Goal: Task Accomplishment & Management: Complete application form

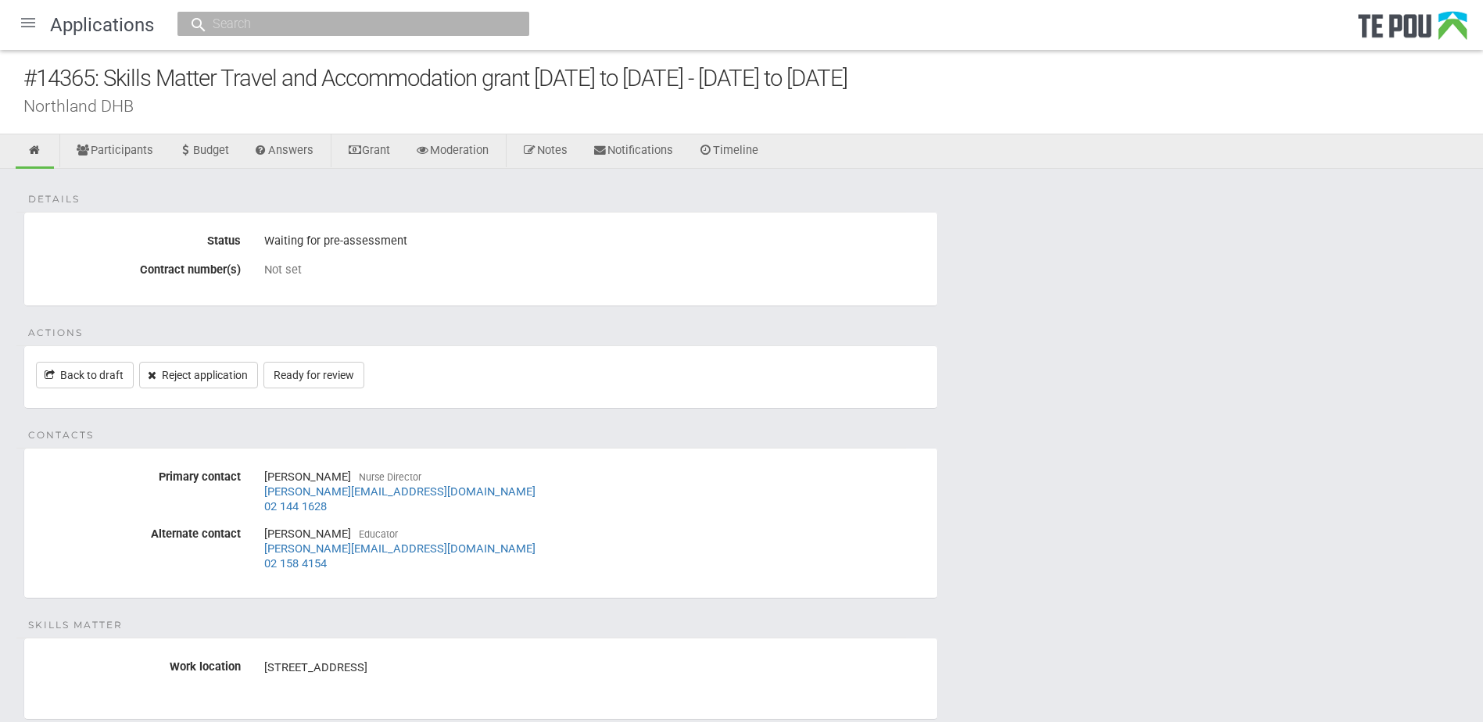
click at [1175, 612] on div "Details Status Waiting for pre-assessment Contract number(s) Not set Actions Ba…" at bounding box center [741, 485] width 1483 height 632
click at [309, 379] on link "Ready for review" at bounding box center [313, 375] width 101 height 27
click at [481, 463] on fieldset "Contacts Primary contact Jane Simperingham Nurse Director jane.simperingham@nor…" at bounding box center [480, 523] width 915 height 151
drag, startPoint x: 509, startPoint y: 494, endPoint x: 256, endPoint y: 492, distance: 252.5
click at [256, 492] on div "Jane Simperingham Nurse Director jane.simperingham@northlanddhb.org.nz 02 144 1…" at bounding box center [594, 491] width 685 height 55
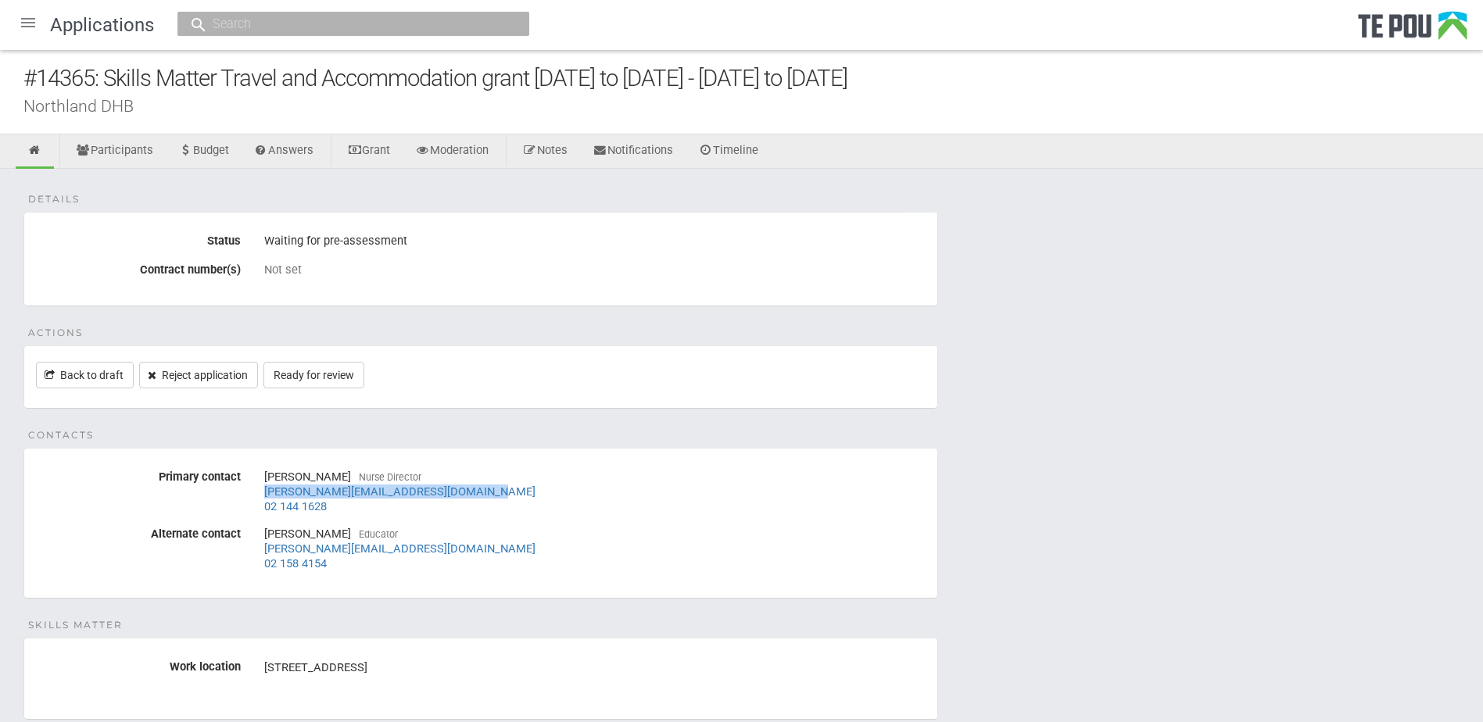
copy link "jane.simperingham@northlanddhb.org.nz"
click at [504, 553] on div "Natalie Pere Educator natalie.pere@northlanddhb.org.nz 02 158 4154" at bounding box center [594, 548] width 661 height 55
click at [320, 379] on link "Ready for review" at bounding box center [313, 375] width 101 height 27
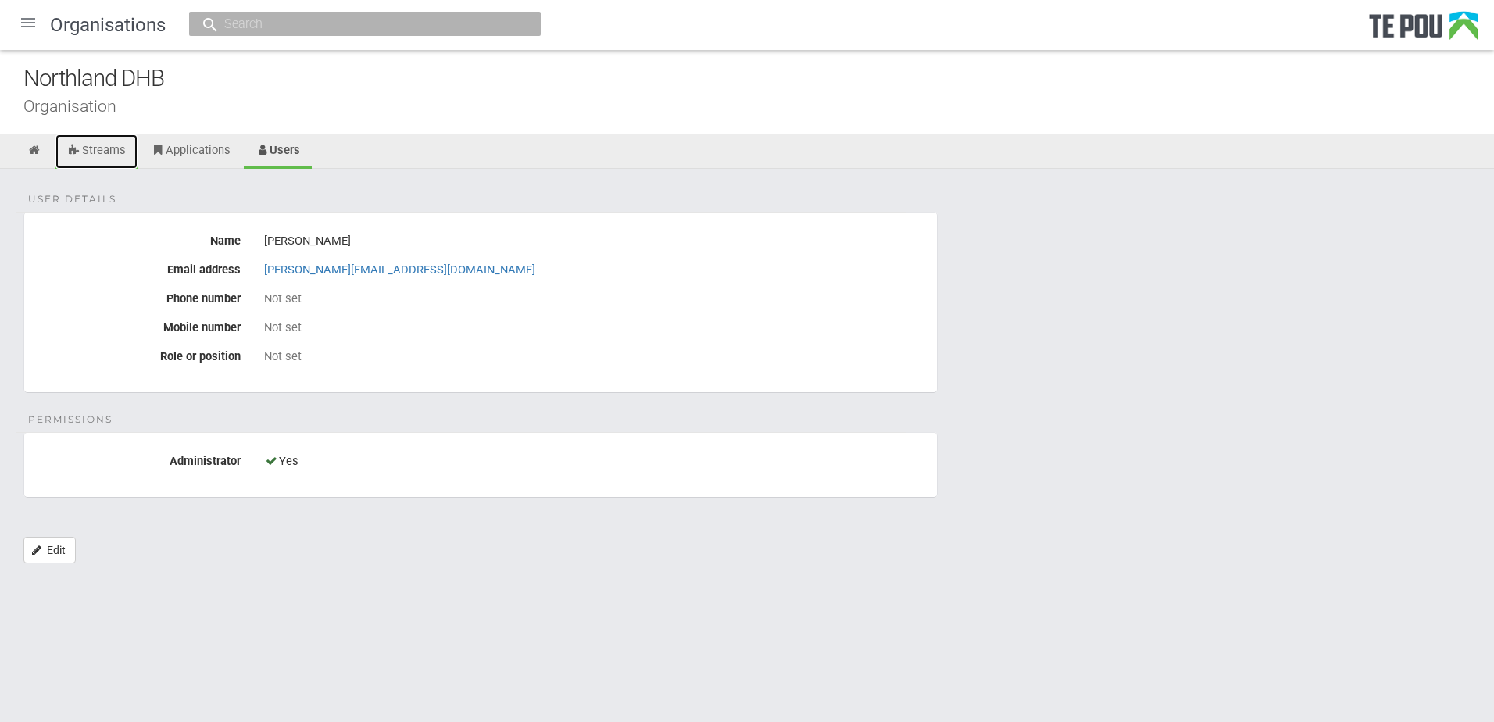
click at [101, 149] on link "Streams" at bounding box center [96, 151] width 82 height 34
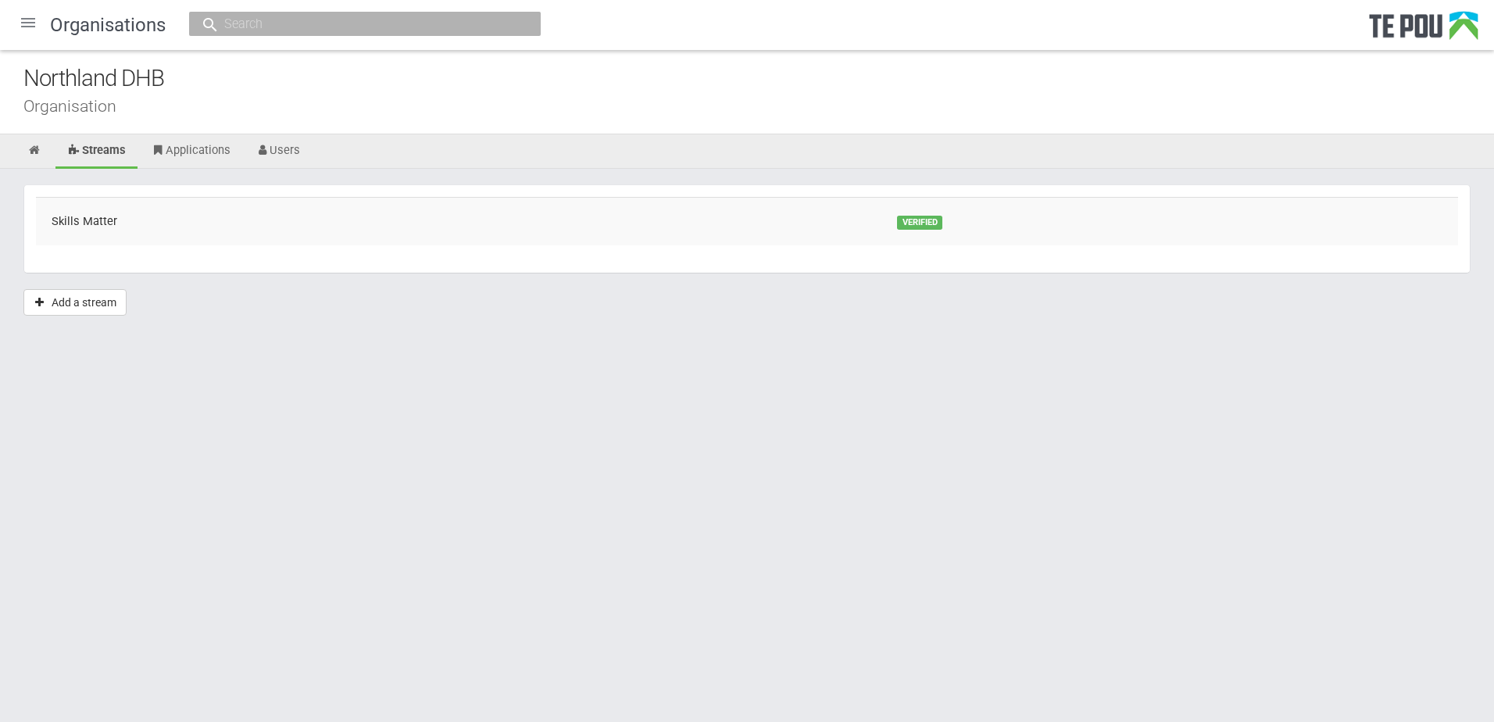
click at [951, 490] on html "Home Applications Grant rounds Applicants Organisations Individuals Moderation …" at bounding box center [747, 361] width 1494 height 722
click at [27, 20] on div at bounding box center [28, 23] width 38 height 38
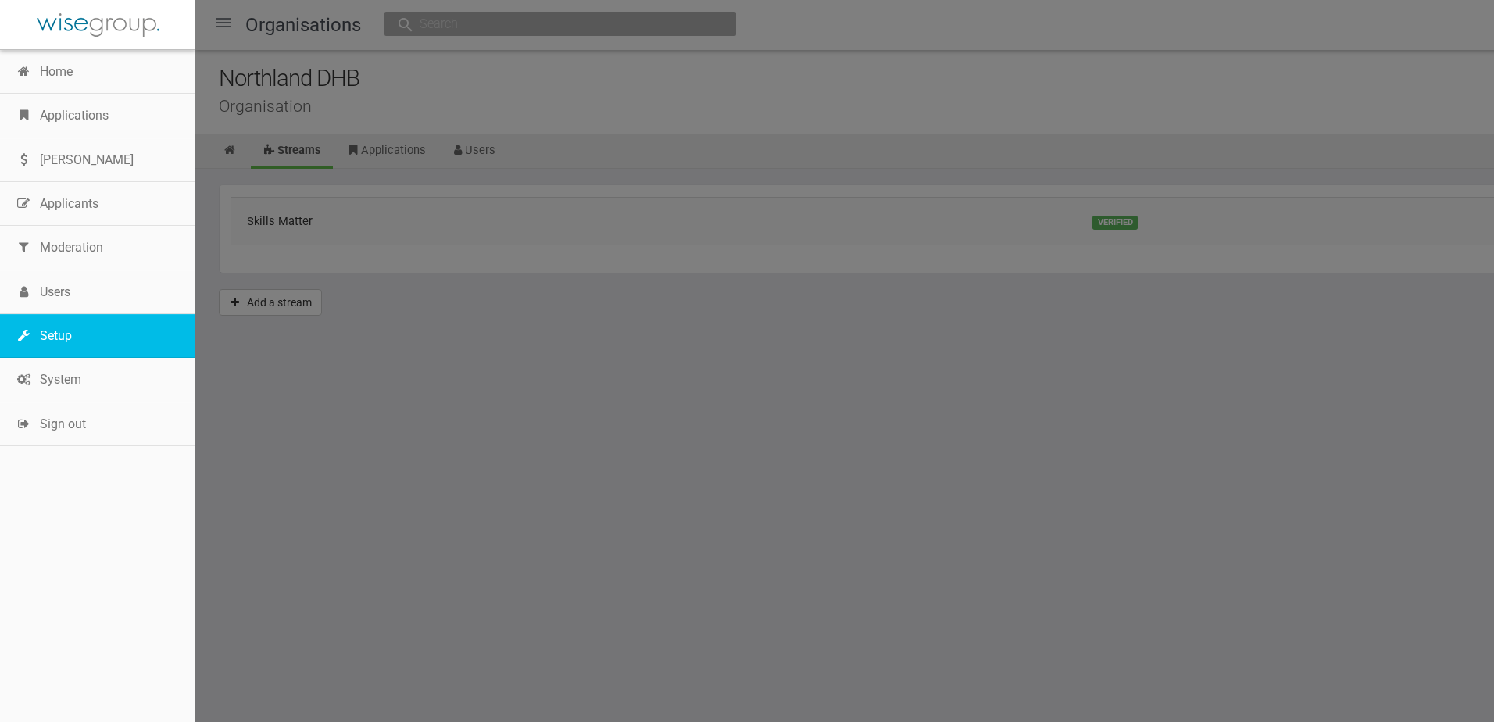
click at [64, 325] on link "Setup" at bounding box center [97, 336] width 195 height 44
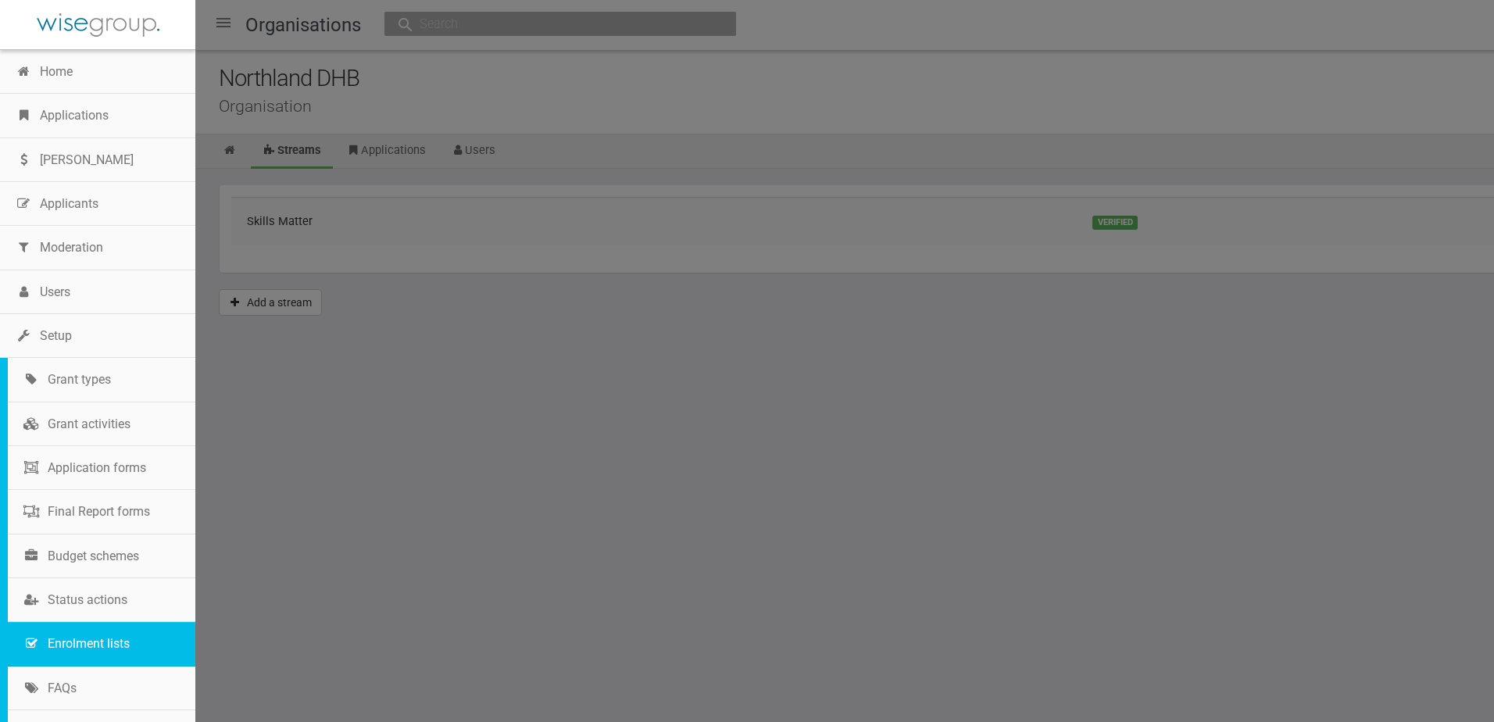
click at [103, 646] on link "Enrolment lists" at bounding box center [102, 644] width 188 height 44
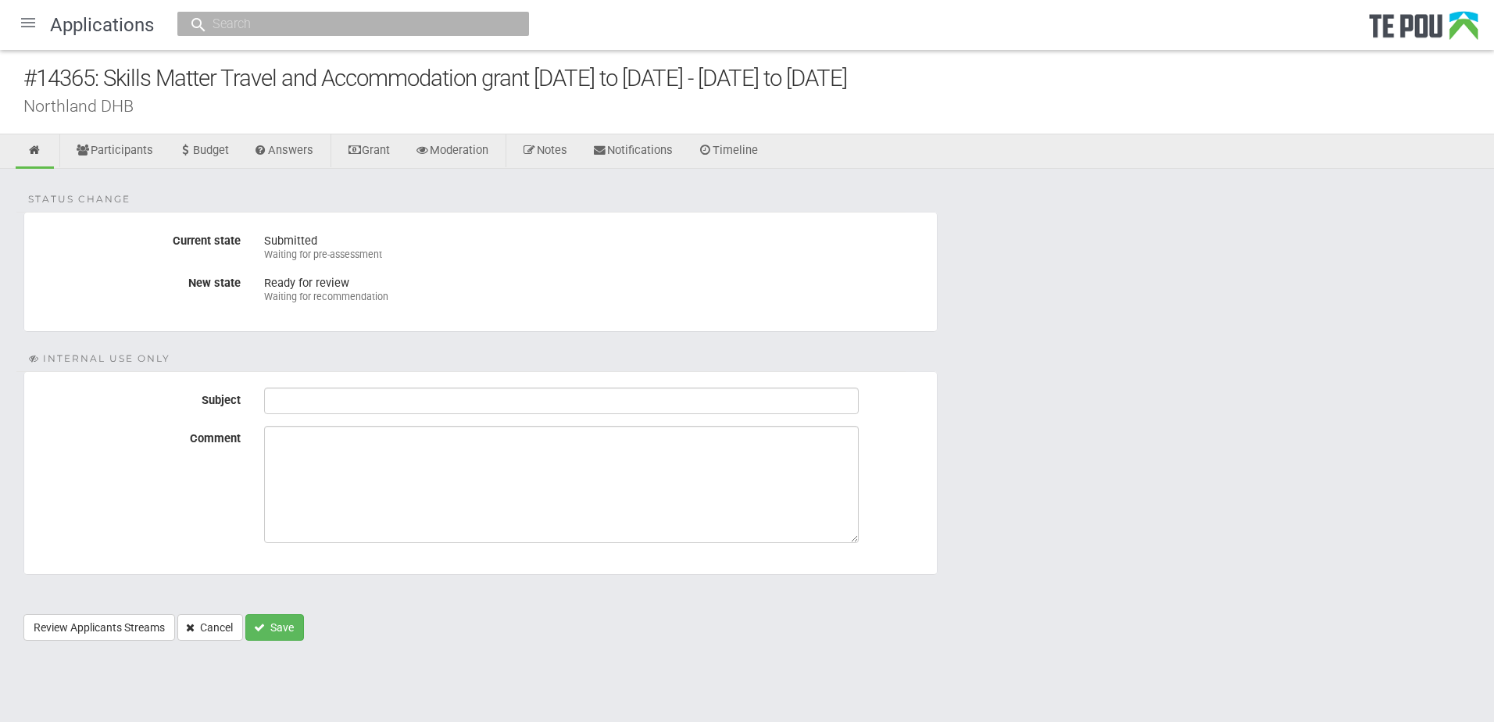
click at [542, 349] on form "Status change Current state Submitted Waiting for pre-assessment New state Read…" at bounding box center [747, 426] width 1448 height 429
click at [128, 146] on link "Participants" at bounding box center [114, 151] width 101 height 34
click at [286, 632] on button "Save" at bounding box center [274, 627] width 59 height 27
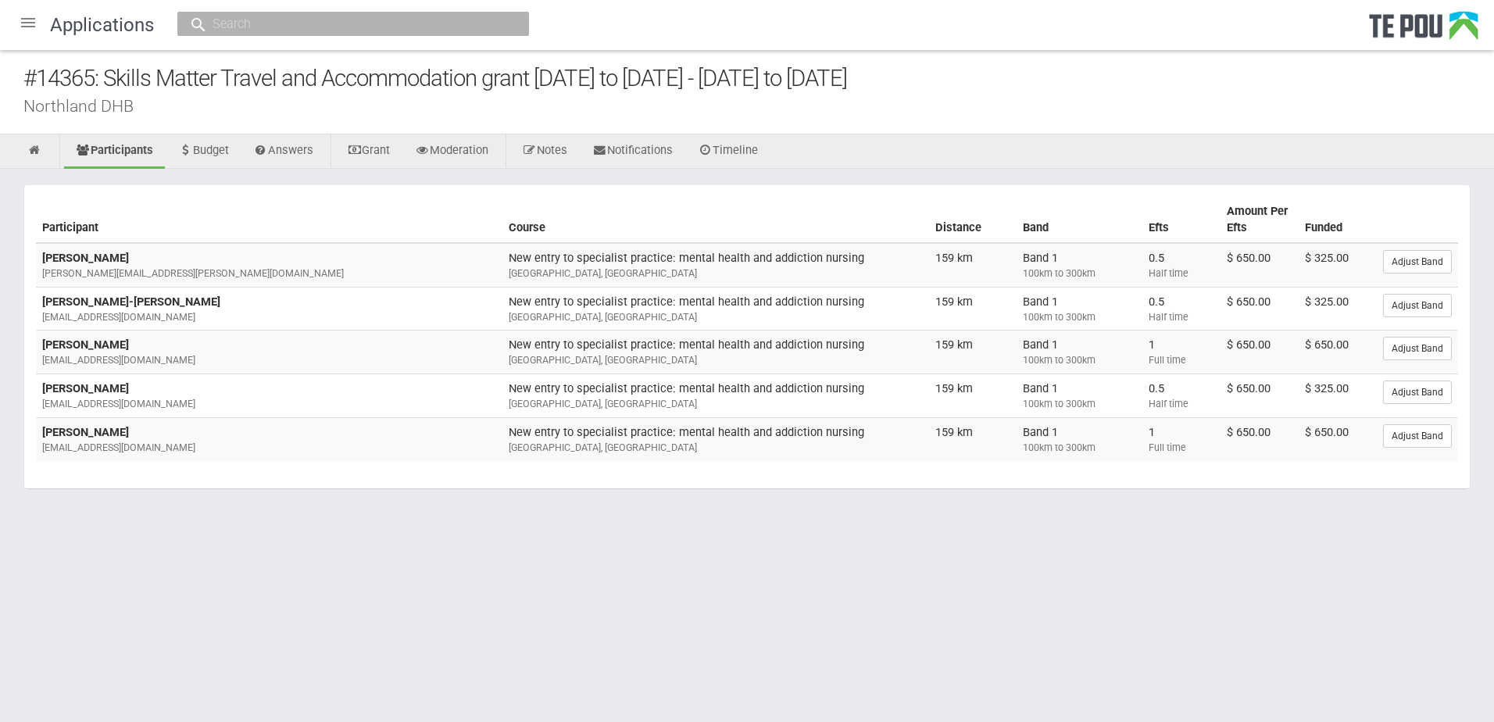
click at [764, 563] on html "Home Applications [PERSON_NAME] Applicants Organisations Individuals Moderation…" at bounding box center [747, 361] width 1494 height 722
click at [871, 564] on html "Home Applications [PERSON_NAME] Applicants Organisations Individuals Moderation…" at bounding box center [747, 361] width 1494 height 722
click at [930, 561] on html "Home Applications Grant rounds Applicants Organisations Individuals Moderation …" at bounding box center [747, 361] width 1494 height 722
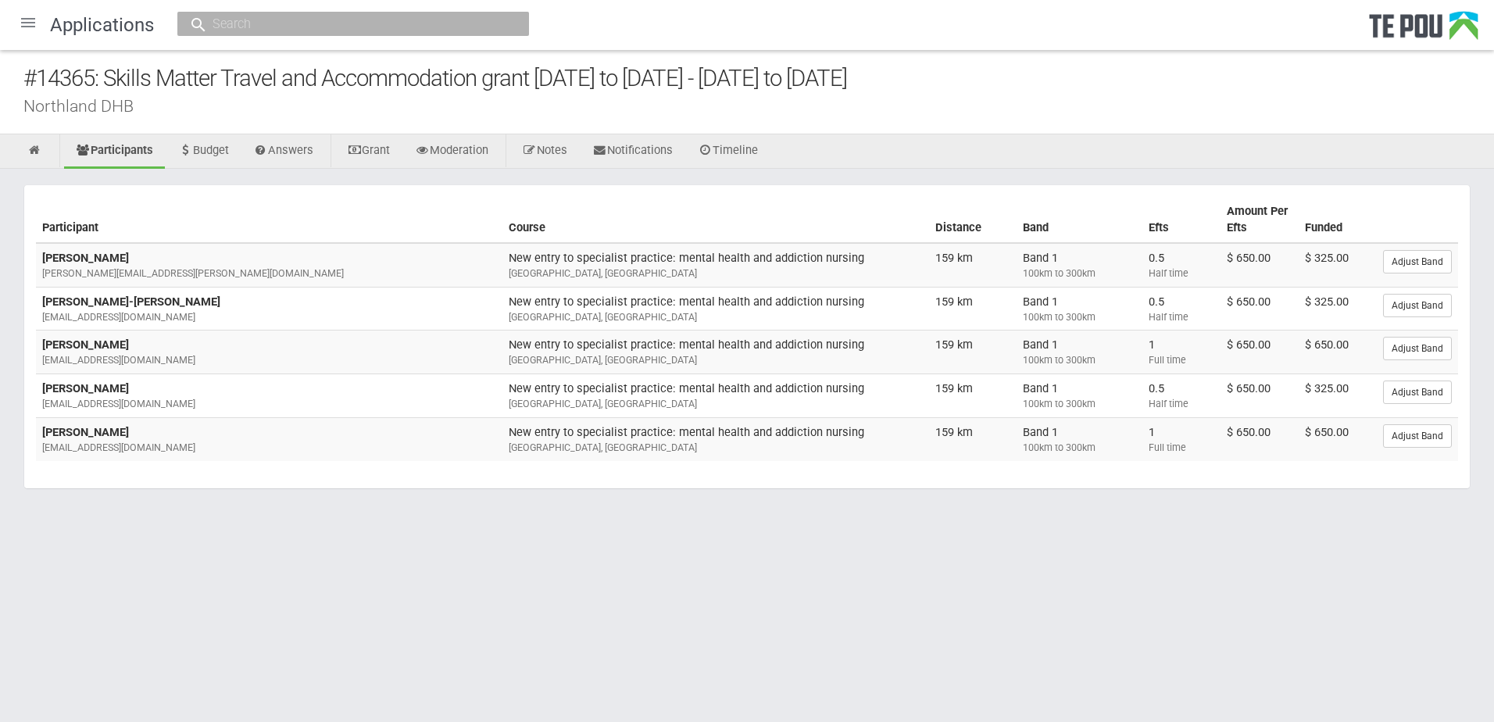
click at [930, 561] on html "Home Applications Grant rounds Applicants Organisations Individuals Moderation …" at bounding box center [747, 361] width 1494 height 722
drag, startPoint x: 169, startPoint y: 445, endPoint x: 40, endPoint y: 445, distance: 129.0
click at [40, 445] on td "Natalie Walsh nataliewalsh63@gmail.com" at bounding box center [269, 438] width 467 height 43
copy div "nataliewalsh63@gmail.com"
click at [227, 428] on td "Natalie Walsh nataliewalsh63@gmail.com" at bounding box center [269, 438] width 467 height 43
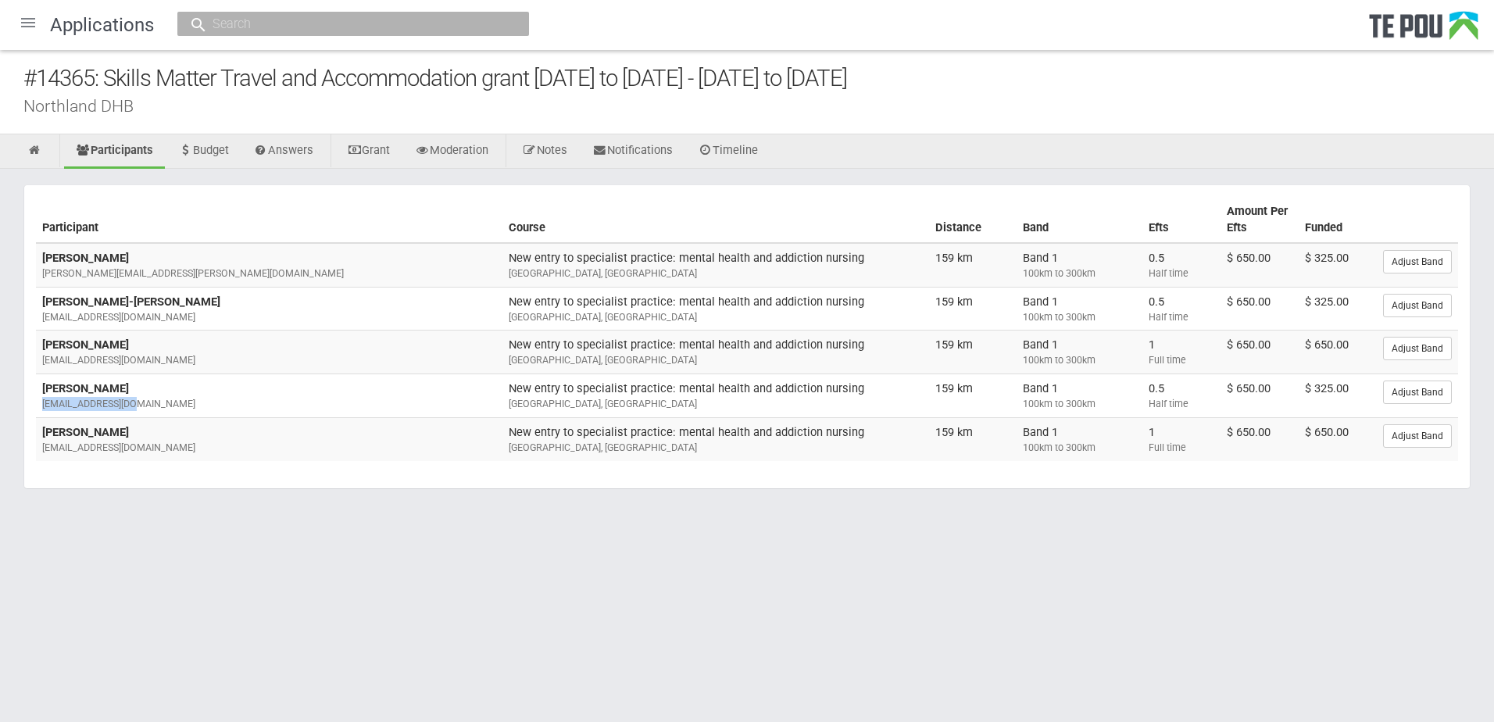
drag, startPoint x: 143, startPoint y: 404, endPoint x: 41, endPoint y: 403, distance: 102.4
click at [41, 403] on td "Kaiah Ramsbottom kaiahr03@gmail.com" at bounding box center [269, 396] width 467 height 44
copy div "kaiahr03@gmail.com"
click at [155, 390] on td "Kaiah Ramsbottom kaiahr03@gmail.com" at bounding box center [269, 396] width 467 height 44
drag, startPoint x: 177, startPoint y: 360, endPoint x: 41, endPoint y: 367, distance: 136.9
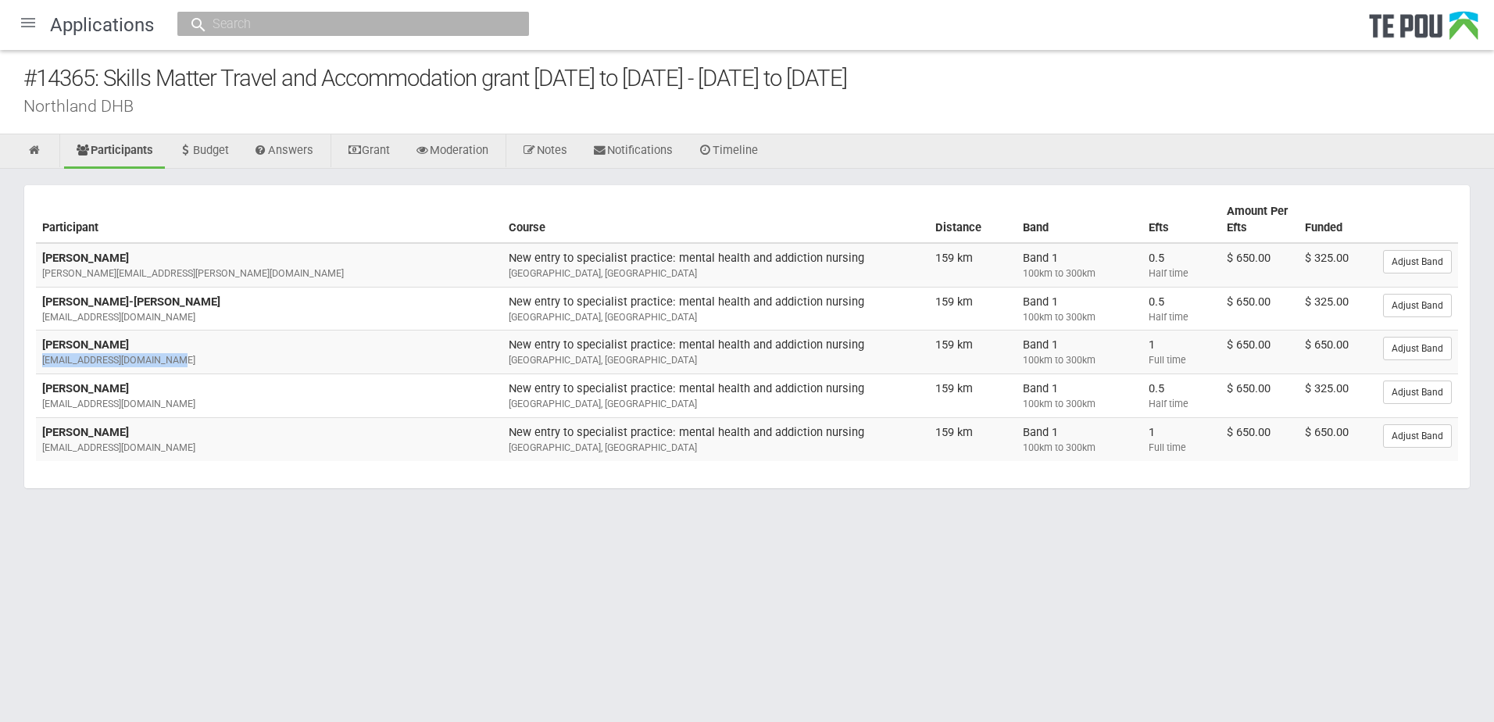
click at [41, 367] on td "Ciandra leilani Cuddy ciandracuddy@hotmail.co.uk" at bounding box center [269, 353] width 467 height 44
copy div "ciandracuddy@hotmail.co.uk"
click at [164, 369] on td "Ciandra leilani Cuddy ciandracuddy@hotmail.co.uk" at bounding box center [269, 353] width 467 height 44
drag, startPoint x: 167, startPoint y: 319, endPoint x: 41, endPoint y: 320, distance: 126.6
click at [41, 320] on td "Baxter-Lena Pitman-Edwards Baxedwards2@gmail.com" at bounding box center [269, 309] width 467 height 44
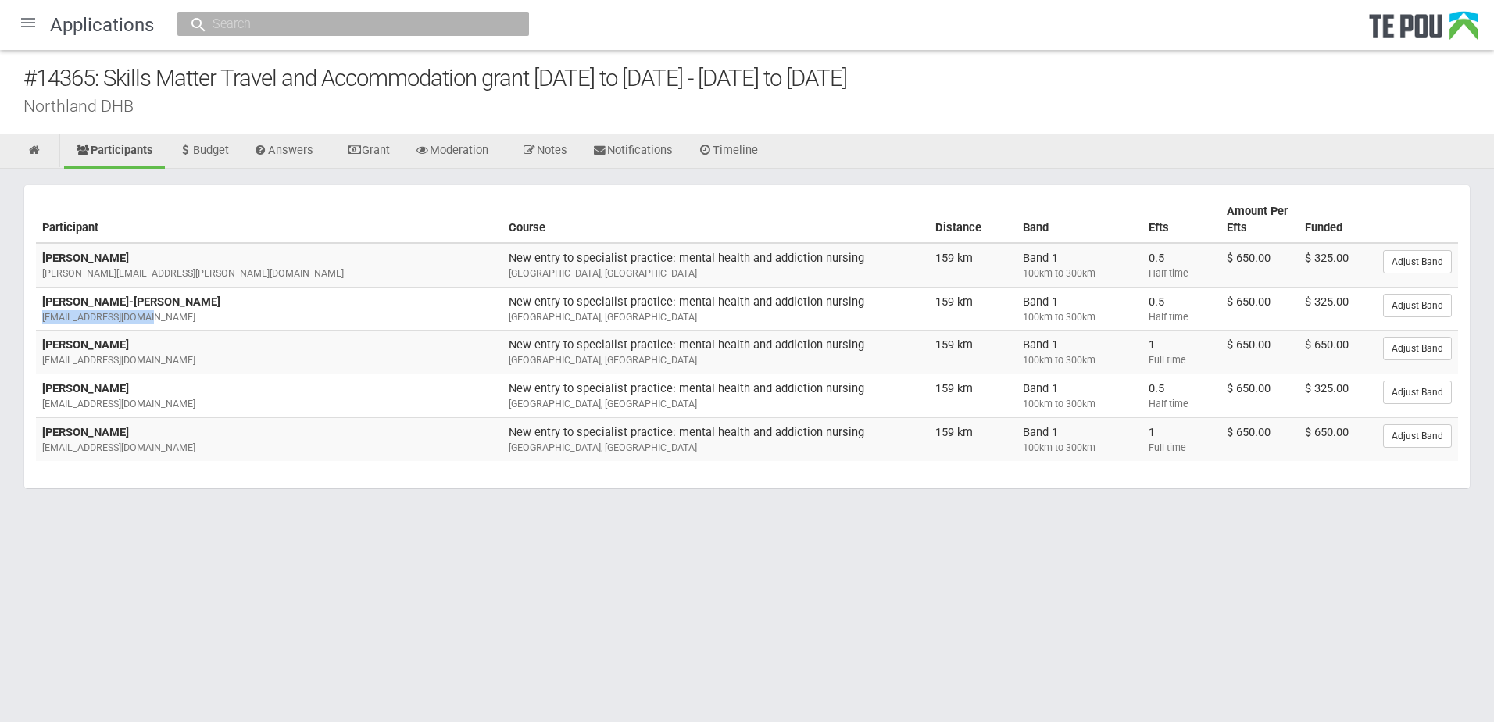
copy div "Baxedwards2@gmail.com"
click at [224, 273] on div "anamika.bosman@northlanddhb.org.nz" at bounding box center [269, 274] width 454 height 14
drag, startPoint x: 224, startPoint y: 271, endPoint x: 39, endPoint y: 273, distance: 184.5
click at [39, 273] on td "Anamika Bosman anamika.bosman@northlanddhb.org.nz" at bounding box center [269, 265] width 467 height 44
copy div "anamika.bosman@northlanddhb.org.nz"
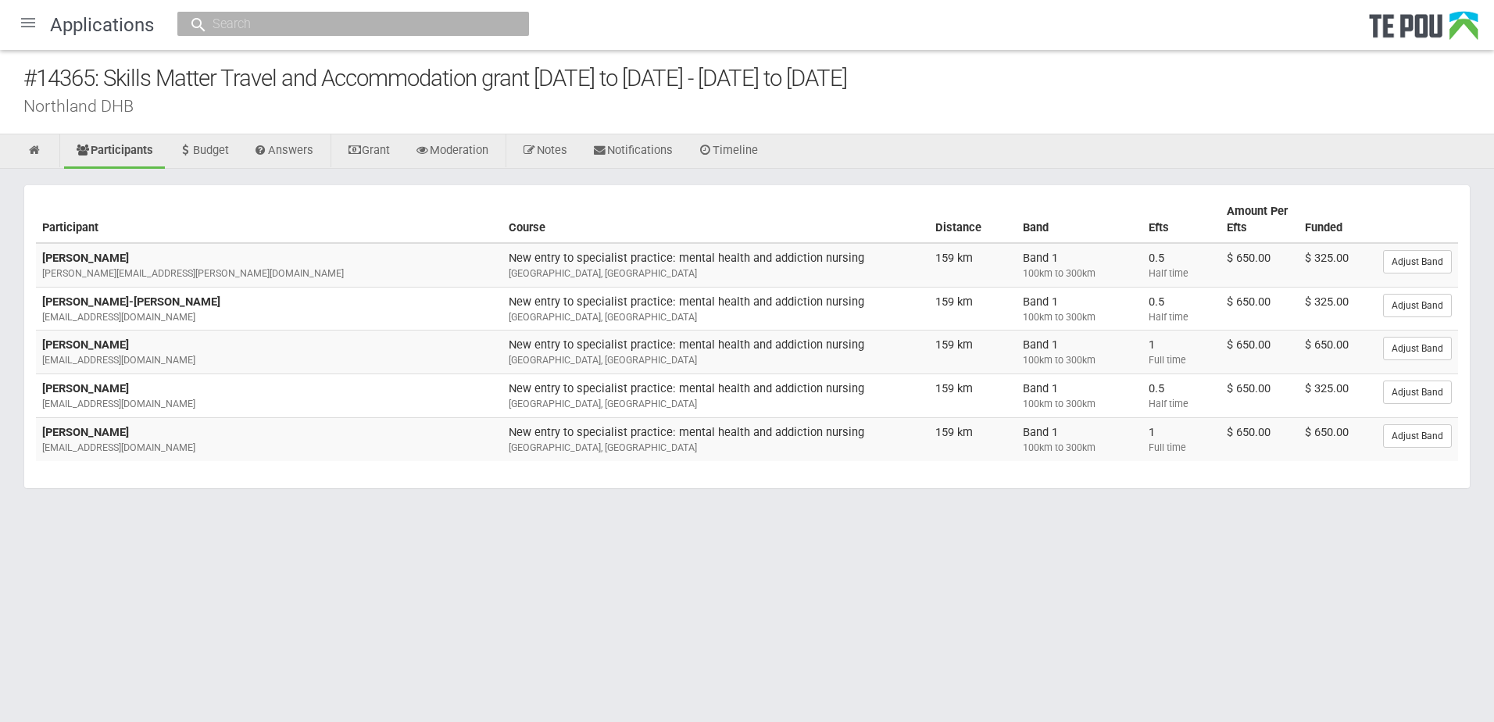
click at [224, 306] on td "Baxter-Lena Pitman-Edwards Baxedwards2@gmail.com" at bounding box center [269, 309] width 467 height 44
drag, startPoint x: 171, startPoint y: 319, endPoint x: 45, endPoint y: 319, distance: 126.6
click at [45, 319] on div "Baxedwards2@gmail.com" at bounding box center [269, 317] width 454 height 14
copy div "Baxedwards2@gmail.com"
click at [234, 363] on div "ciandracuddy@hotmail.co.uk" at bounding box center [269, 360] width 454 height 14
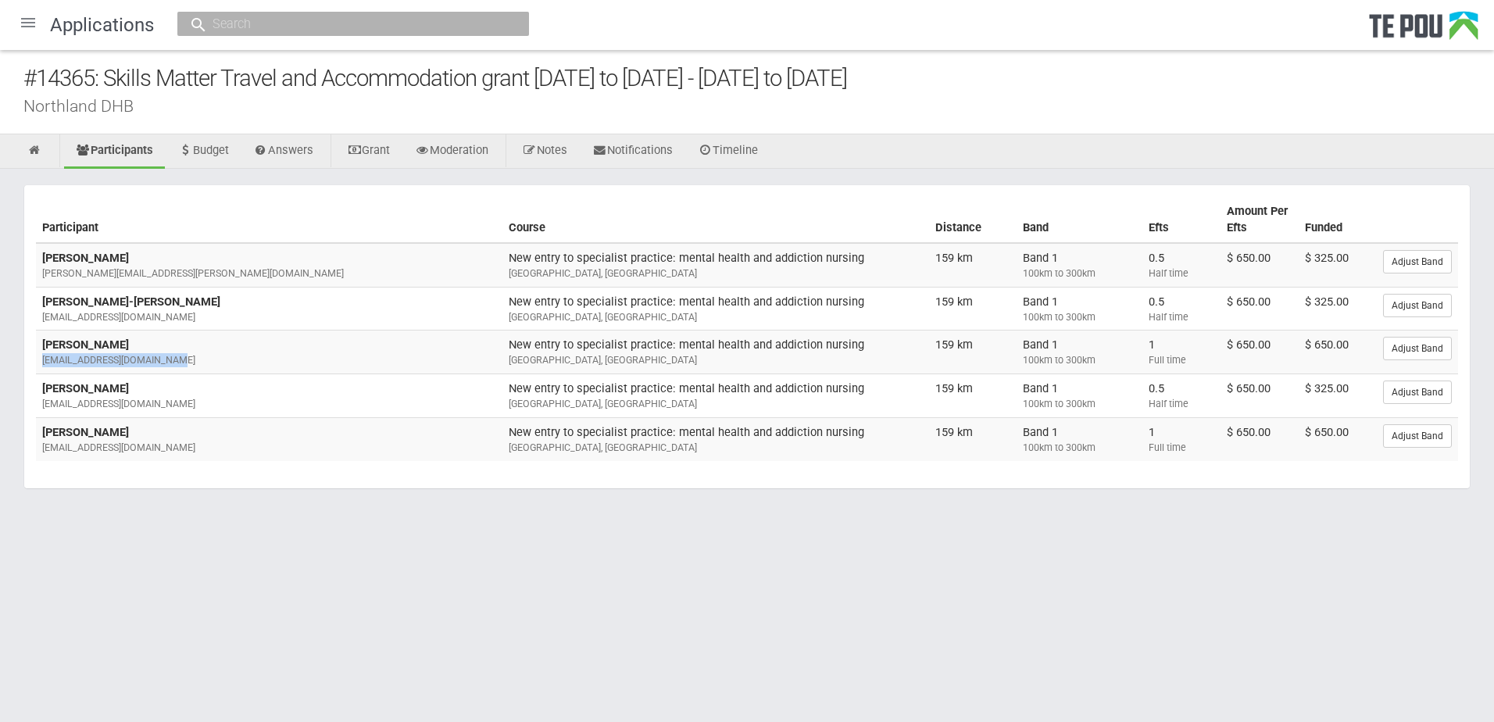
drag, startPoint x: 189, startPoint y: 360, endPoint x: 43, endPoint y: 360, distance: 146.2
click at [43, 360] on div "ciandracuddy@hotmail.co.uk" at bounding box center [269, 360] width 454 height 14
copy div "ciandracuddy@hotmail.co.uk"
click at [303, 403] on div "kaiahr03@gmail.com" at bounding box center [269, 404] width 454 height 14
drag, startPoint x: 139, startPoint y: 406, endPoint x: 42, endPoint y: 406, distance: 96.9
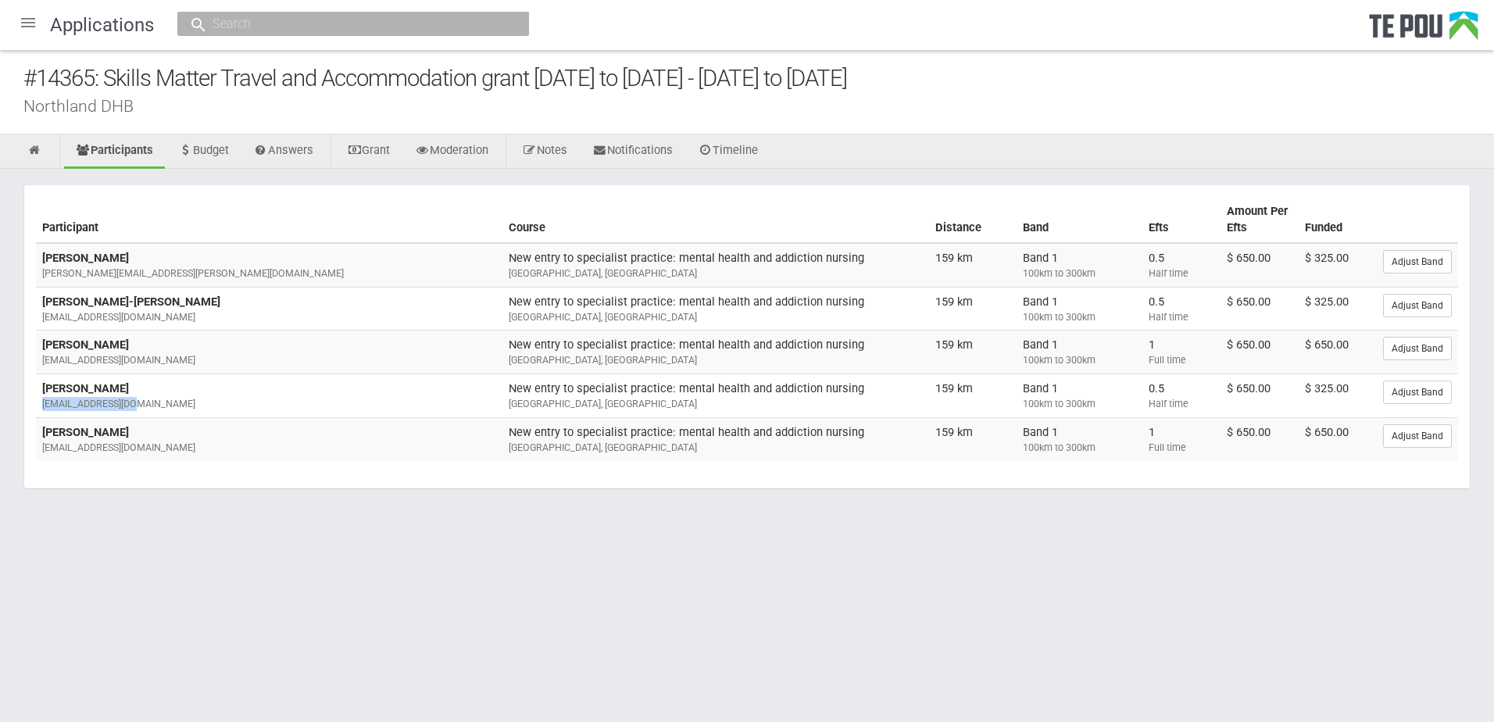
click at [42, 406] on div "kaiahr03@gmail.com" at bounding box center [269, 404] width 454 height 14
copy div "kaiahr03@gmail.com"
drag, startPoint x: 196, startPoint y: 444, endPoint x: 113, endPoint y: 431, distance: 84.6
click at [194, 444] on div "nataliewalsh63@gmail.com" at bounding box center [269, 448] width 454 height 14
drag, startPoint x: 188, startPoint y: 449, endPoint x: 41, endPoint y: 445, distance: 147.0
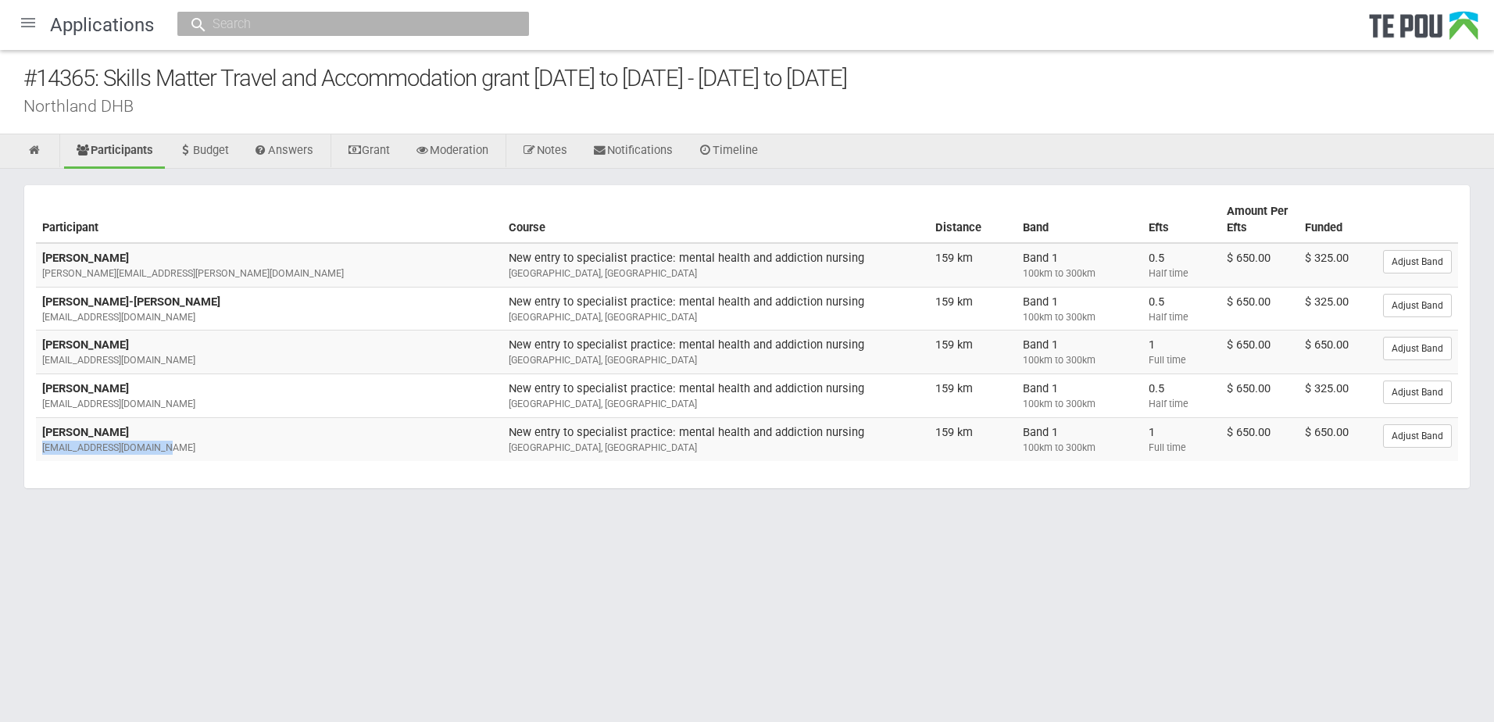
click at [41, 445] on td "Natalie Walsh nataliewalsh63@gmail.com" at bounding box center [269, 438] width 467 height 43
copy div "nataliewalsh63@gmail.com"
click at [778, 505] on div "Participant Course Distance Band Efts Amount Per Efts Funded Anamika Bosman ana…" at bounding box center [747, 345] width 1494 height 352
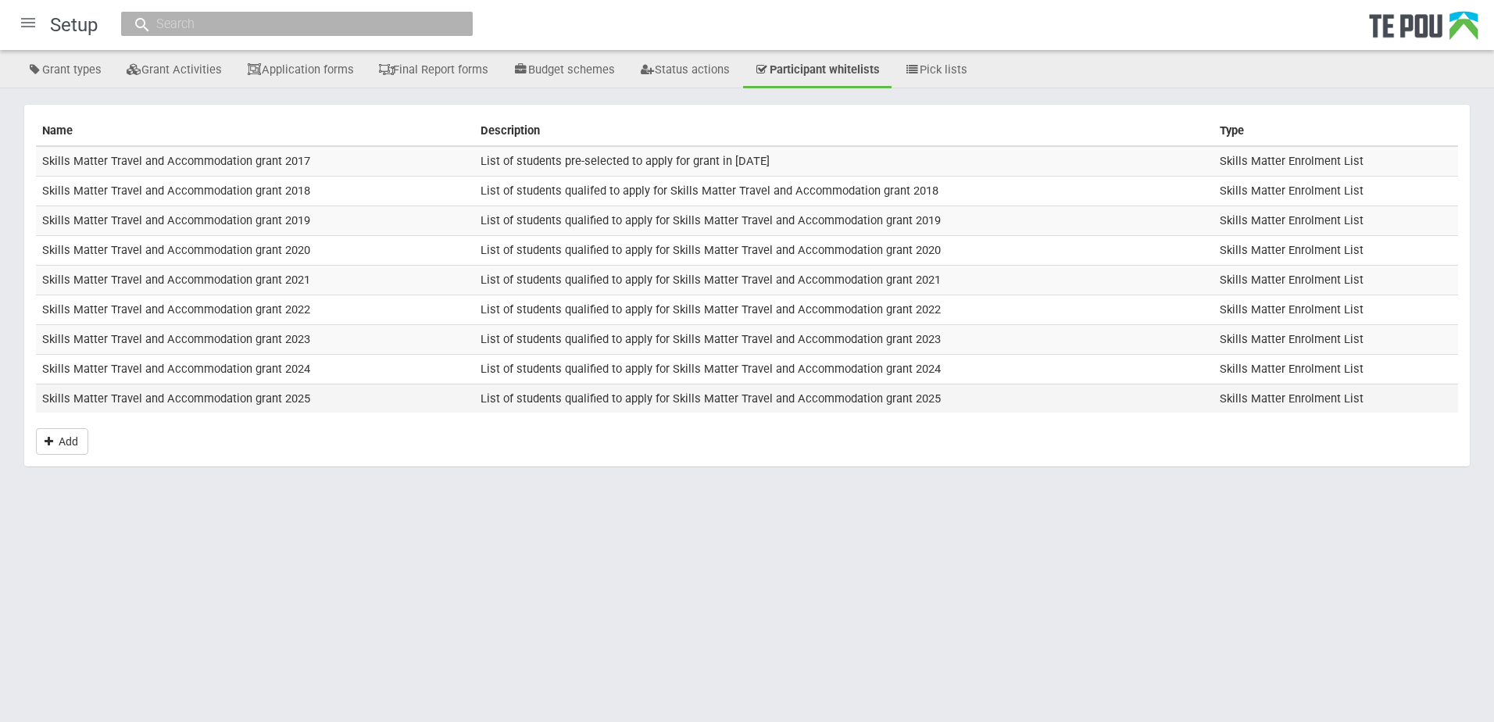
click at [263, 393] on td "Skills Matter Travel and Accommodation grant 2025" at bounding box center [255, 398] width 438 height 29
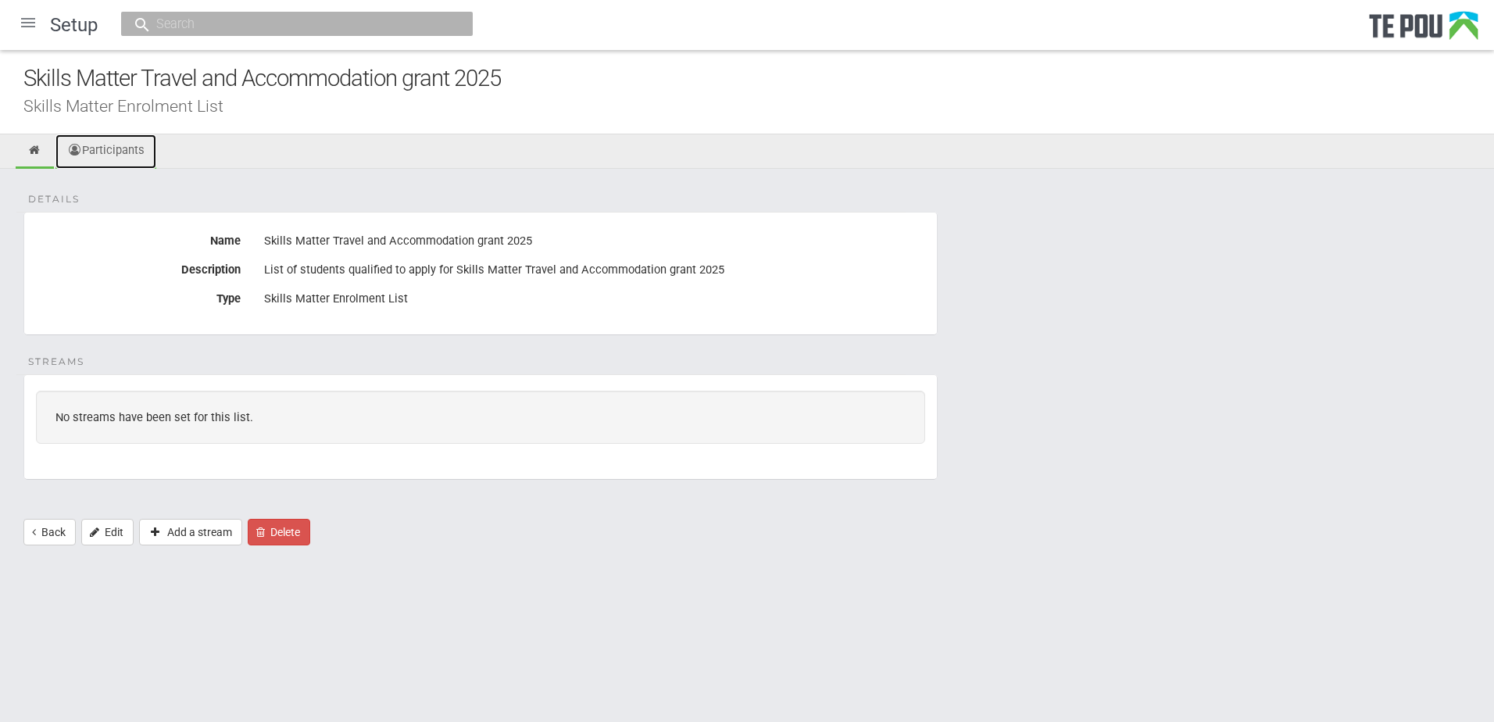
click at [134, 150] on link "Participants" at bounding box center [105, 151] width 101 height 34
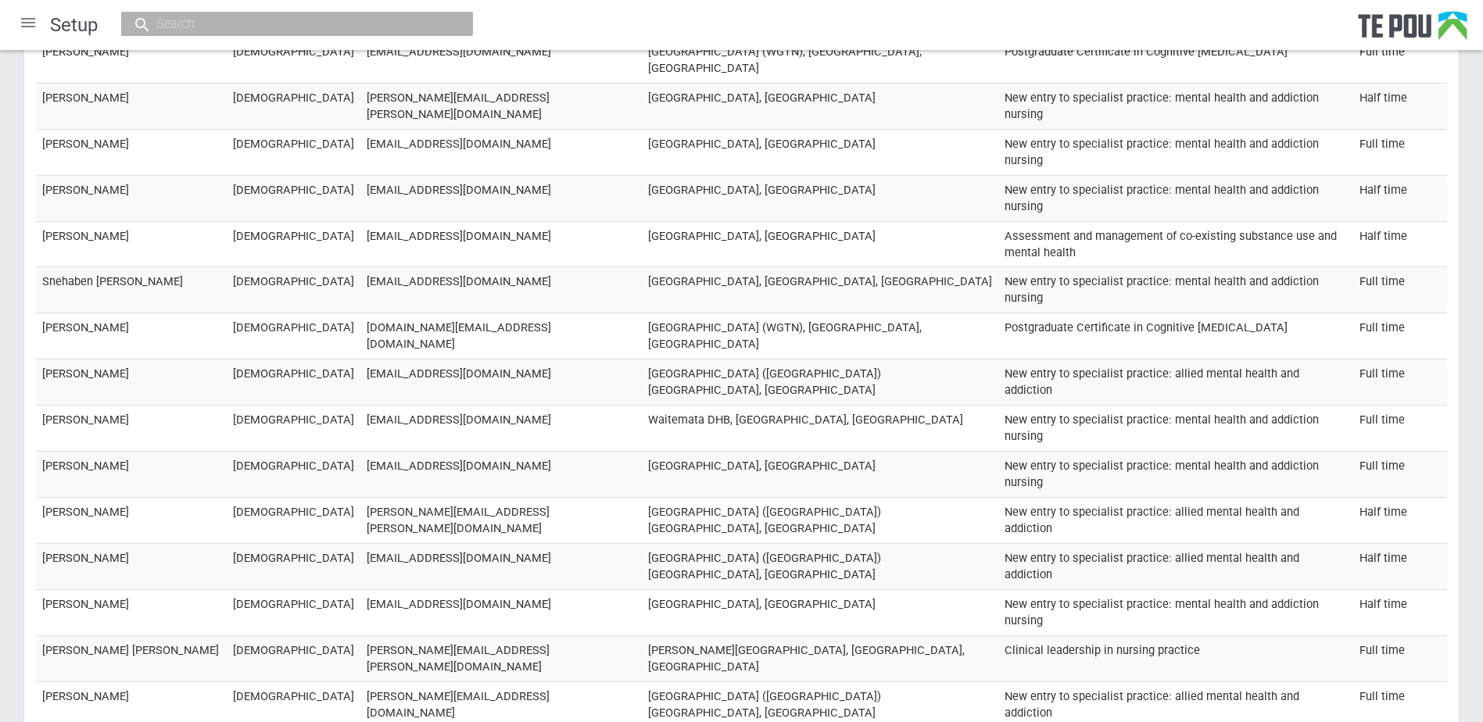
scroll to position [1129, 0]
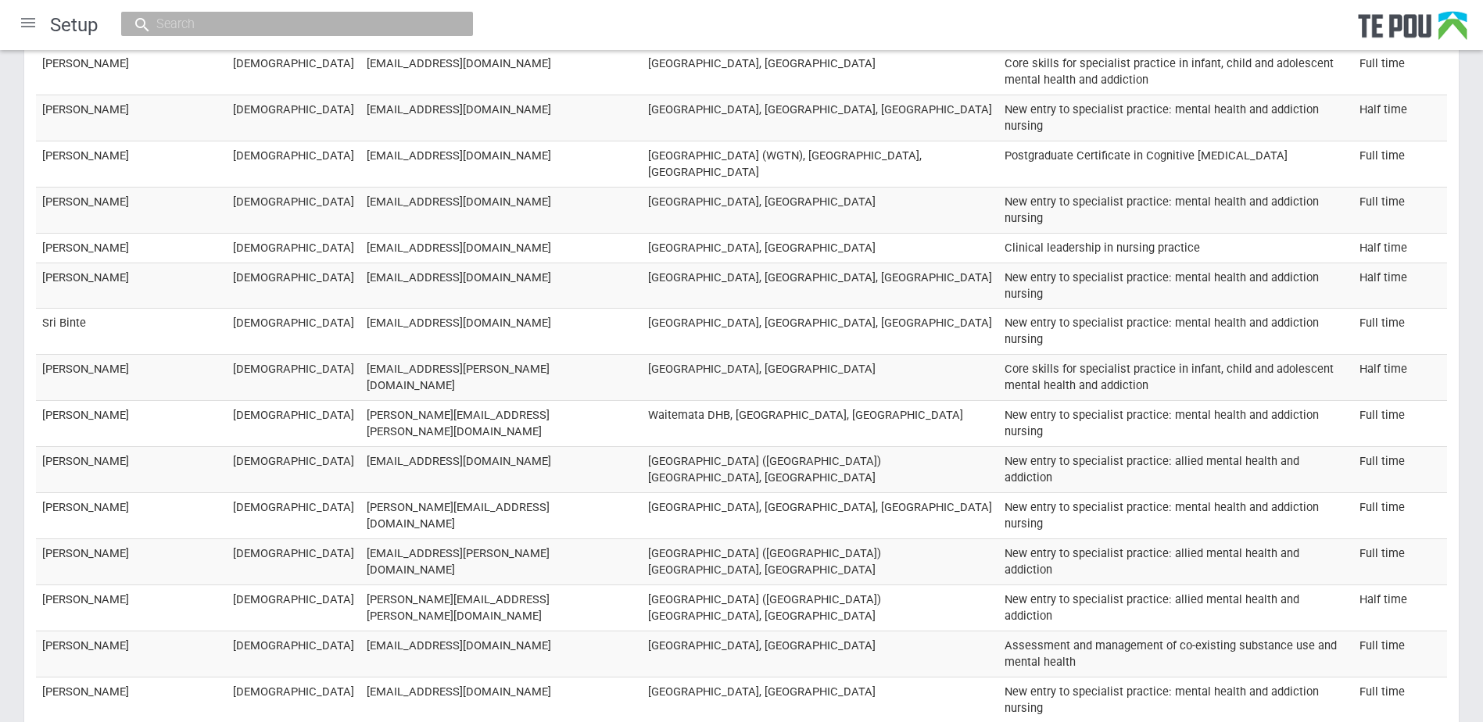
click at [297, 17] on input "text" at bounding box center [289, 24] width 275 height 16
paste input "anamika.bosman@northlanddhb.org.nz"
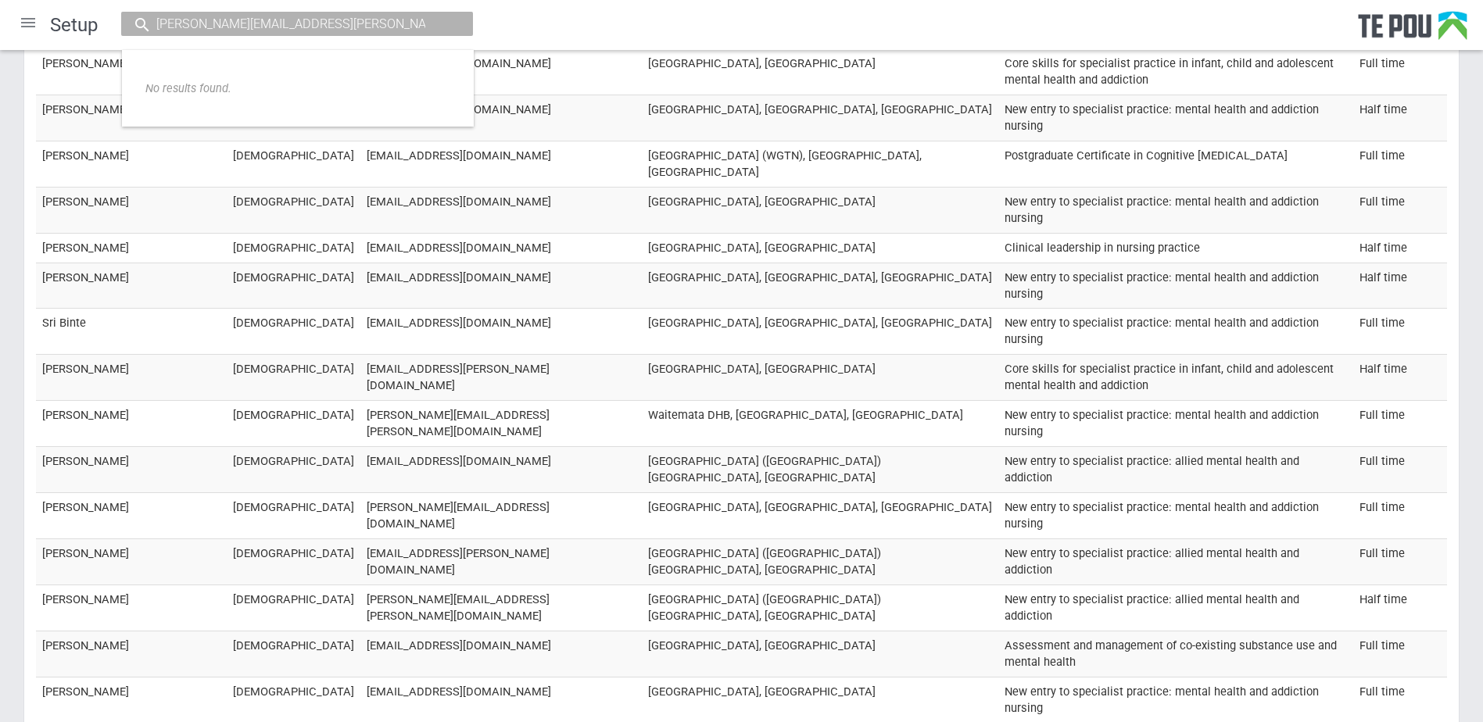
drag, startPoint x: 401, startPoint y: 22, endPoint x: -3, endPoint y: 23, distance: 404.1
paste input "Baxedwards2@gmail.com"
click at [342, 23] on input "Baxedwards2@gmail.com" at bounding box center [289, 24] width 275 height 16
click at [343, 23] on input "Baxedwards2@gmail.com" at bounding box center [289, 24] width 275 height 16
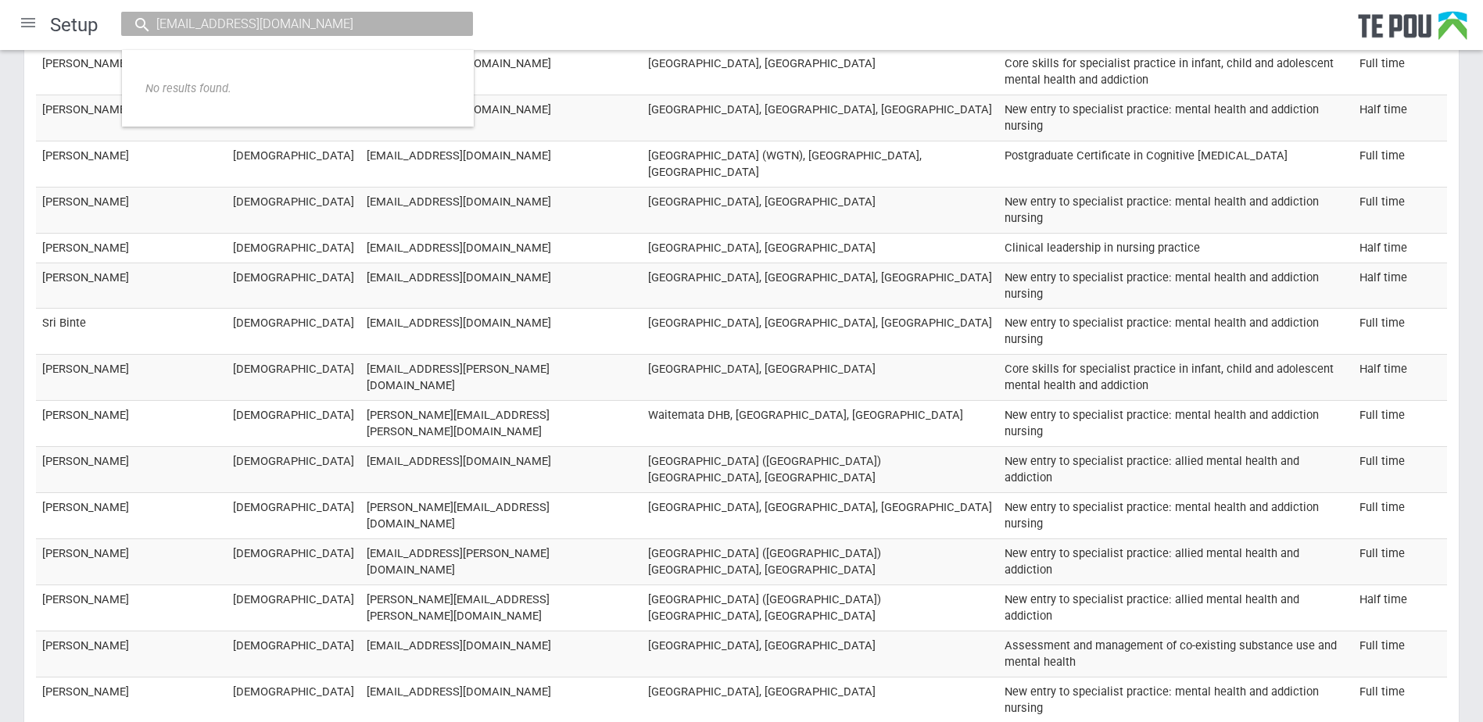
click at [319, 6] on div "Setup Baxedwards2@gmail.com No results found." at bounding box center [741, 25] width 1483 height 50
drag, startPoint x: 334, startPoint y: 27, endPoint x: 88, endPoint y: 27, distance: 245.4
click at [88, 27] on div "Setup Baxedwards2@gmail.com No results found." at bounding box center [741, 25] width 1483 height 50
paste input "[EMAIL_ADDRESS][DOMAIN_NAME]"
drag, startPoint x: 356, startPoint y: 27, endPoint x: -3, endPoint y: 19, distance: 359.6
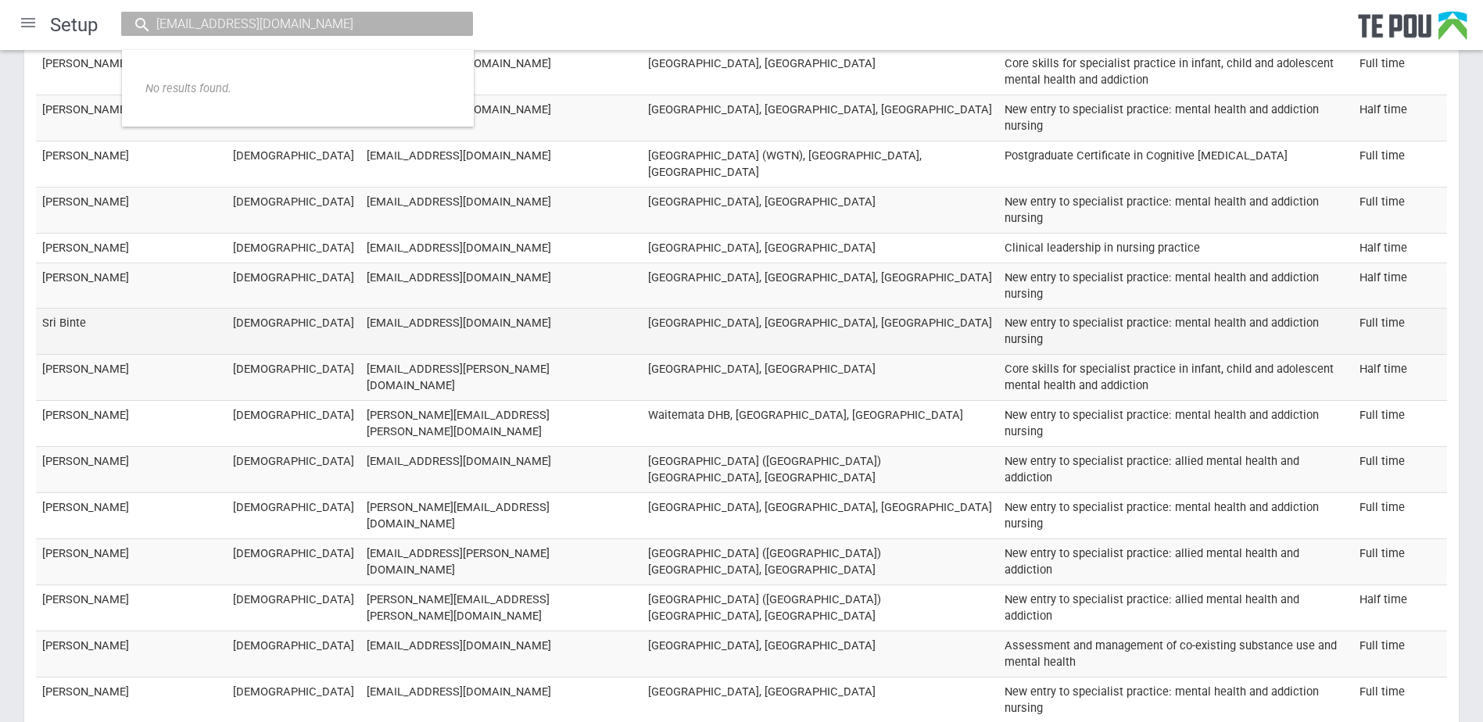
paste input "[EMAIL_ADDRESS][DOMAIN_NAME]"
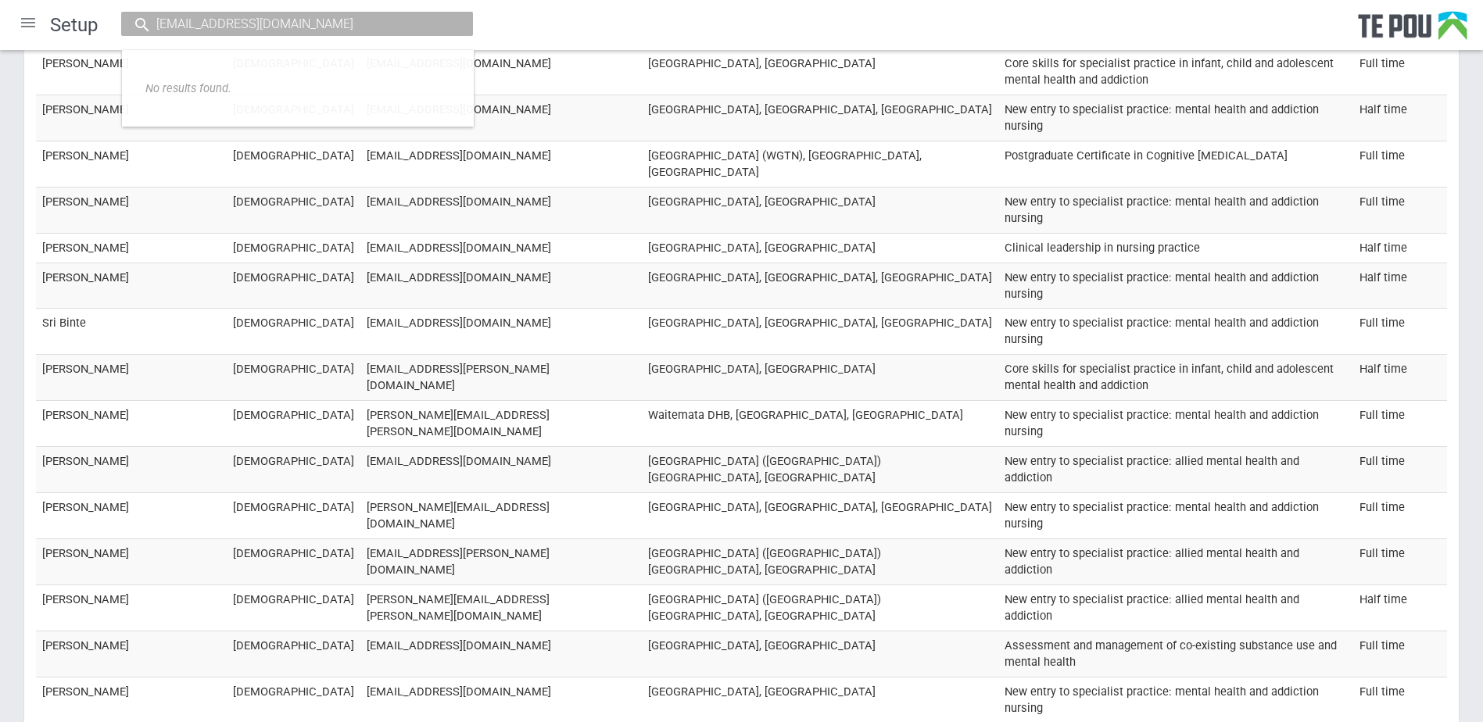
drag, startPoint x: 326, startPoint y: 25, endPoint x: -3, endPoint y: 25, distance: 329.1
paste input "nataliewalsh6"
type input "nataliewalsh63@gmail.com"
click at [669, 13] on div "Setup nataliewalsh63@gmail.com No results found." at bounding box center [741, 25] width 1483 height 50
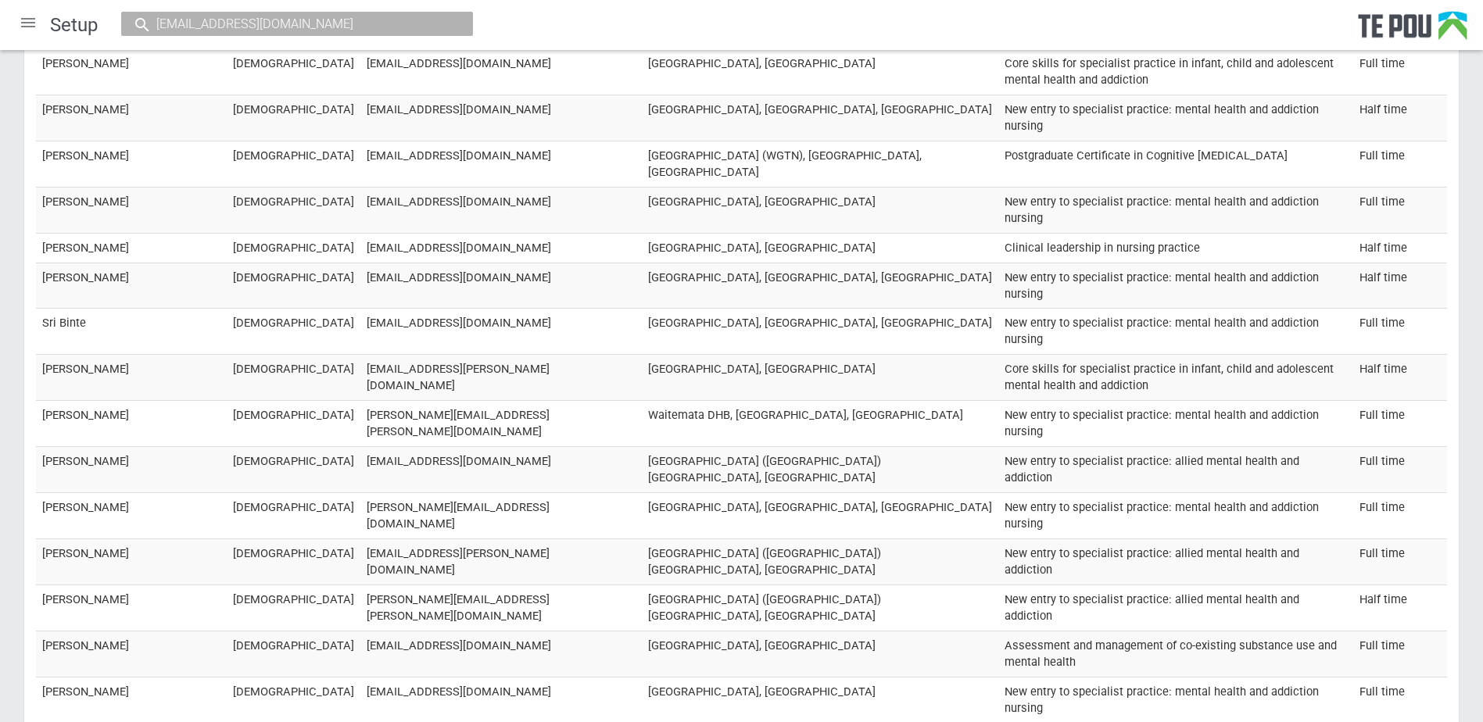
click at [304, 15] on div "nataliewalsh63@gmail.com" at bounding box center [297, 24] width 352 height 24
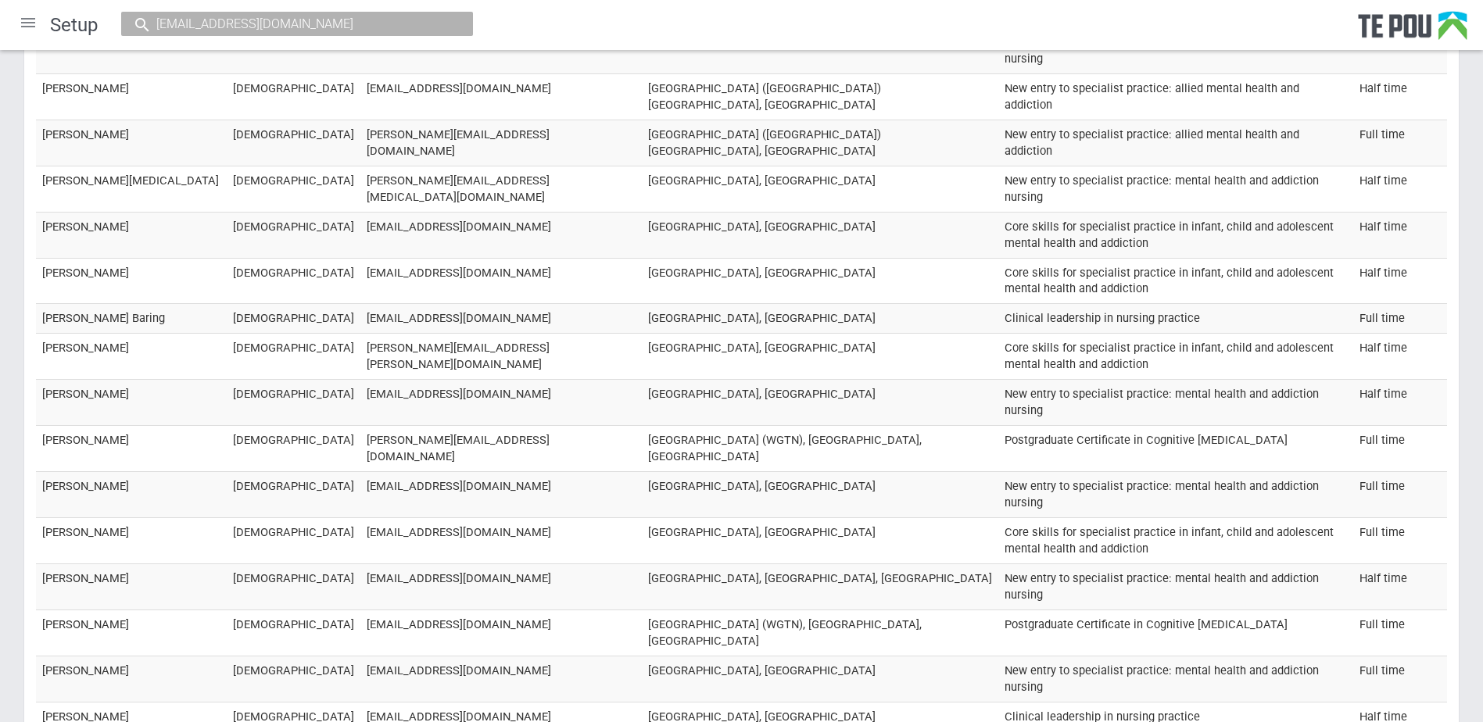
scroll to position [191, 0]
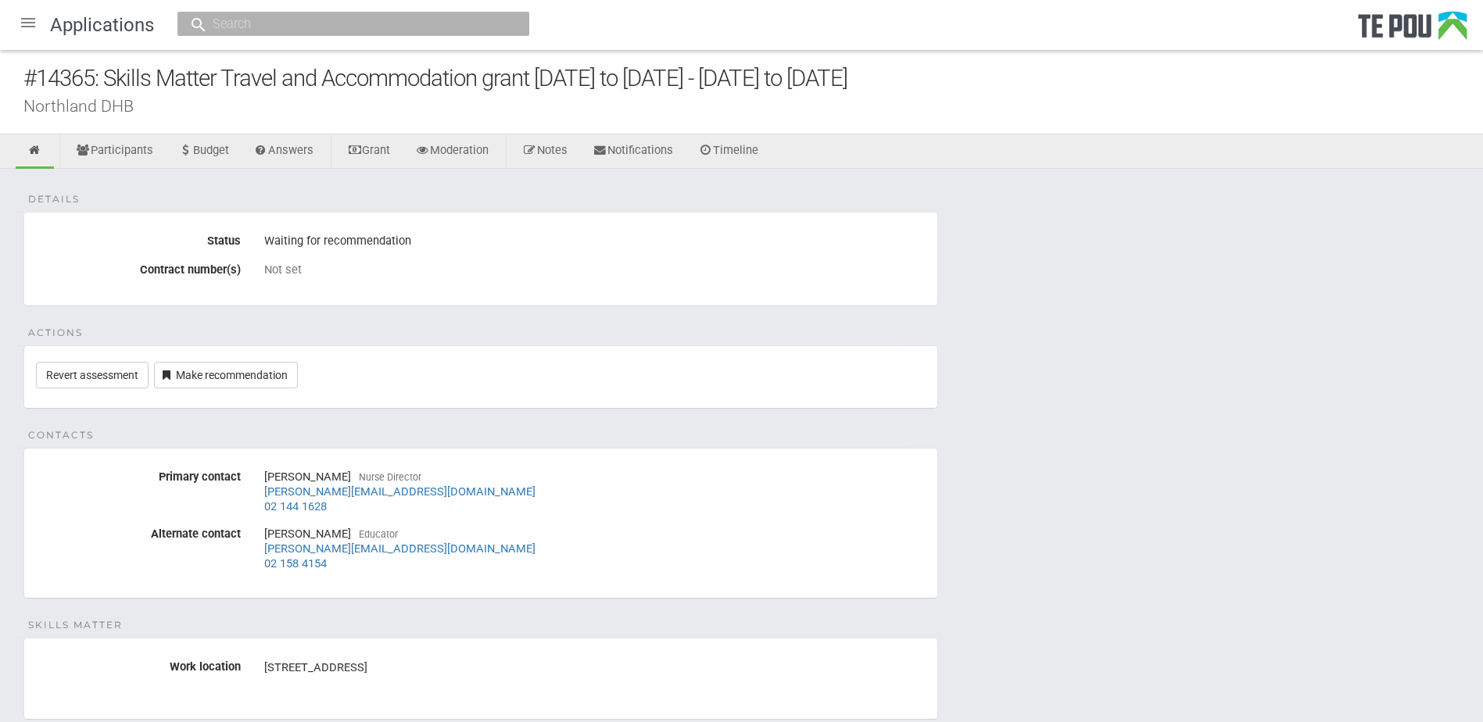
click at [495, 320] on div "Details Status Waiting for recommendation Contract number(s) Not set Actions Re…" at bounding box center [741, 485] width 1483 height 632
click at [211, 363] on link "Make recommendation" at bounding box center [226, 375] width 144 height 27
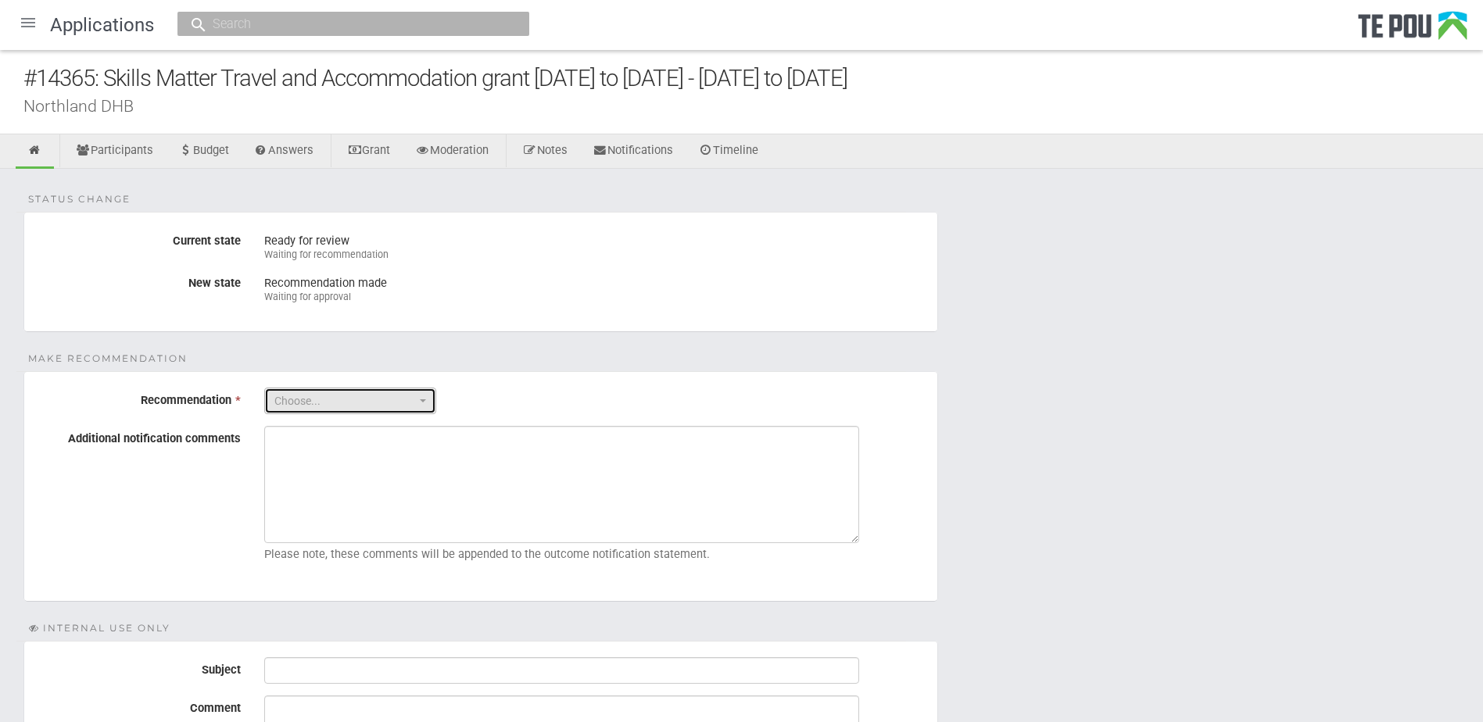
click at [408, 402] on span "Choose..." at bounding box center [344, 401] width 141 height 16
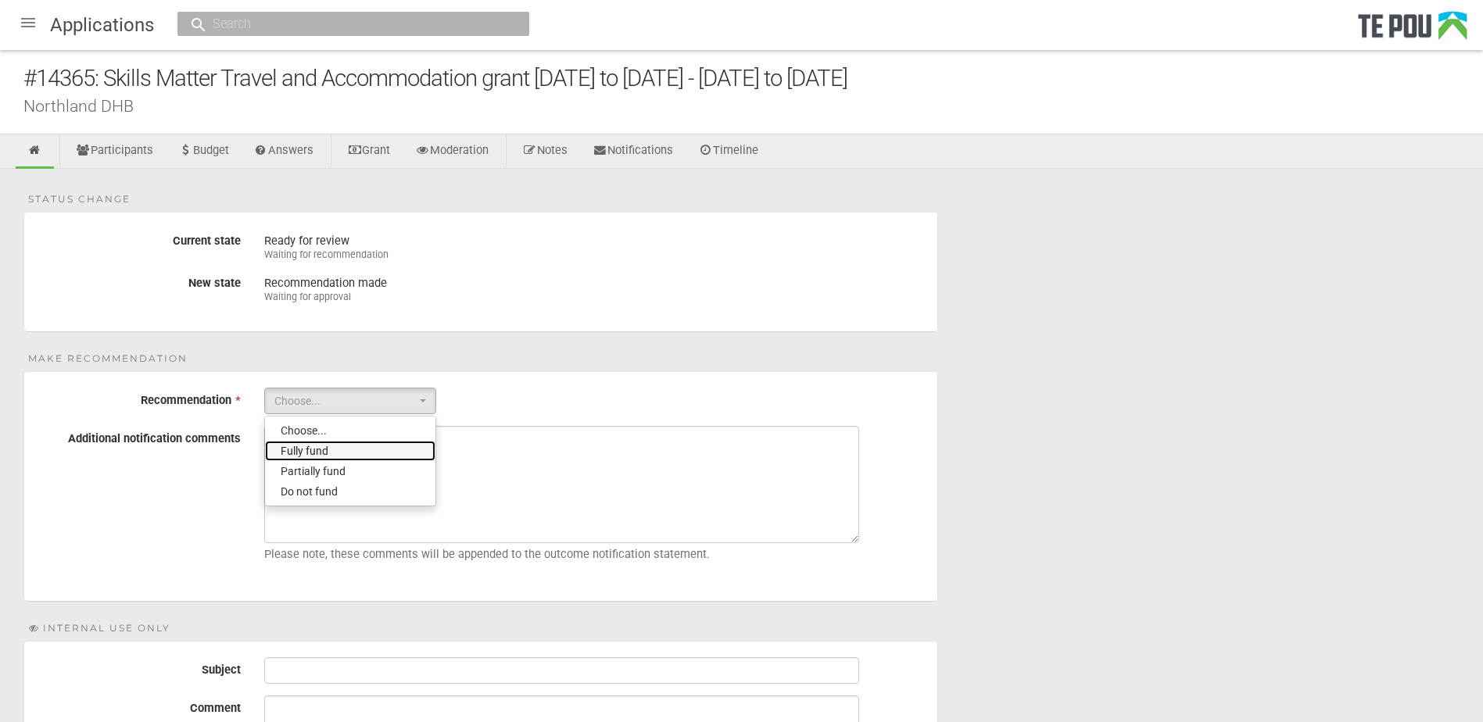
click at [346, 449] on link "Fully fund" at bounding box center [350, 451] width 170 height 20
select select "0"
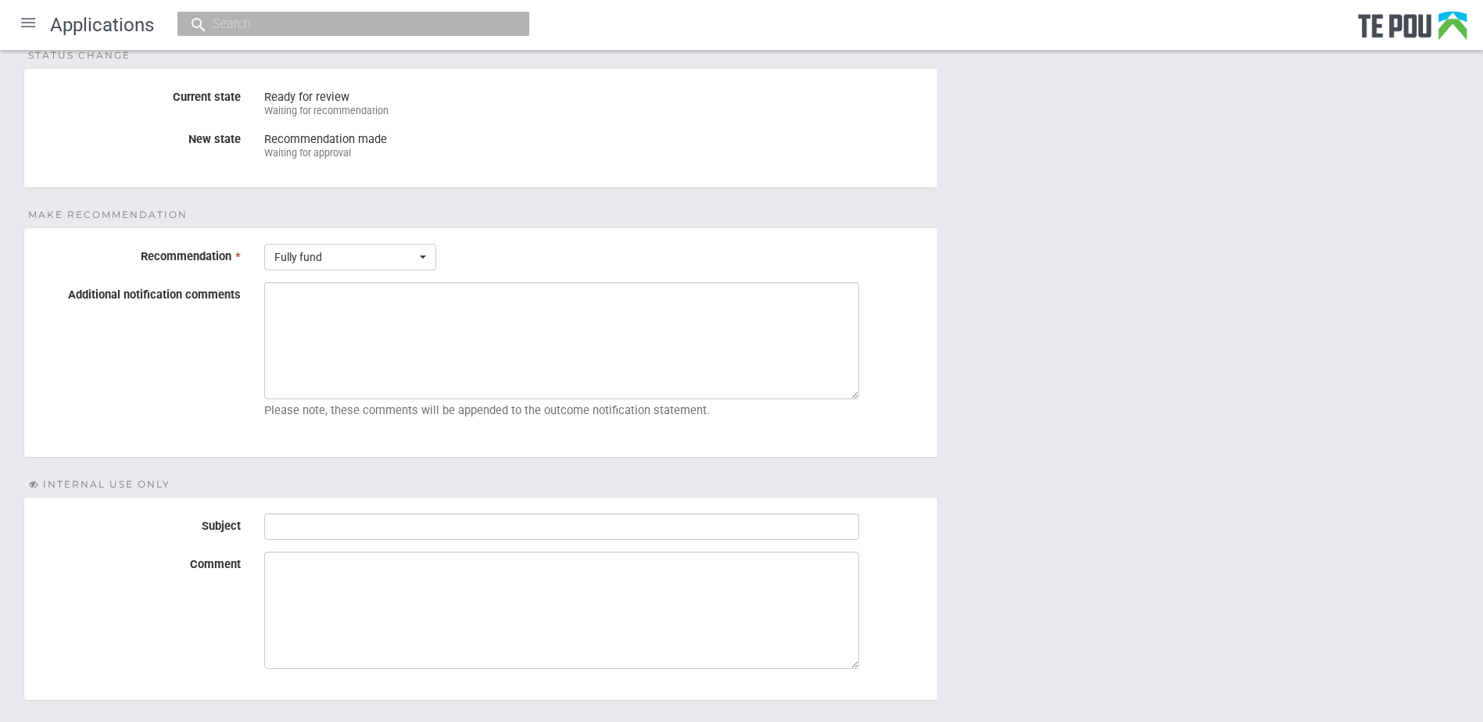
scroll to position [243, 0]
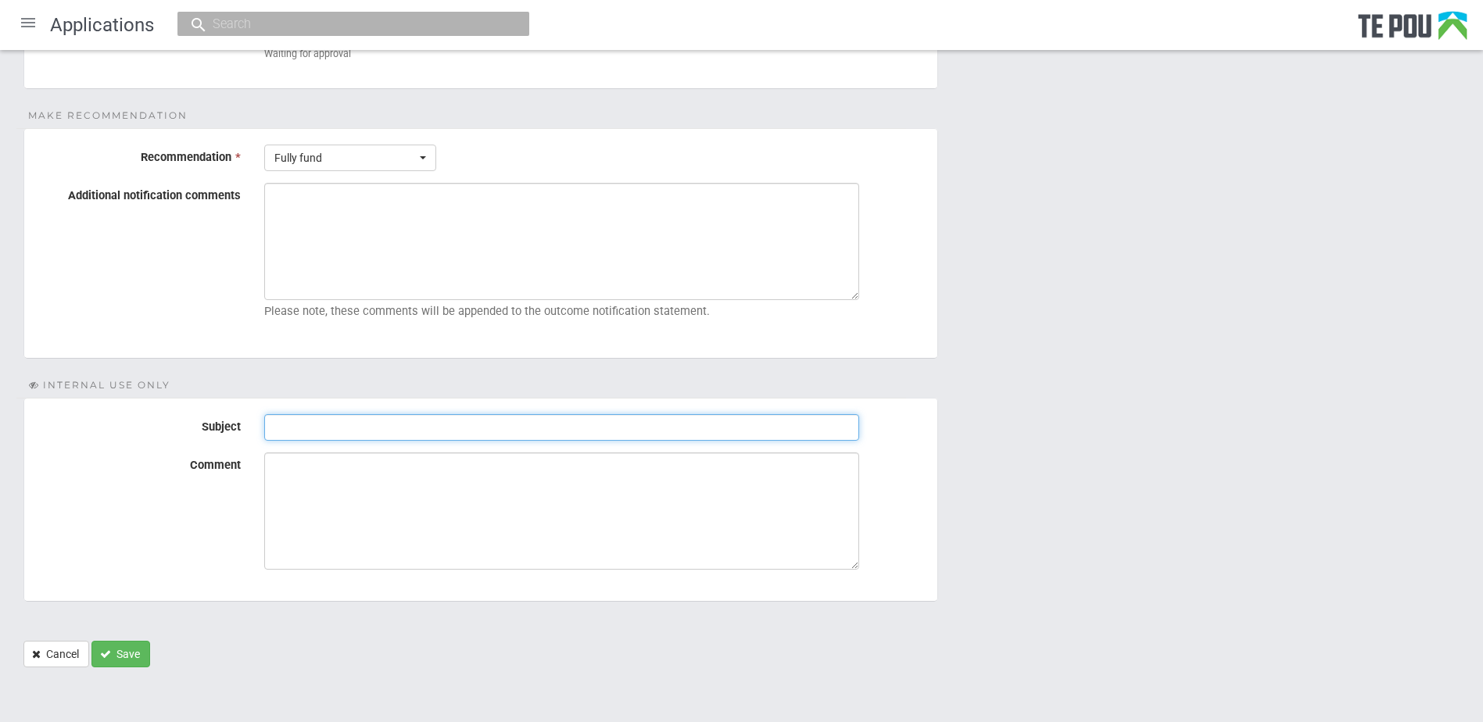
click at [409, 428] on input "Subject" at bounding box center [561, 427] width 595 height 27
type input "Pre-Assessment Notes"
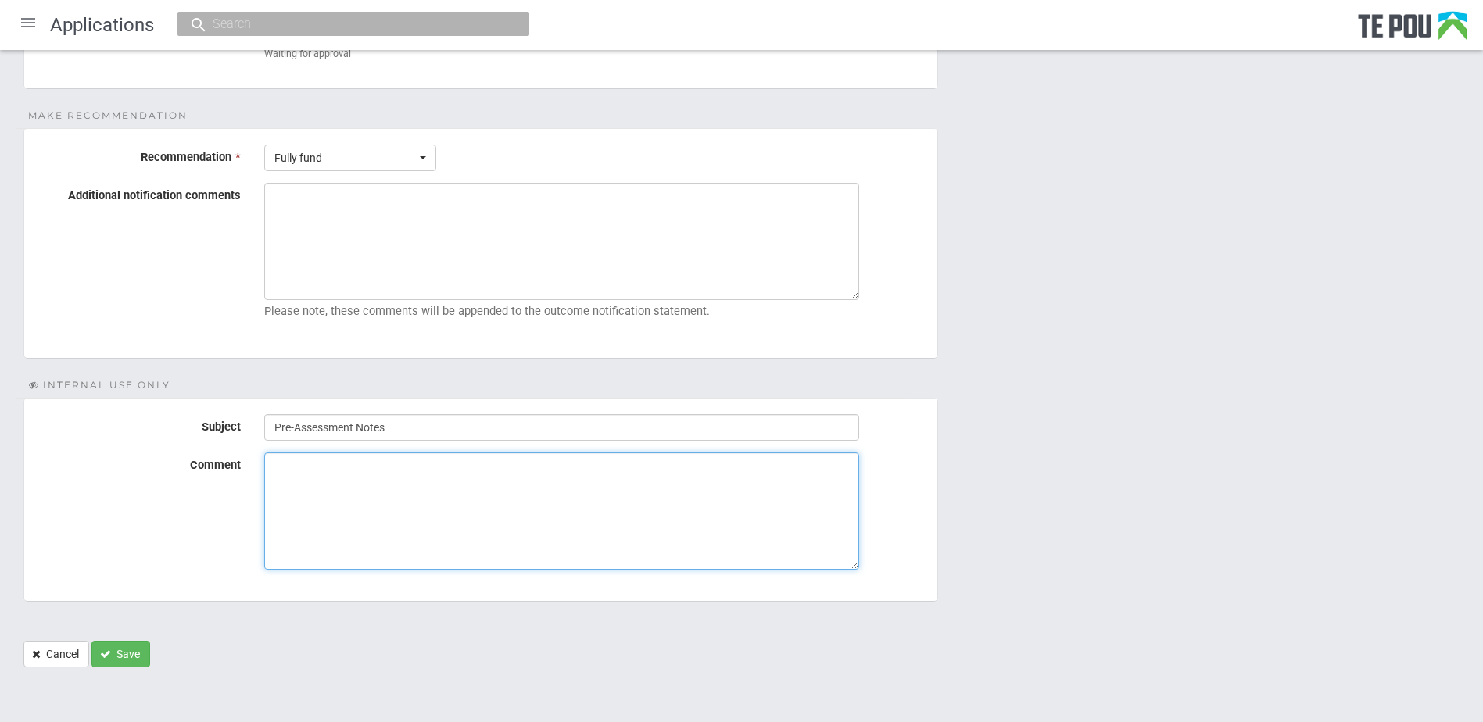
click at [456, 490] on textarea "Comment" at bounding box center [561, 511] width 595 height 117
paste textarea "I’ve checked, and all participants are on the enrolment list."
click at [402, 503] on textarea "I’ve checked, and all participants are on the enrolment list." at bounding box center [561, 511] width 595 height 117
drag, startPoint x: 278, startPoint y: 464, endPoint x: 245, endPoint y: 460, distance: 33.8
click at [245, 460] on div "Comment I’ve checked, and all participants are on the enrolment list." at bounding box center [480, 511] width 913 height 117
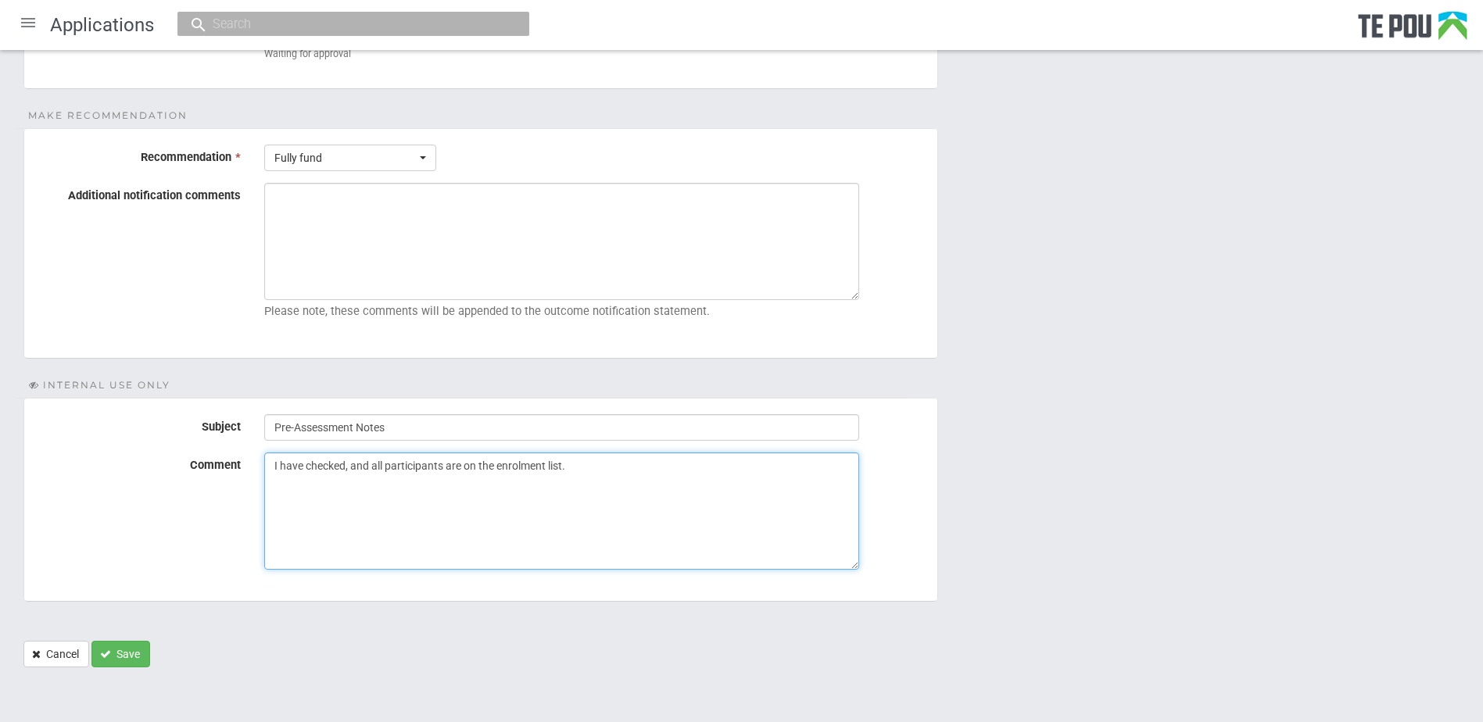
click at [345, 473] on textarea "I have checked, and all participants are on the enrolment list." at bounding box center [561, 511] width 595 height 117
click at [410, 507] on textarea "I have checked, and all participants are on the enrolment list." at bounding box center [561, 511] width 595 height 117
type textarea "I have checked, and all participants are on the enrolment list."
click at [107, 653] on icon "Save" at bounding box center [105, 654] width 11 height 11
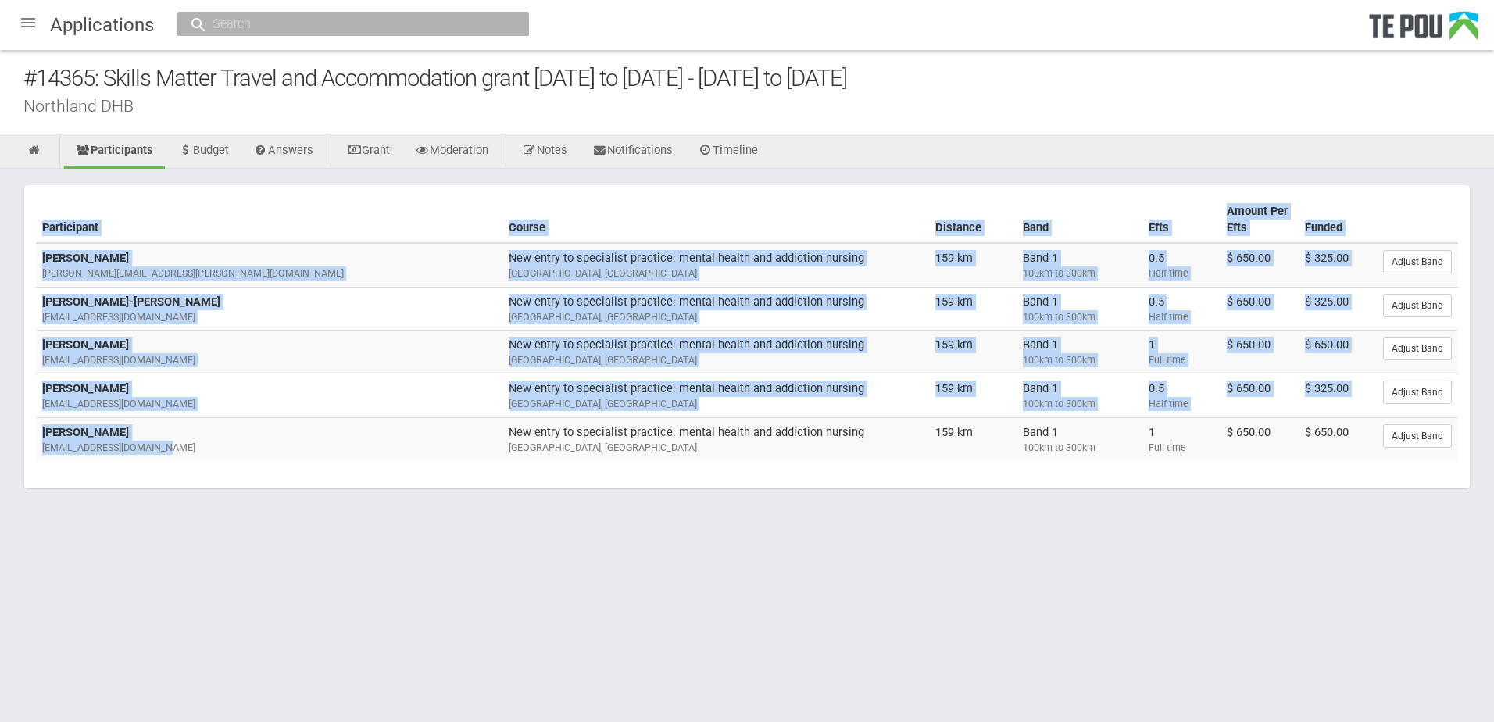
drag, startPoint x: 188, startPoint y: 448, endPoint x: 28, endPoint y: 271, distance: 238.0
click at [28, 271] on section "Participant Course Distance Band Efts Amount Per Efts Funded [PERSON_NAME] [PER…" at bounding box center [747, 336] width 1448 height 305
click at [736, 551] on body "Home Applications [PERSON_NAME] Applicants Organisations Individuals Moderation…" at bounding box center [747, 280] width 1494 height 560
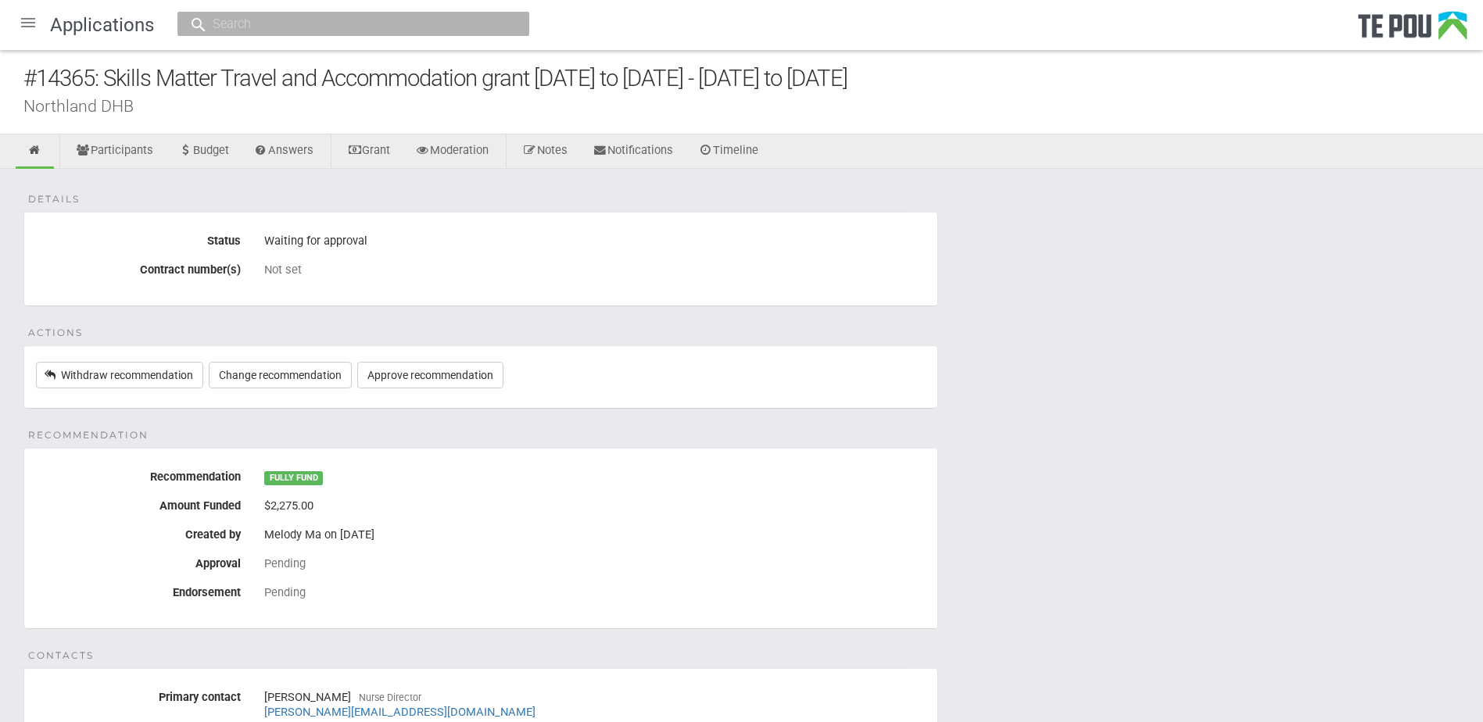
click at [707, 507] on div "$2,275.00" at bounding box center [594, 506] width 661 height 27
click at [29, 20] on div at bounding box center [28, 23] width 38 height 38
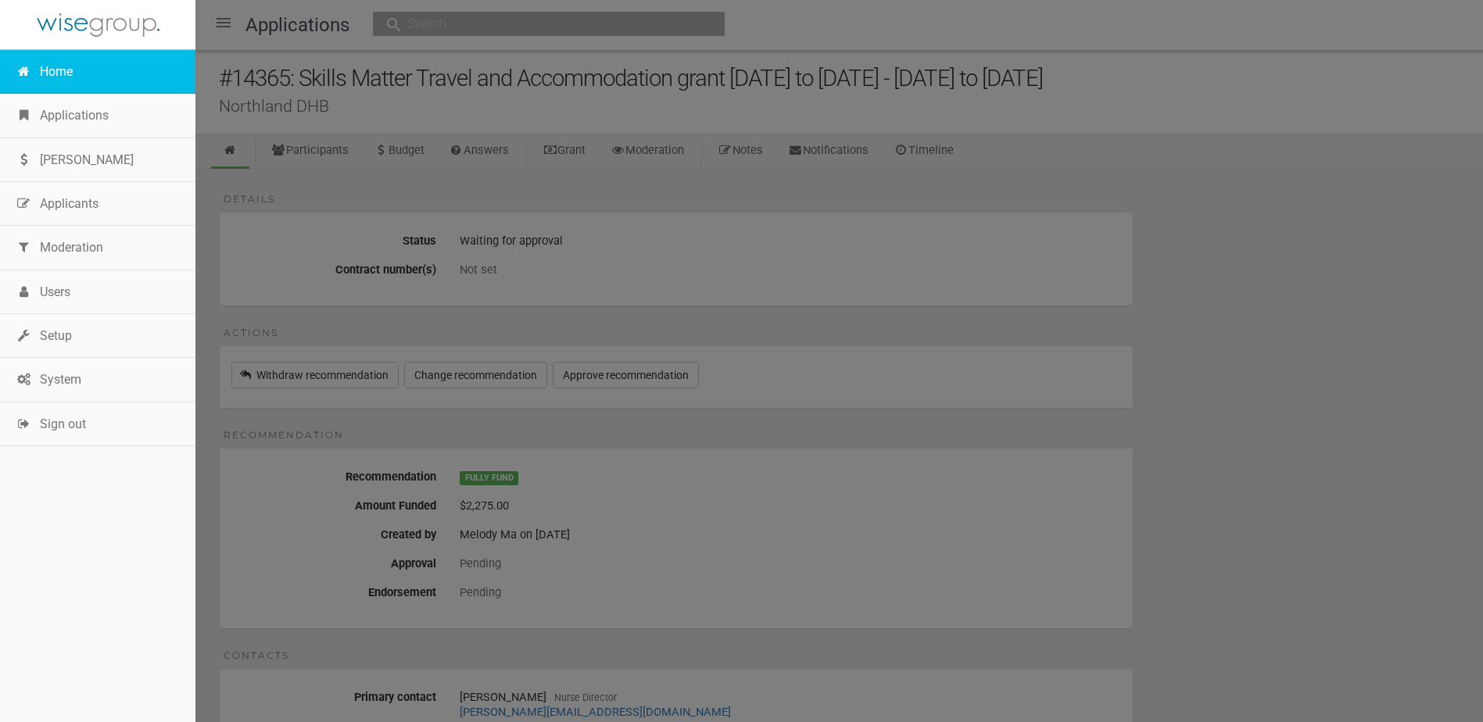
click at [68, 71] on link "Home" at bounding box center [97, 72] width 195 height 44
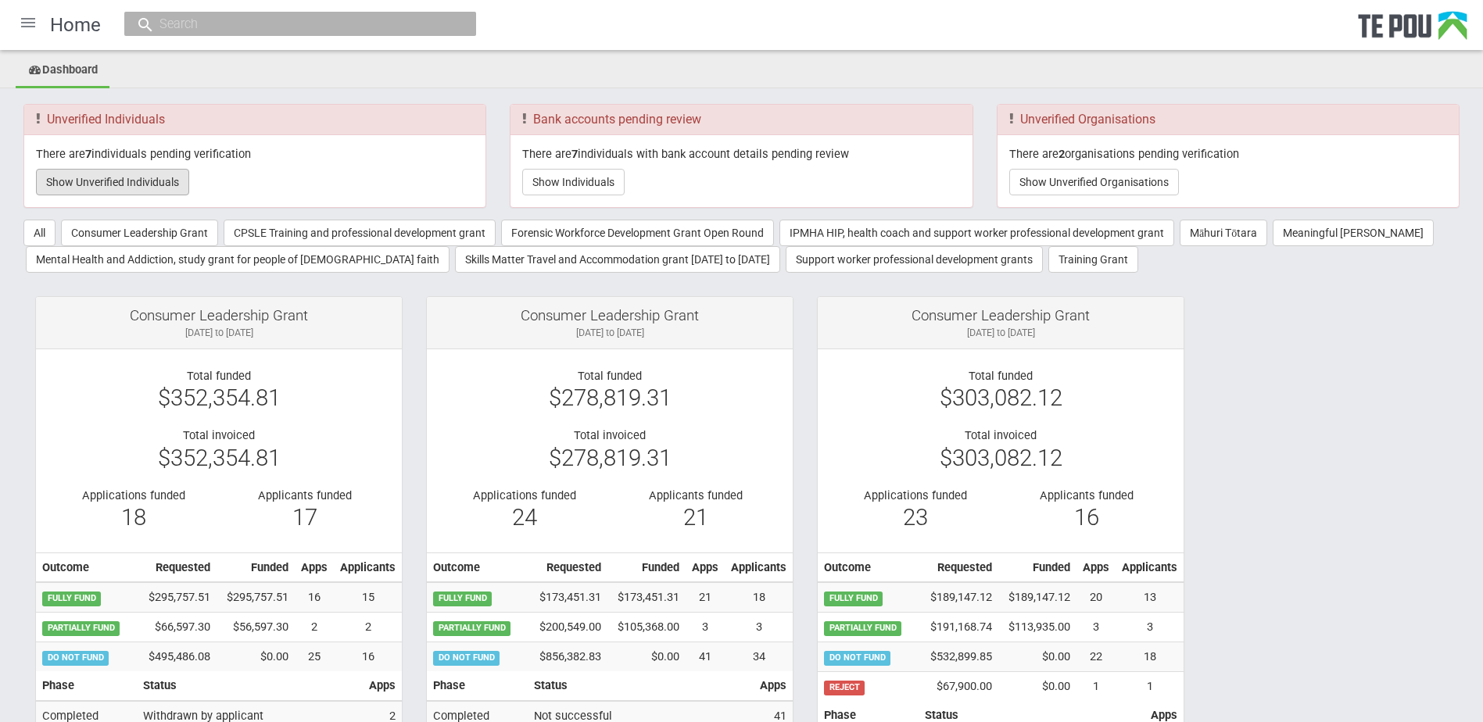
click at [114, 174] on button "Show Unverified Individuals" at bounding box center [112, 182] width 153 height 27
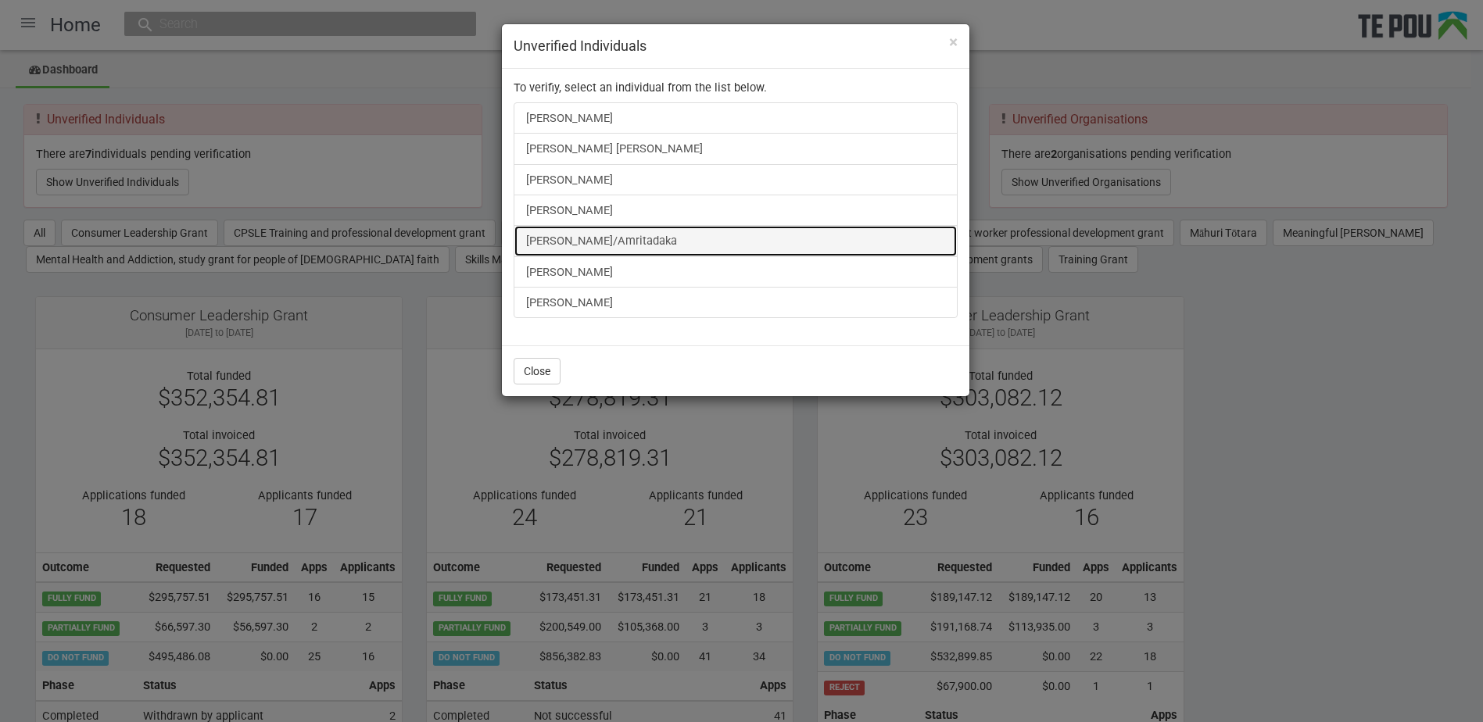
click at [643, 245] on link "paul kennelly/Amritadaka" at bounding box center [736, 240] width 444 height 31
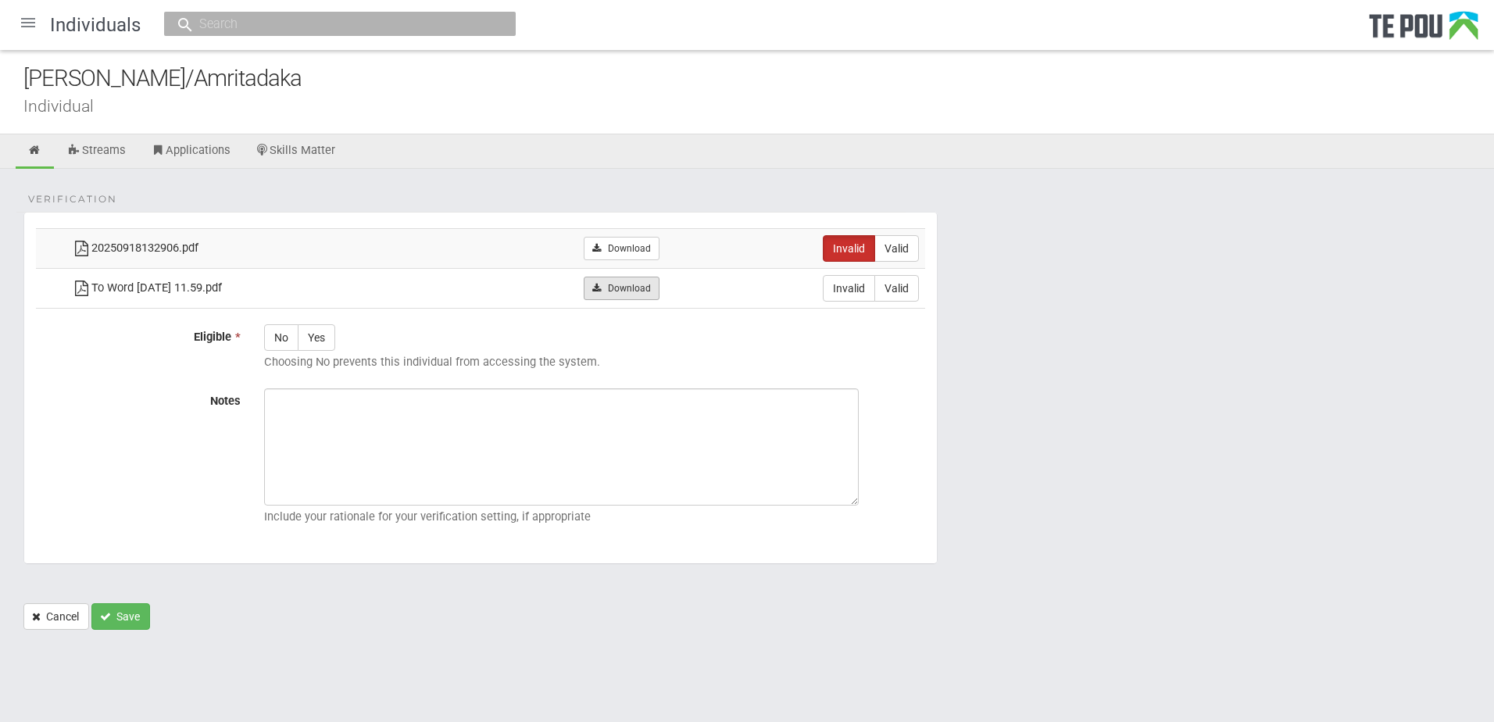
click at [643, 293] on link "Download" at bounding box center [622, 288] width 76 height 23
click at [908, 293] on label "Valid" at bounding box center [897, 288] width 45 height 27
radio input "true"
click at [321, 343] on label "Yes" at bounding box center [317, 337] width 38 height 27
radio input "true"
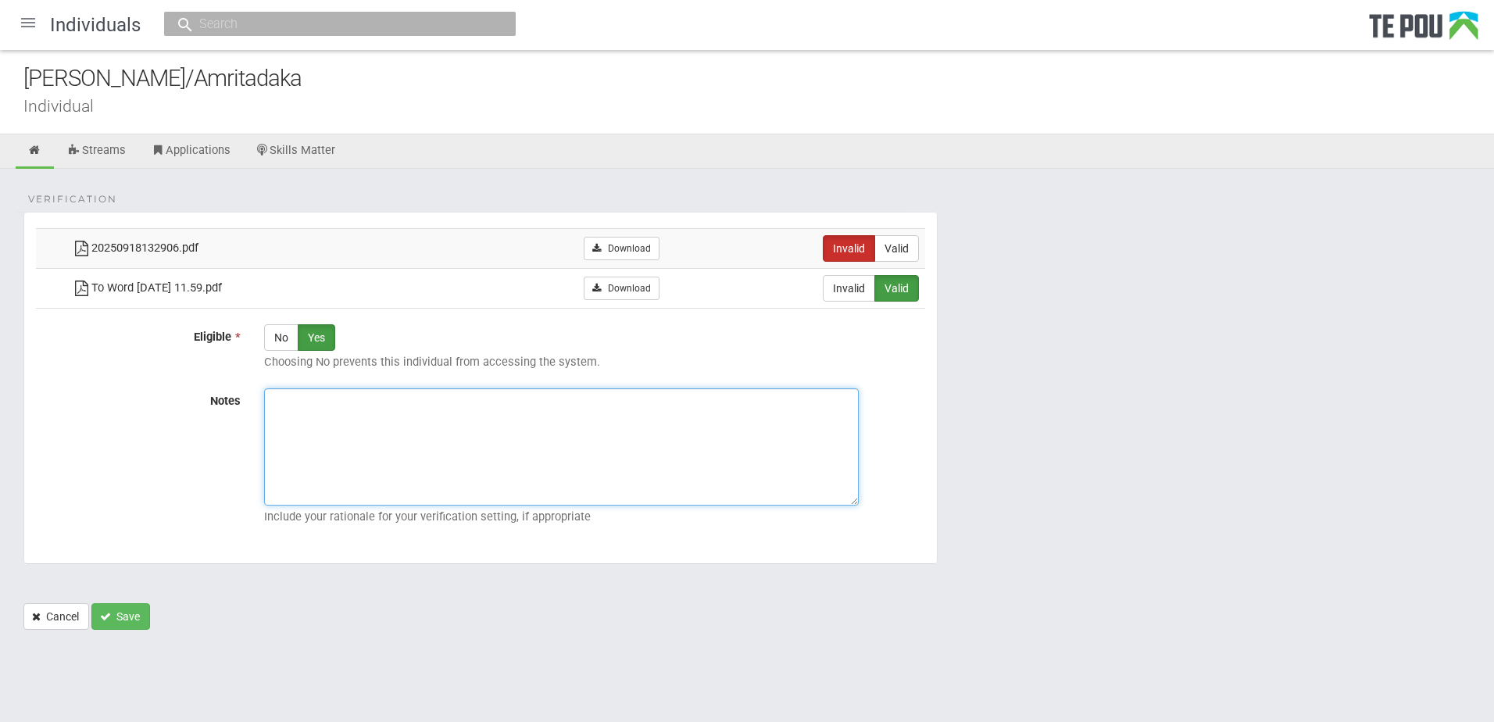
click at [388, 420] on textarea "Notes" at bounding box center [561, 446] width 595 height 117
click at [456, 441] on textarea "Notes" at bounding box center [561, 446] width 595 height 117
paste textarea "Only the front page of the driver's licence was uploaded, but Martin has review…"
drag, startPoint x: 668, startPoint y: 412, endPoint x: 653, endPoint y: 417, distance: 14.8
click at [668, 413] on textarea "Only the front page of the driver's licence was uploaded, but Martin has review…" at bounding box center [561, 446] width 595 height 117
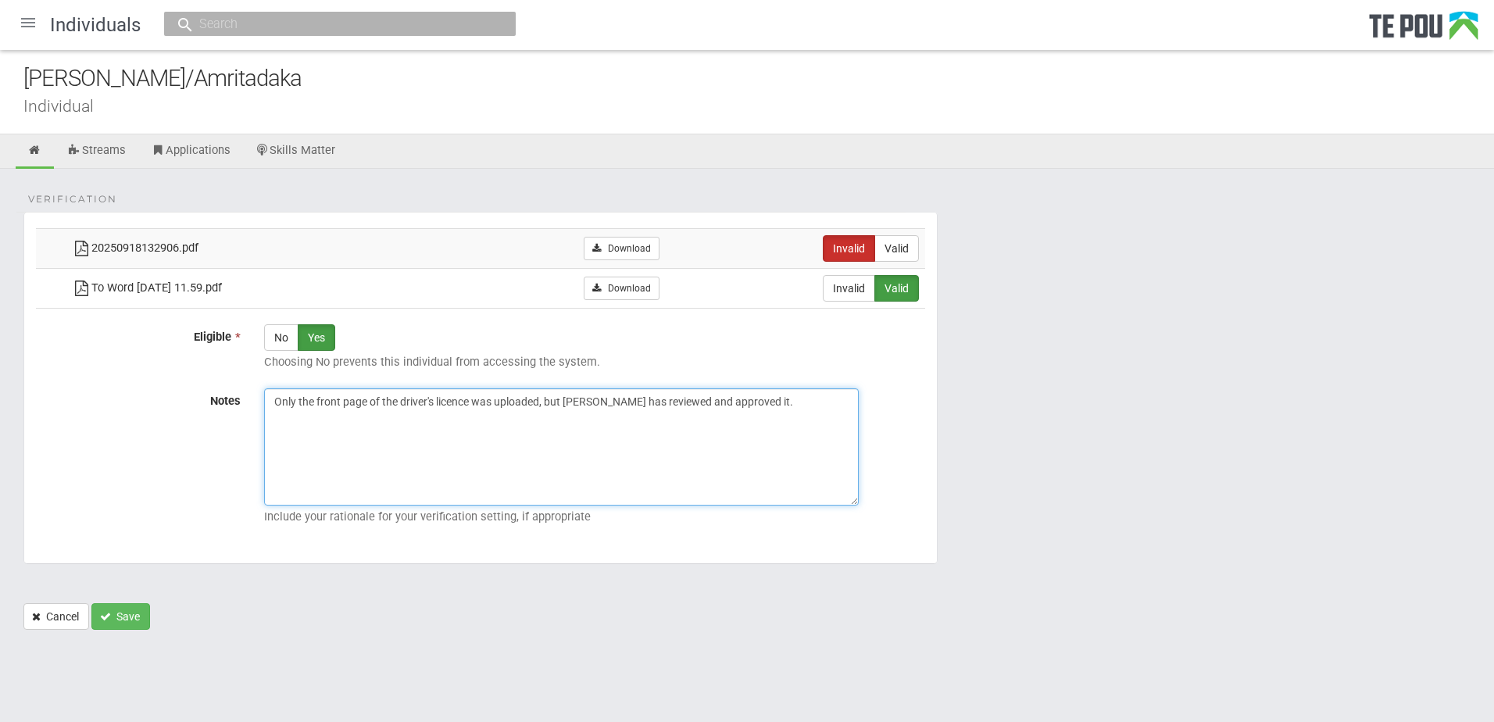
click at [299, 406] on textarea "Only the front page of the driver's licence was uploaded, but Martin has review…" at bounding box center [561, 446] width 595 height 117
click at [468, 418] on textarea "Only the front page of the driver's licence was uploaded, but Martin has review…" at bounding box center [561, 446] width 595 height 117
drag, startPoint x: 565, startPoint y: 399, endPoint x: 548, endPoint y: 401, distance: 17.4
click at [548, 401] on textarea "Only the front page of the driver's licence was uploaded, but Martin has review…" at bounding box center [561, 446] width 595 height 117
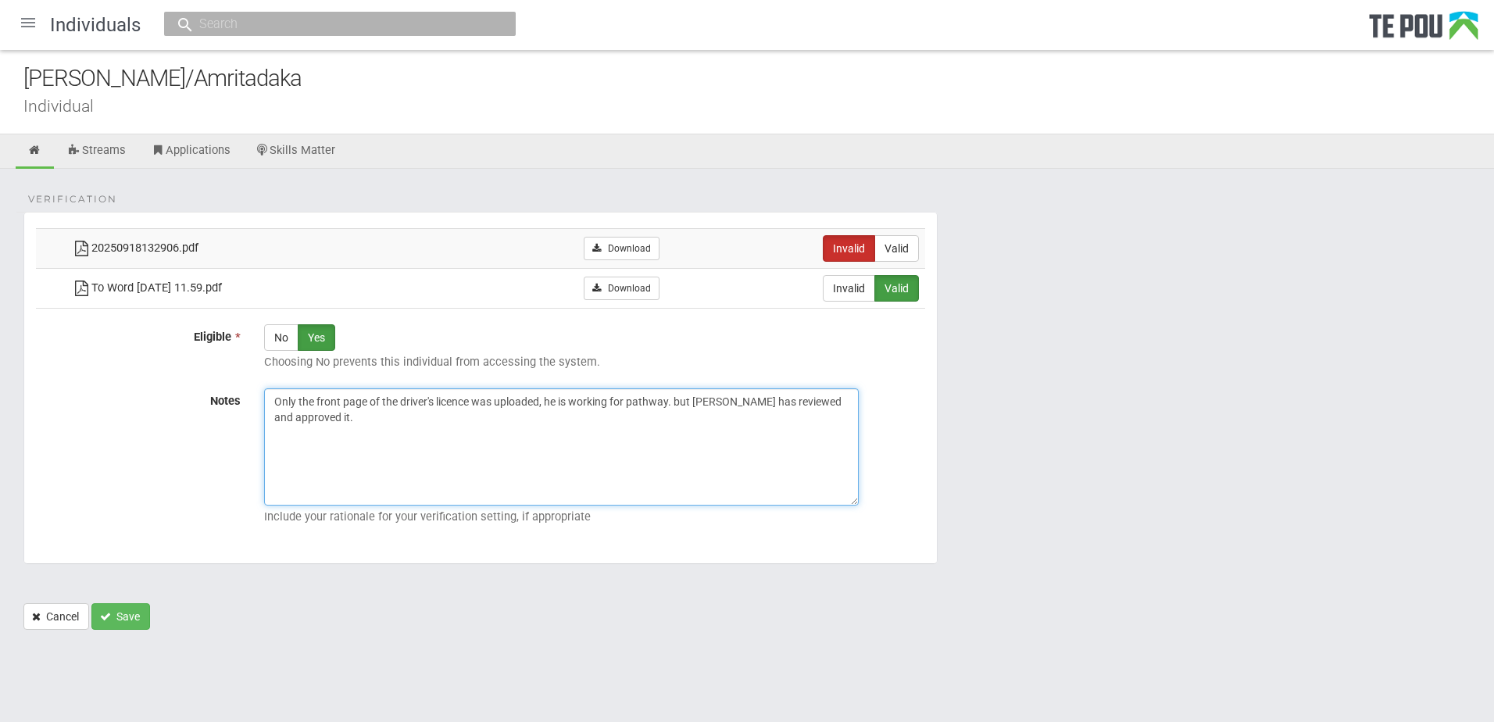
click at [546, 403] on textarea "Only the front page of the driver's licence was uploaded, he is working for pat…" at bounding box center [561, 446] width 595 height 117
click at [545, 405] on textarea "Only the front page of the driver's licence was uploaded, since he is working f…" at bounding box center [561, 446] width 595 height 117
click at [717, 440] on textarea "Only the front page of the driver's licence was uploaded. Since he is working f…" at bounding box center [561, 446] width 595 height 117
click at [704, 404] on textarea "Only the front page of the driver's licence was uploaded. Since he is working f…" at bounding box center [561, 446] width 595 height 117
click at [758, 436] on textarea "Only the front page of the driver's licence was uploaded. Since he is working f…" at bounding box center [561, 446] width 595 height 117
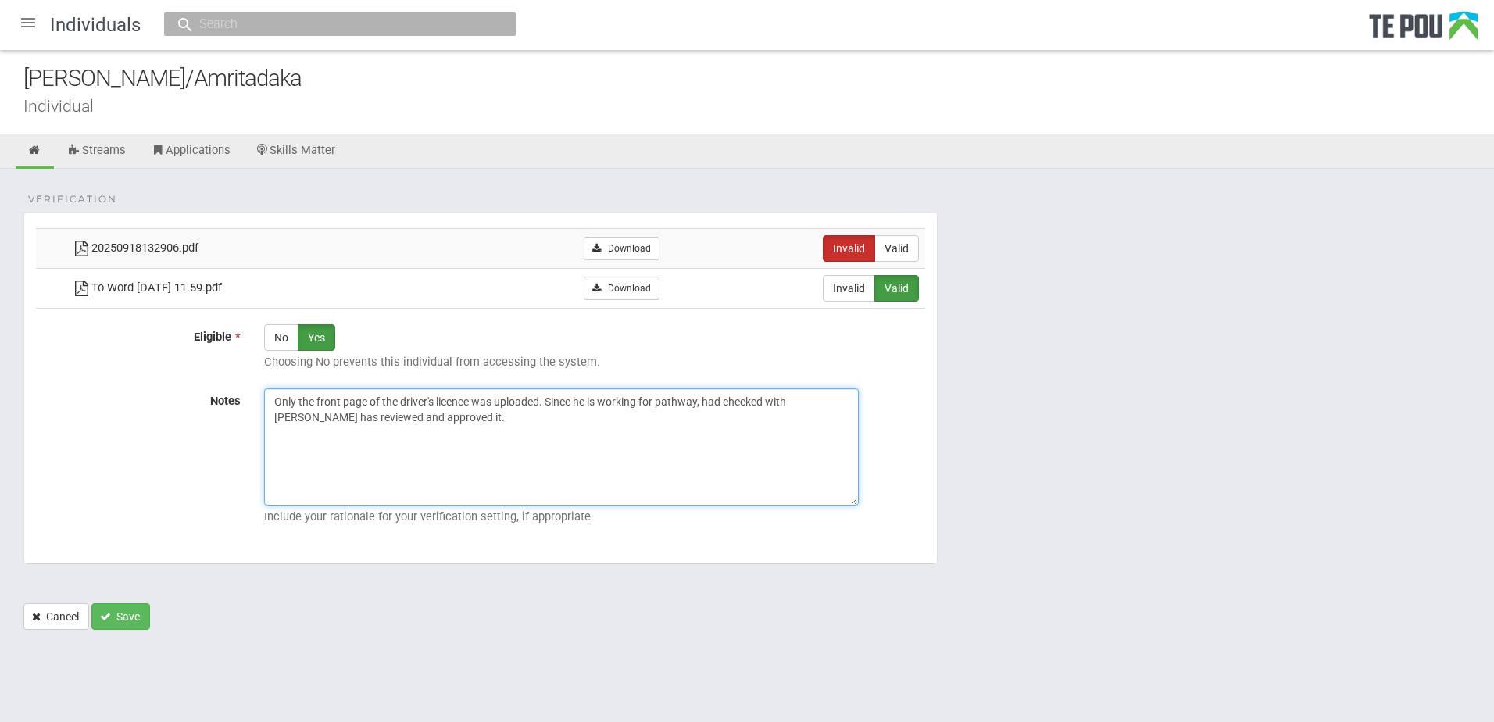
drag, startPoint x: 828, startPoint y: 414, endPoint x: 828, endPoint y: 405, distance: 9.4
click at [828, 405] on textarea "Only the front page of the driver's licence was uploaded. Since he is working f…" at bounding box center [561, 446] width 595 height 117
click at [673, 421] on textarea "Only the front page of the driver's licence was uploaded. Since he is working f…" at bounding box center [561, 446] width 595 height 117
click at [702, 398] on textarea "Only the front page of the driver's licence was uploaded. Since he is working f…" at bounding box center [561, 446] width 595 height 117
click at [597, 391] on textarea "Only the front page of the driver's licence was uploaded. Since he is working f…" at bounding box center [561, 446] width 595 height 117
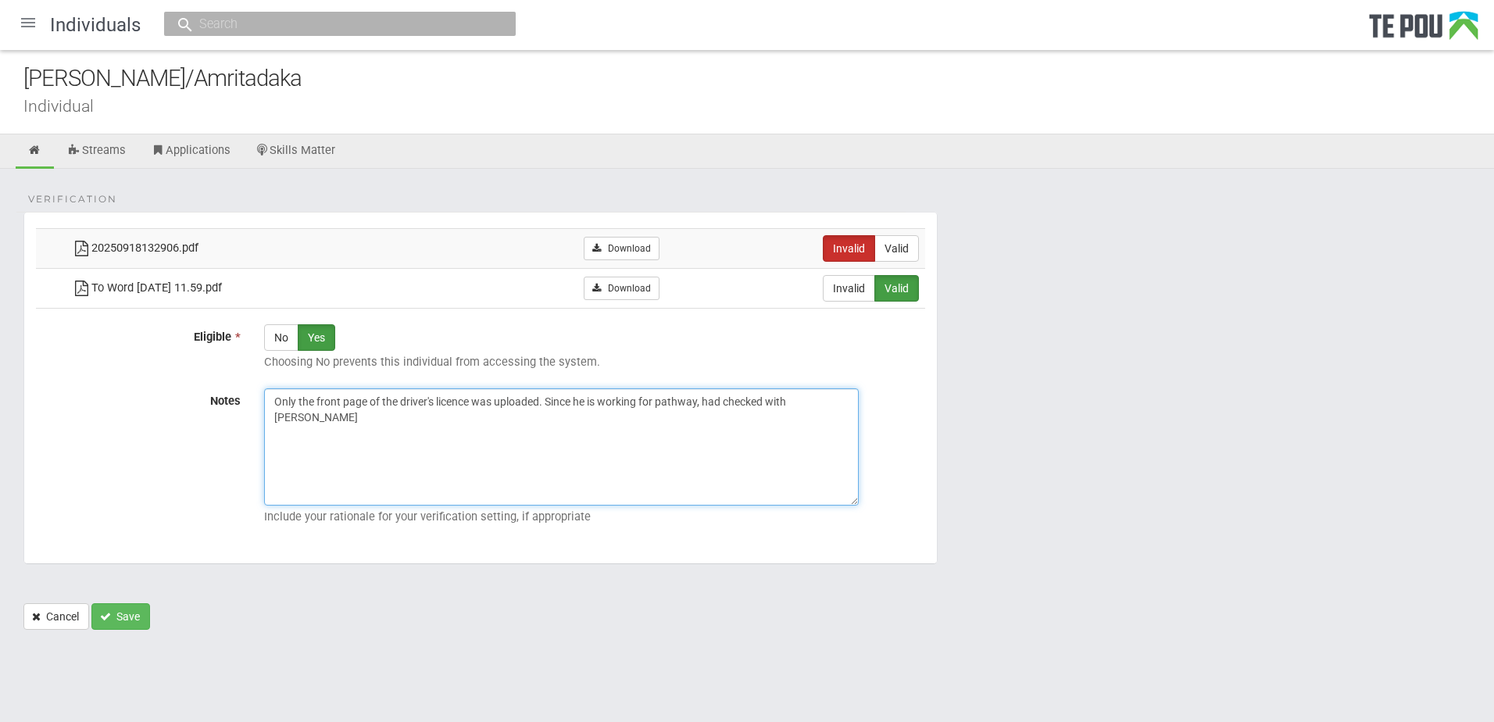
click at [622, 452] on textarea "Only the front page of the driver's licence was uploaded. Since he is working f…" at bounding box center [561, 446] width 595 height 117
click at [599, 438] on textarea "Only the front page of the driver's licence was uploaded. Since he is working f…" at bounding box center [561, 446] width 595 height 117
click at [719, 442] on textarea "Only the front page of the driver's licence was uploaded. Since he is working f…" at bounding box center [561, 446] width 595 height 117
drag, startPoint x: 700, startPoint y: 397, endPoint x: 563, endPoint y: 399, distance: 136.8
click at [563, 399] on textarea "Only the front page of the driver's licence was uploaded. Since he is working f…" at bounding box center [561, 446] width 595 height 117
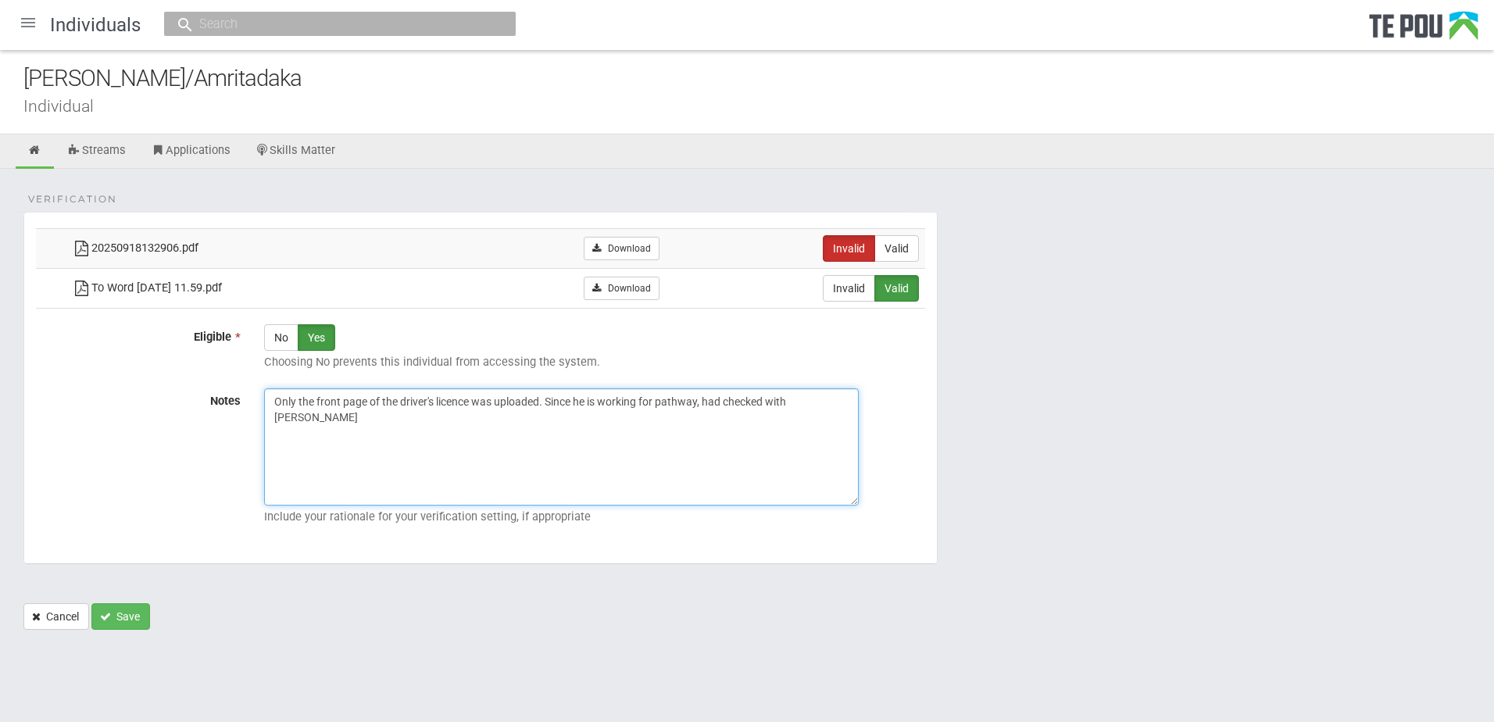
click at [571, 428] on textarea "Only the front page of the driver's licence was uploaded. Since he is working f…" at bounding box center [561, 446] width 595 height 117
drag, startPoint x: 588, startPoint y: 403, endPoint x: 549, endPoint y: 402, distance: 38.3
click at [549, 402] on textarea "Only the front page of the driver's licence was uploaded. Since he is working f…" at bounding box center [561, 446] width 595 height 117
click at [799, 470] on textarea "Only the front page of the driver's licence was uploaded. Paul is working for p…" at bounding box center [561, 446] width 595 height 117
click at [683, 410] on textarea "Only the front page of the driver's licence was uploaded. Paul is working for p…" at bounding box center [561, 446] width 595 height 117
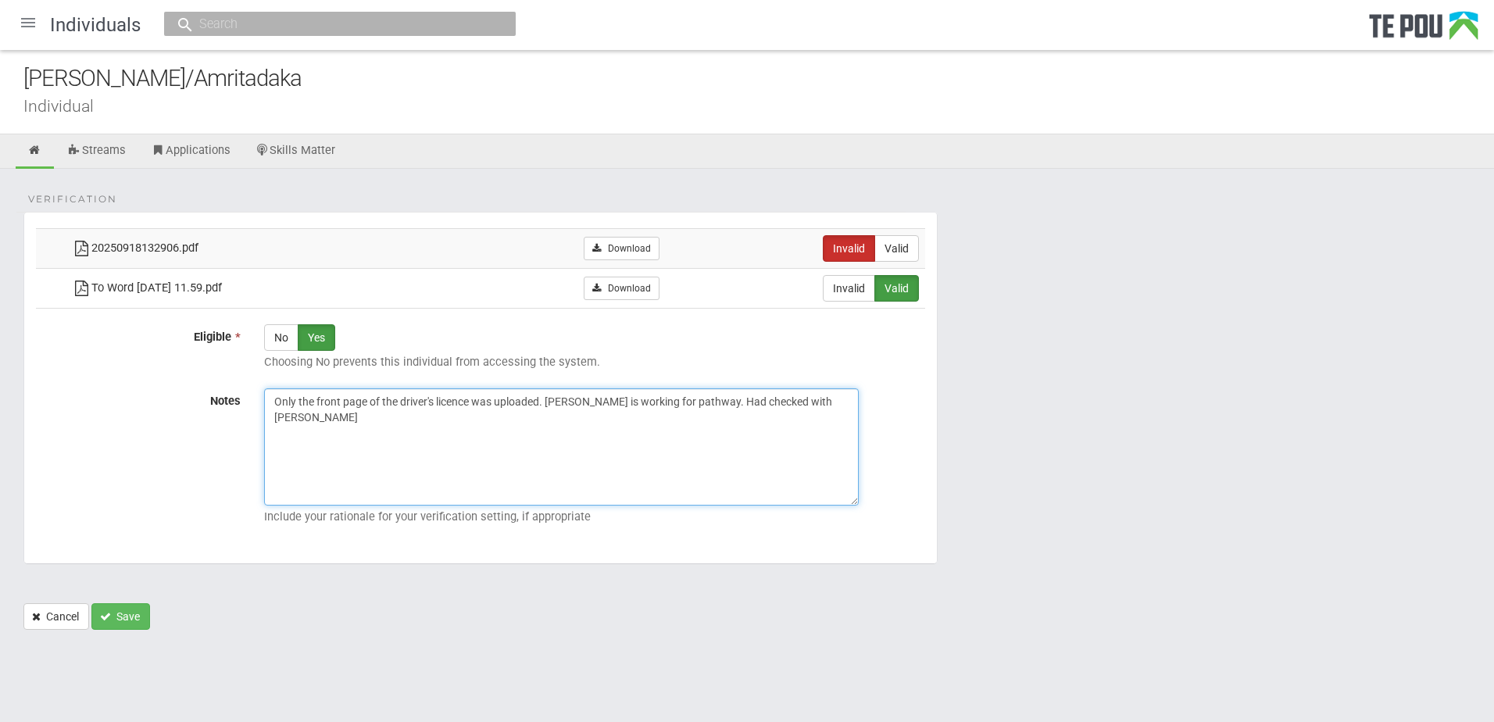
click at [693, 432] on textarea "Only the front page of the driver's licence was uploaded. Paul is working for p…" at bounding box center [561, 446] width 595 height 117
click at [820, 399] on textarea "Only the front page of the driver's licence was uploaded. Paul is working for p…" at bounding box center [561, 446] width 595 height 117
drag, startPoint x: 779, startPoint y: 417, endPoint x: 746, endPoint y: 431, distance: 35.7
click at [779, 418] on textarea "Only the front page of the driver's licence was uploaded. Paul is working for p…" at bounding box center [561, 446] width 595 height 117
click at [567, 484] on textarea "Only the front page of the driver's licence was uploaded. Paul is working for p…" at bounding box center [561, 446] width 595 height 117
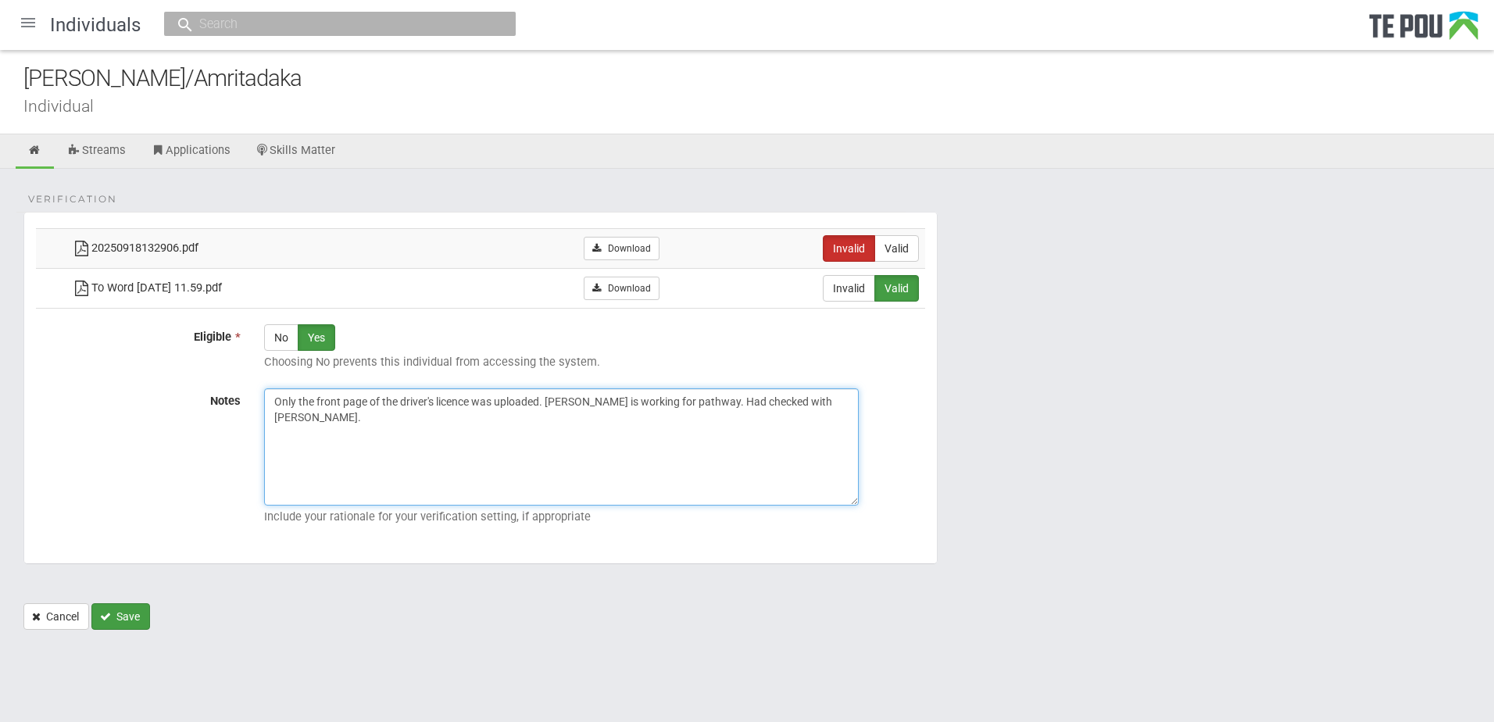
type textarea "Only the front page of the driver's licence was uploaded. Paul is working for p…"
click at [130, 618] on button "Save" at bounding box center [120, 616] width 59 height 27
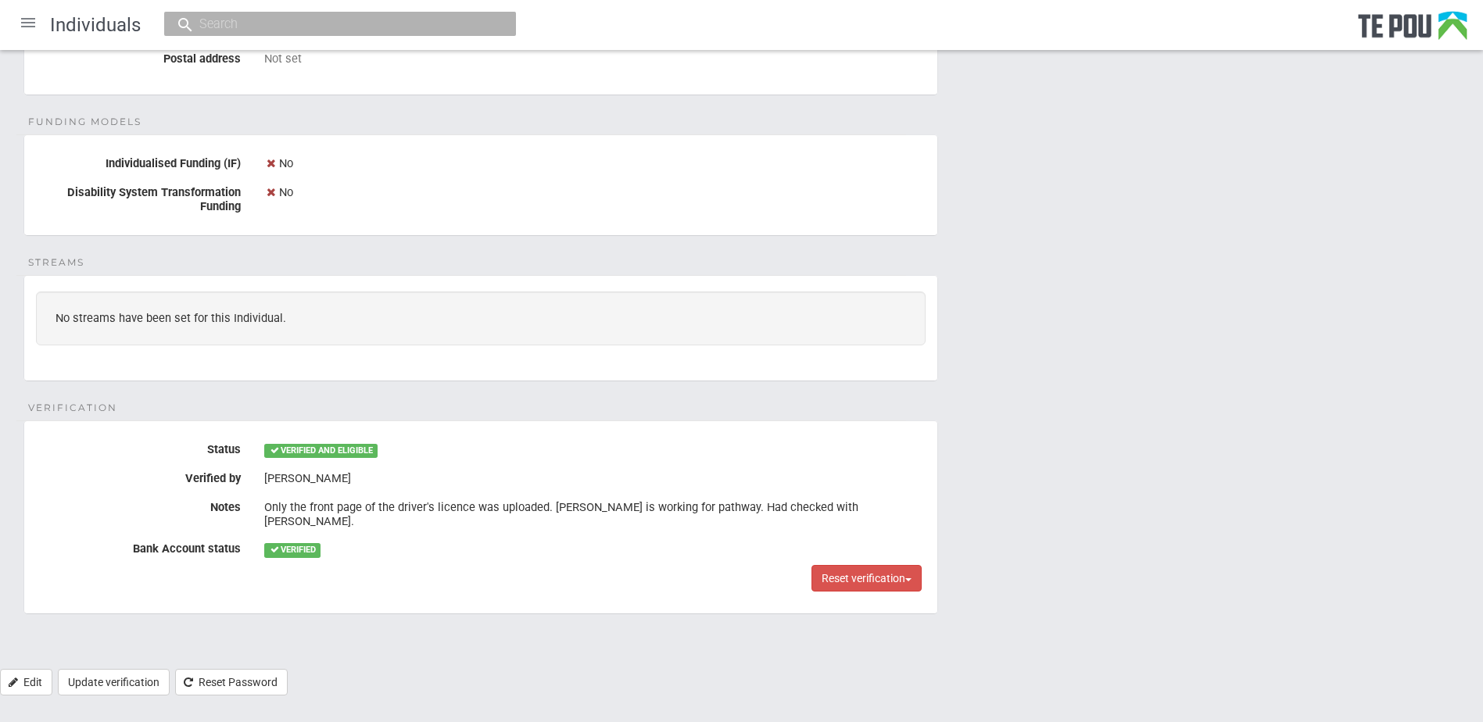
scroll to position [346, 0]
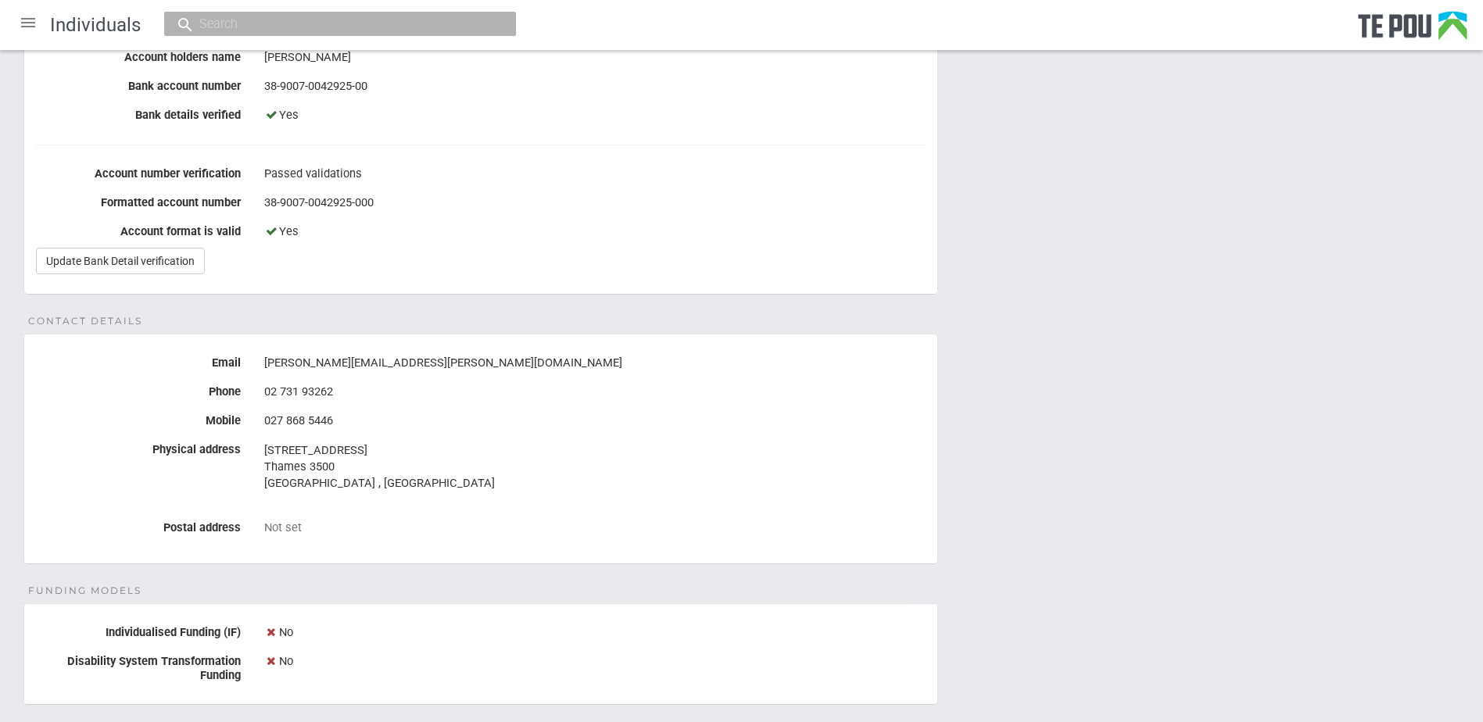
click at [1036, 353] on div "Personal details Name [PERSON_NAME]/Amritadaka Date of birth [DEMOGRAPHIC_DATA]…" at bounding box center [741, 481] width 1483 height 1316
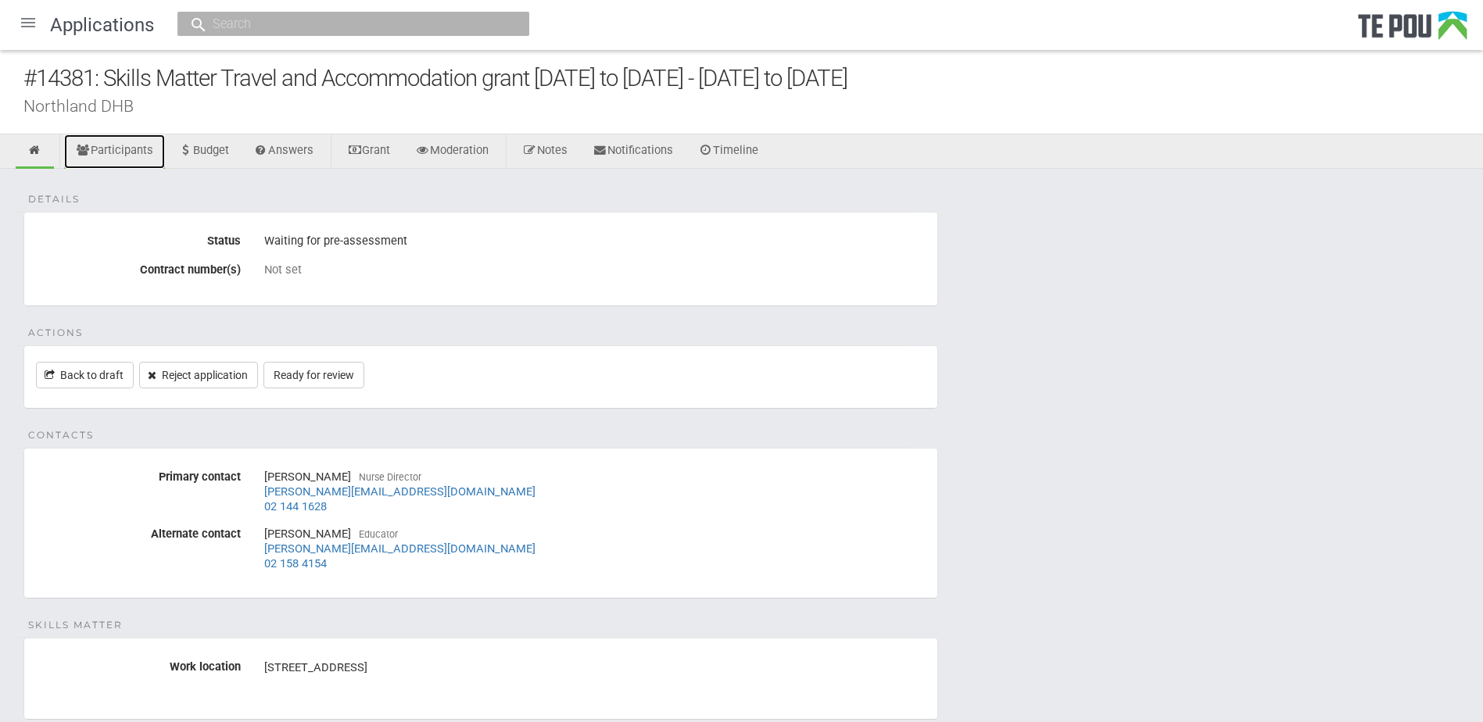
click at [108, 149] on link "Participants" at bounding box center [114, 151] width 101 height 34
click at [332, 376] on link "Ready for review" at bounding box center [313, 375] width 101 height 27
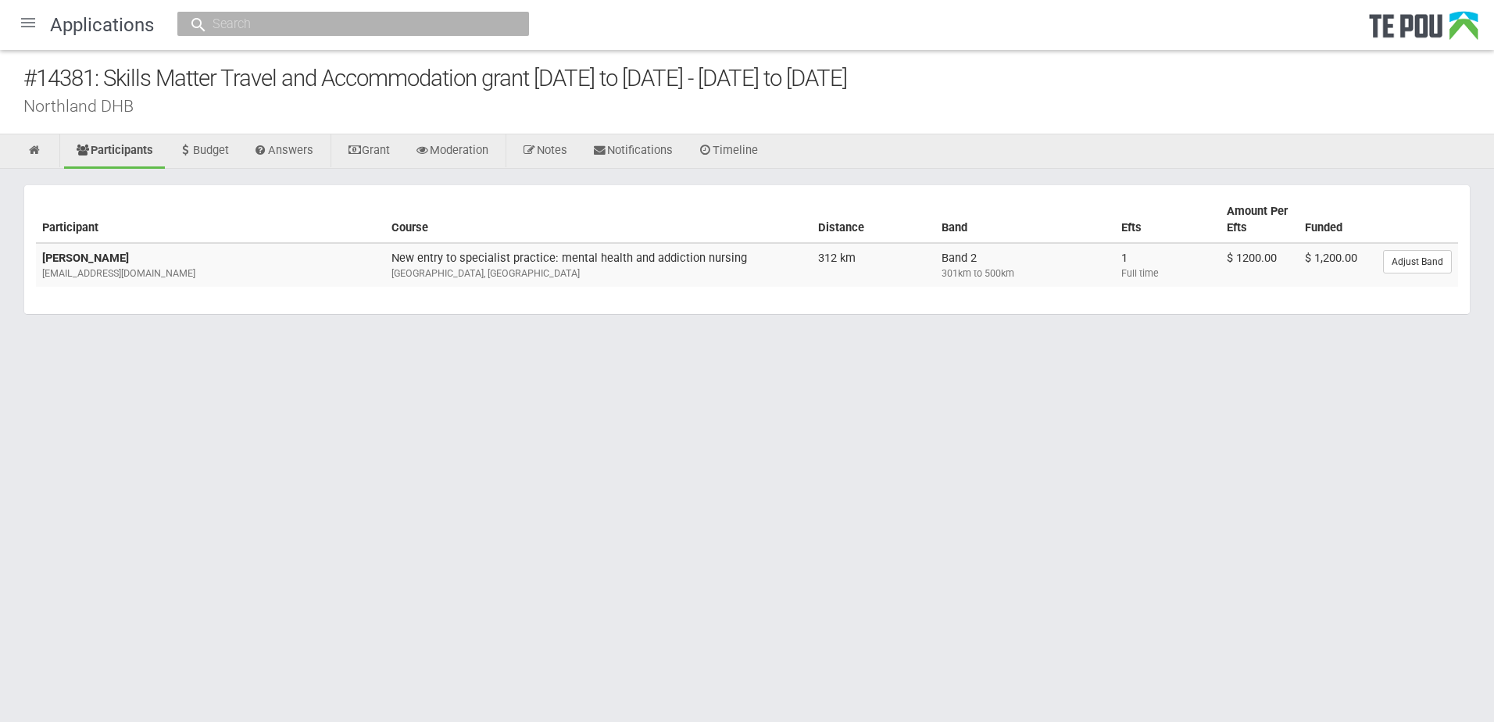
click at [1176, 421] on html "Home Applications [PERSON_NAME] Applicants Organisations Individuals Moderation…" at bounding box center [747, 361] width 1494 height 722
click at [1287, 322] on div "Participant Course Distance Band Efts Amount Per Efts Funded [PERSON_NAME] [EMA…" at bounding box center [747, 257] width 1494 height 177
click at [1154, 267] on div "Full time" at bounding box center [1168, 274] width 93 height 14
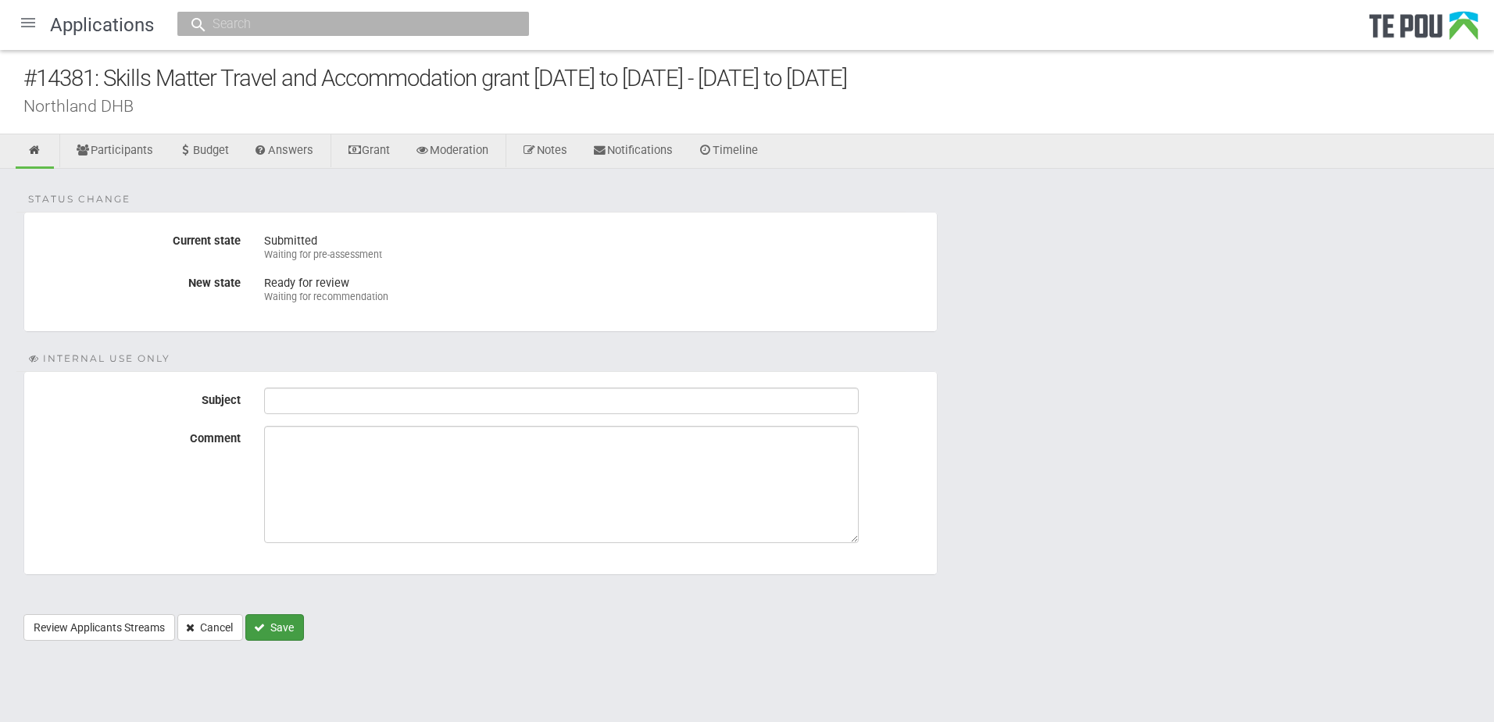
click at [277, 620] on button "Save" at bounding box center [274, 627] width 59 height 27
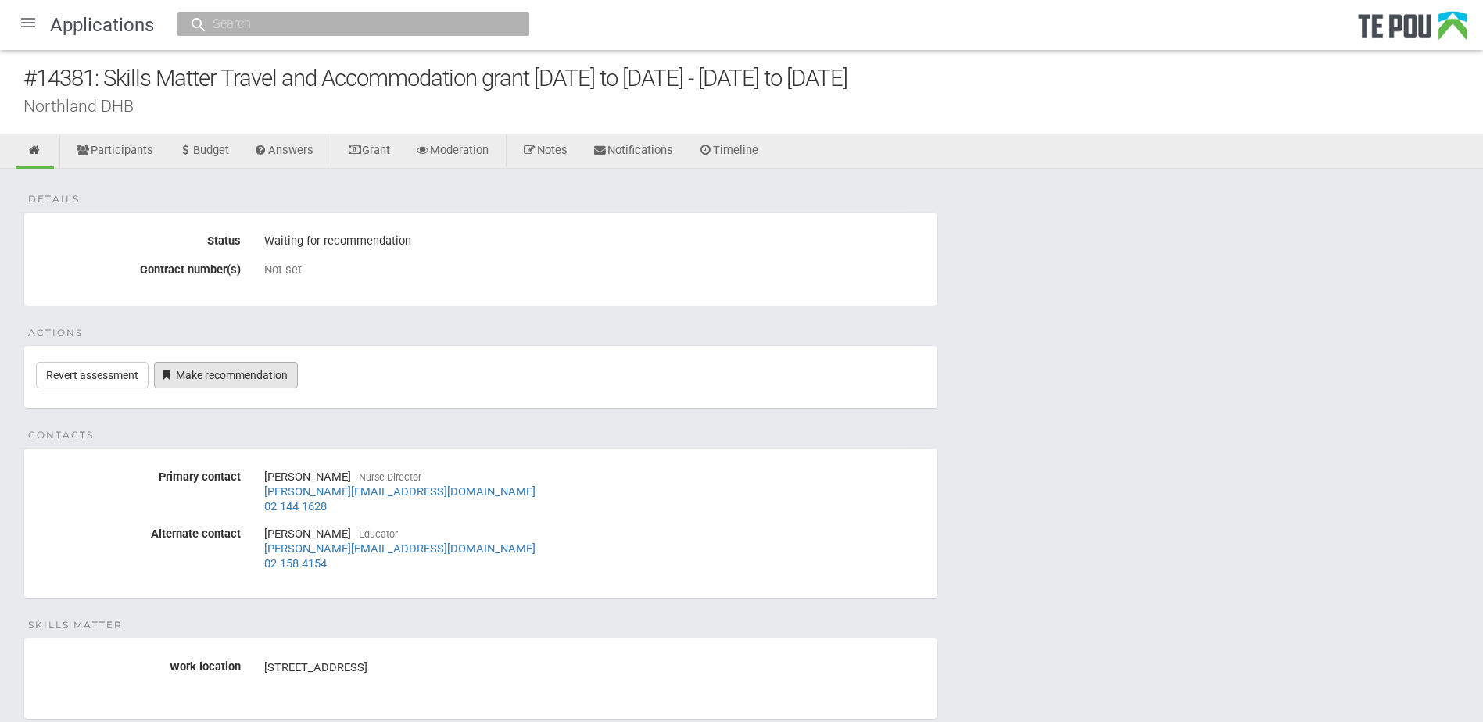
click at [258, 370] on link "Make recommendation" at bounding box center [226, 375] width 144 height 27
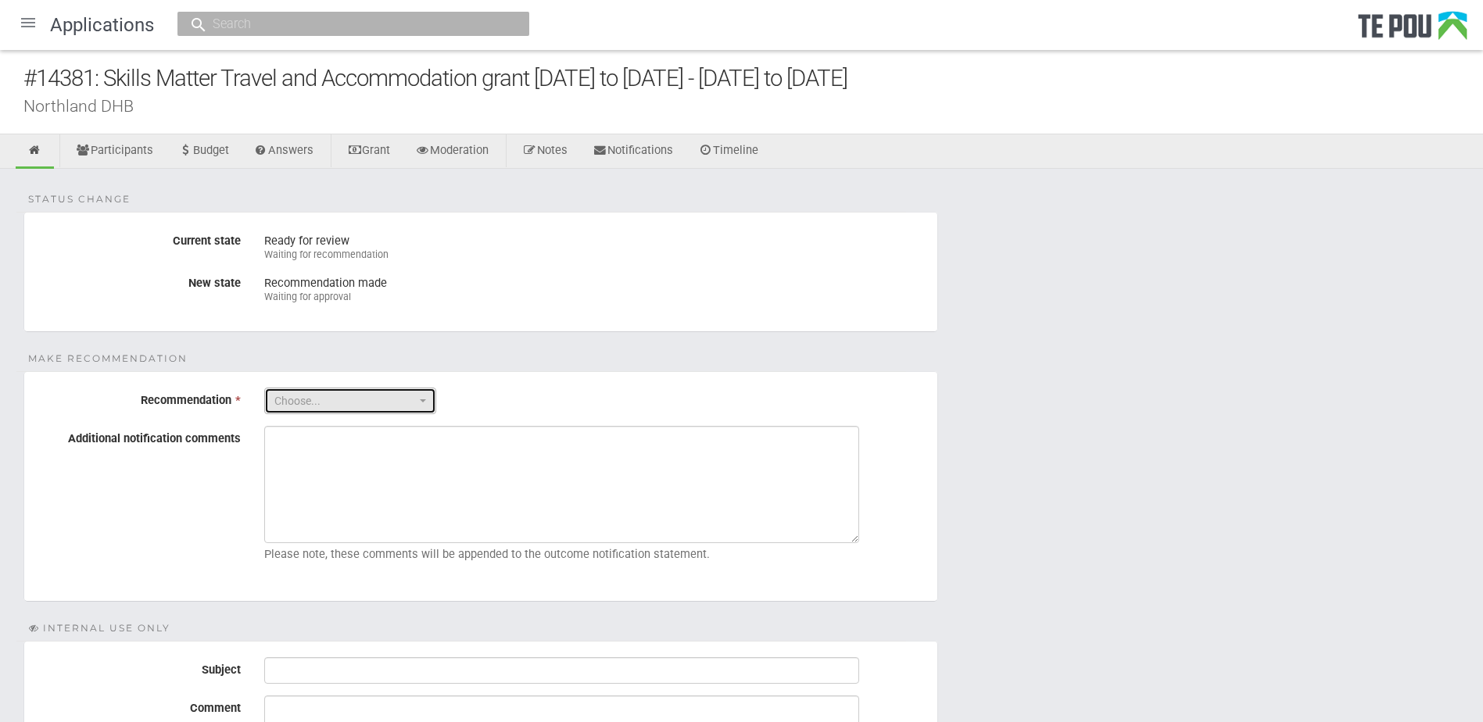
click at [356, 400] on span "Choose..." at bounding box center [344, 401] width 141 height 16
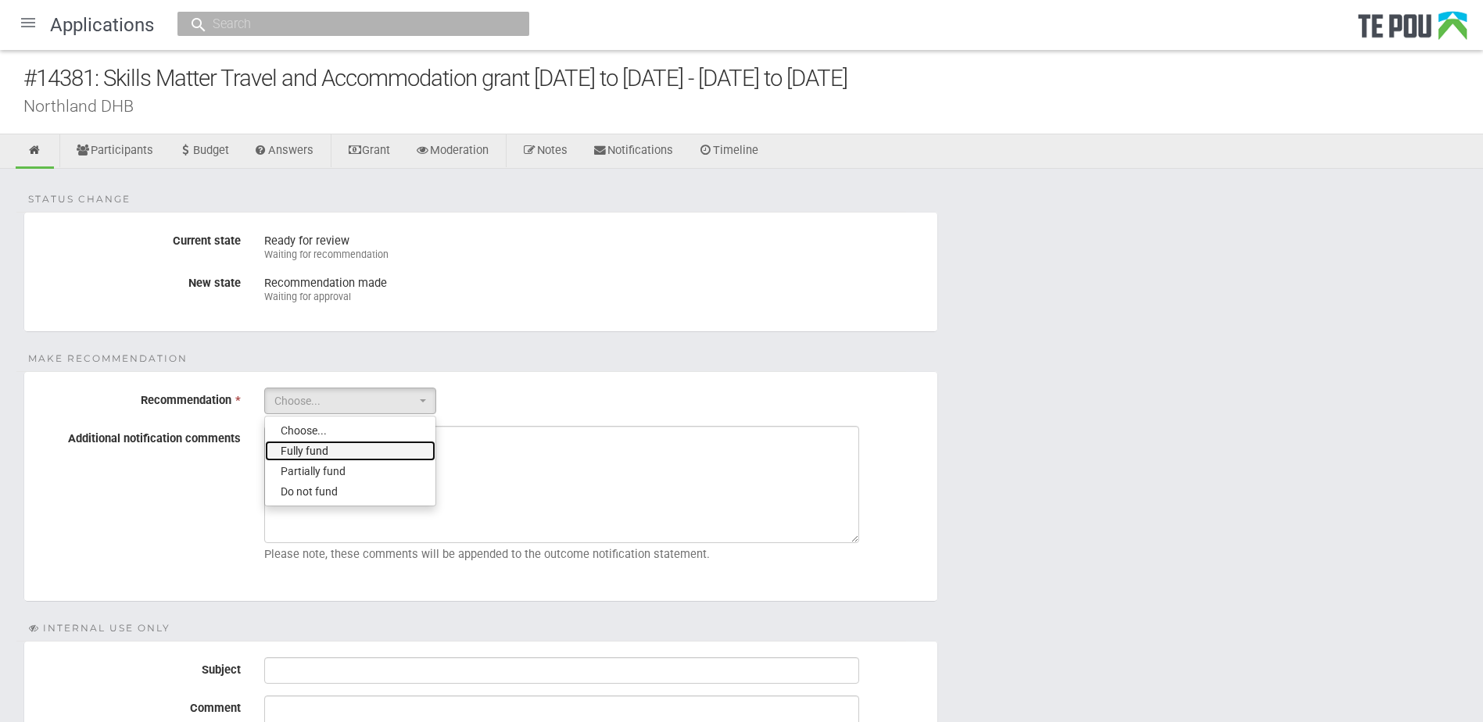
click at [374, 450] on link "Fully fund" at bounding box center [350, 451] width 170 height 20
select select "0"
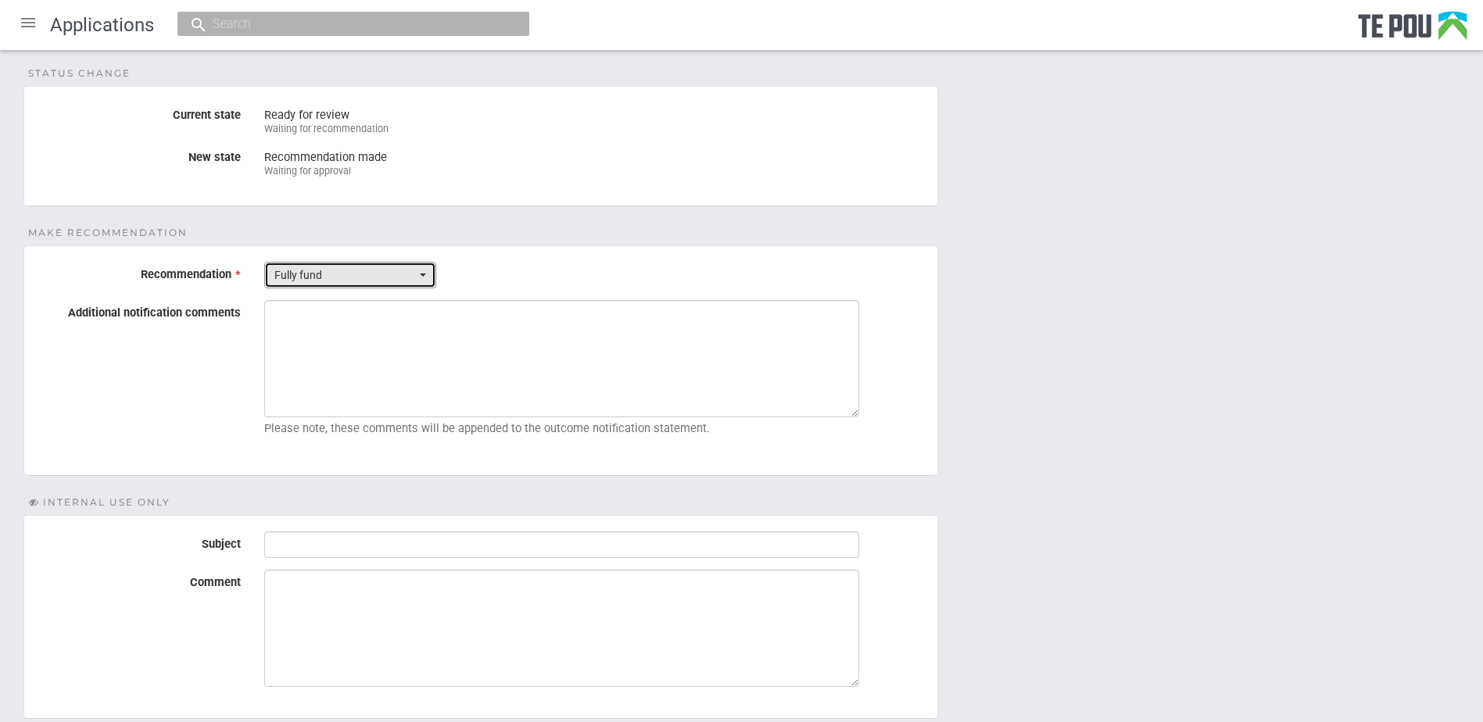
scroll to position [234, 0]
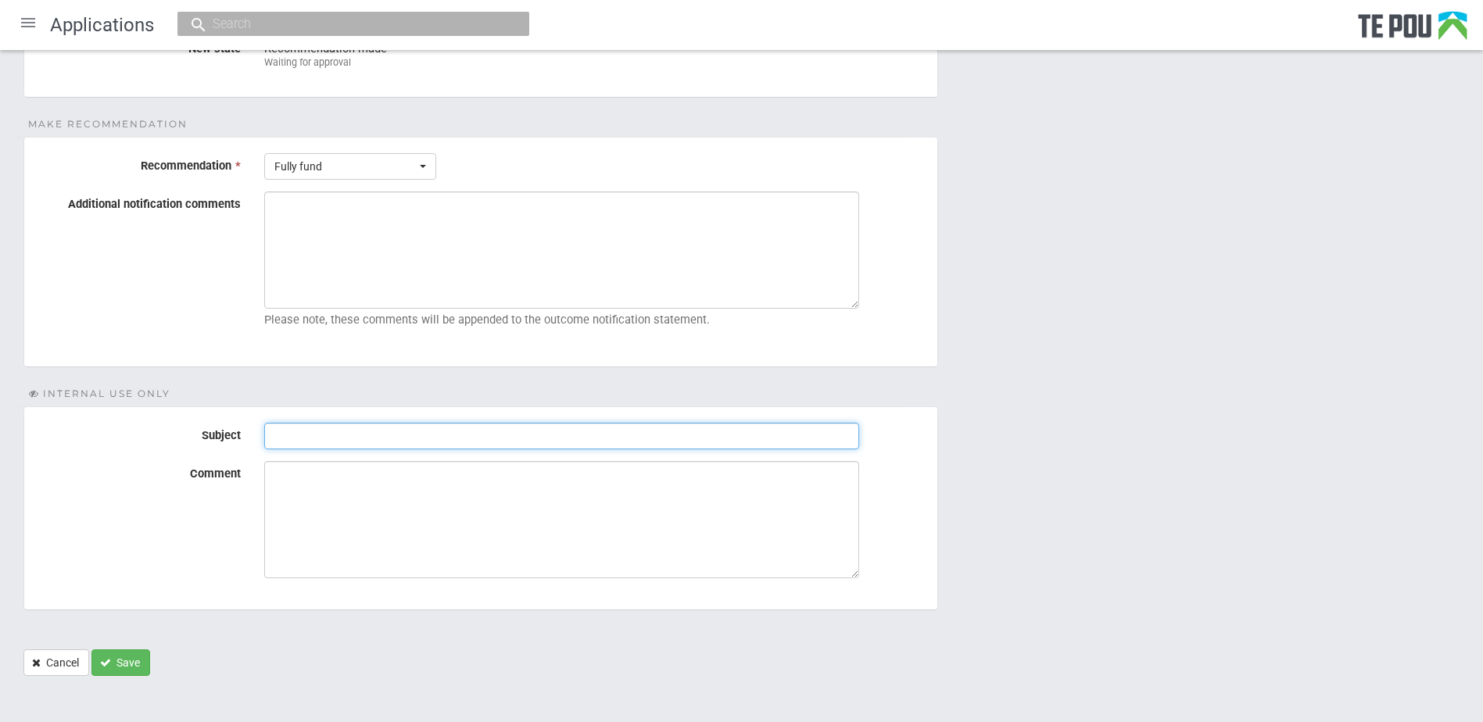
click at [318, 440] on input "Subject" at bounding box center [561, 436] width 595 height 27
type input "Pre-Assessment Notes"
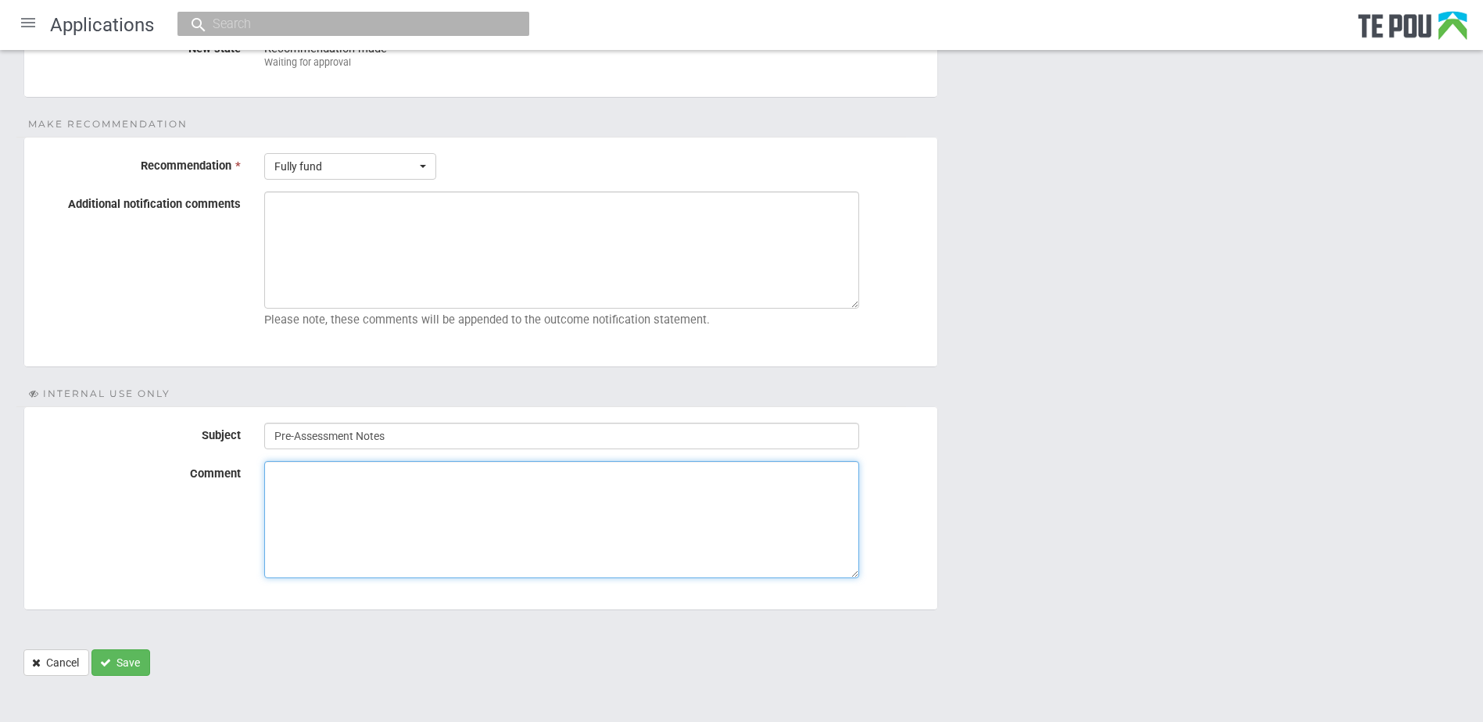
click at [356, 500] on textarea "Comment" at bounding box center [561, 519] width 595 height 117
click at [575, 518] on textarea "Comment" at bounding box center [561, 519] width 595 height 117
paste textarea "Applicant is included on the enrolment list, full time"
type textarea "Applicant is included on the enrolment list, full time"
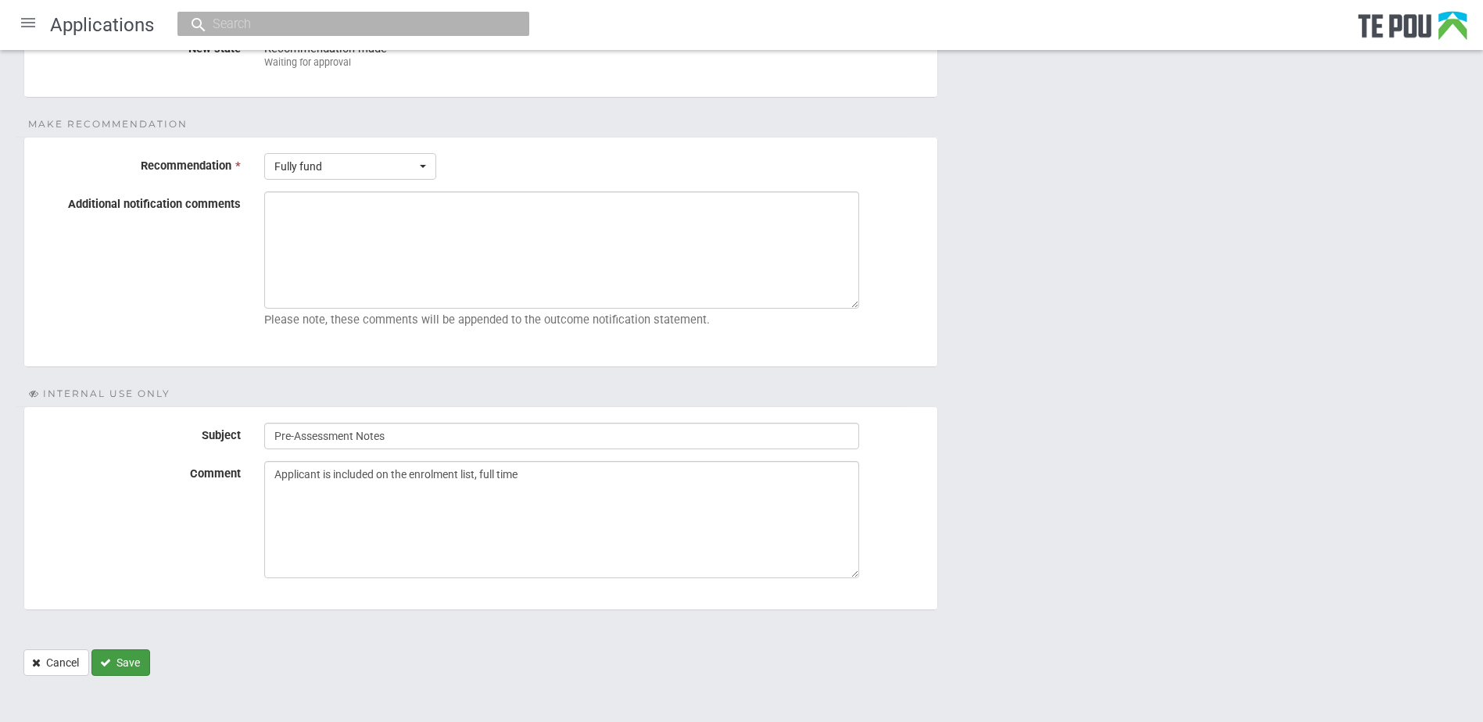
click at [123, 656] on button "Save" at bounding box center [120, 663] width 59 height 27
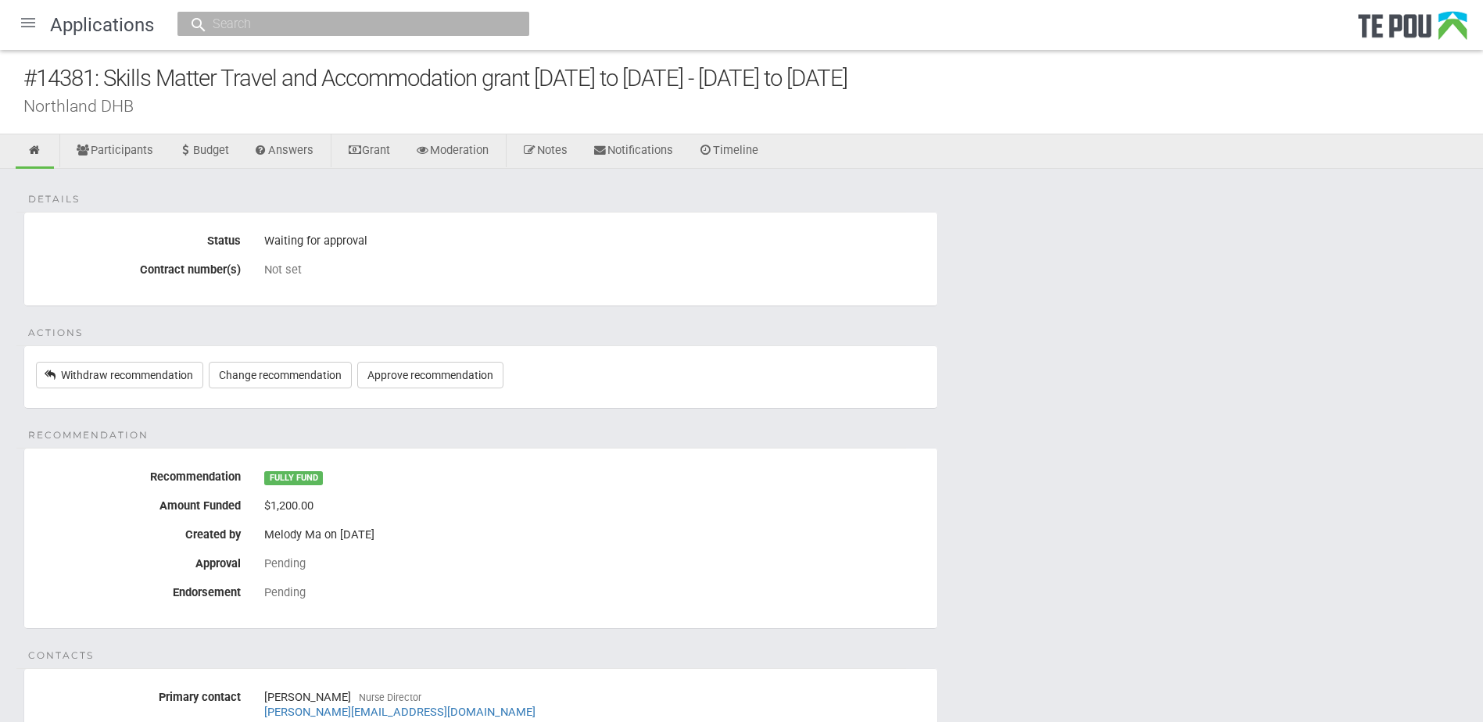
click at [824, 623] on fieldset "Recommendation Recommendation FULLY FUND Amount Funded $1,200.00 Created by Mel…" at bounding box center [480, 538] width 915 height 181
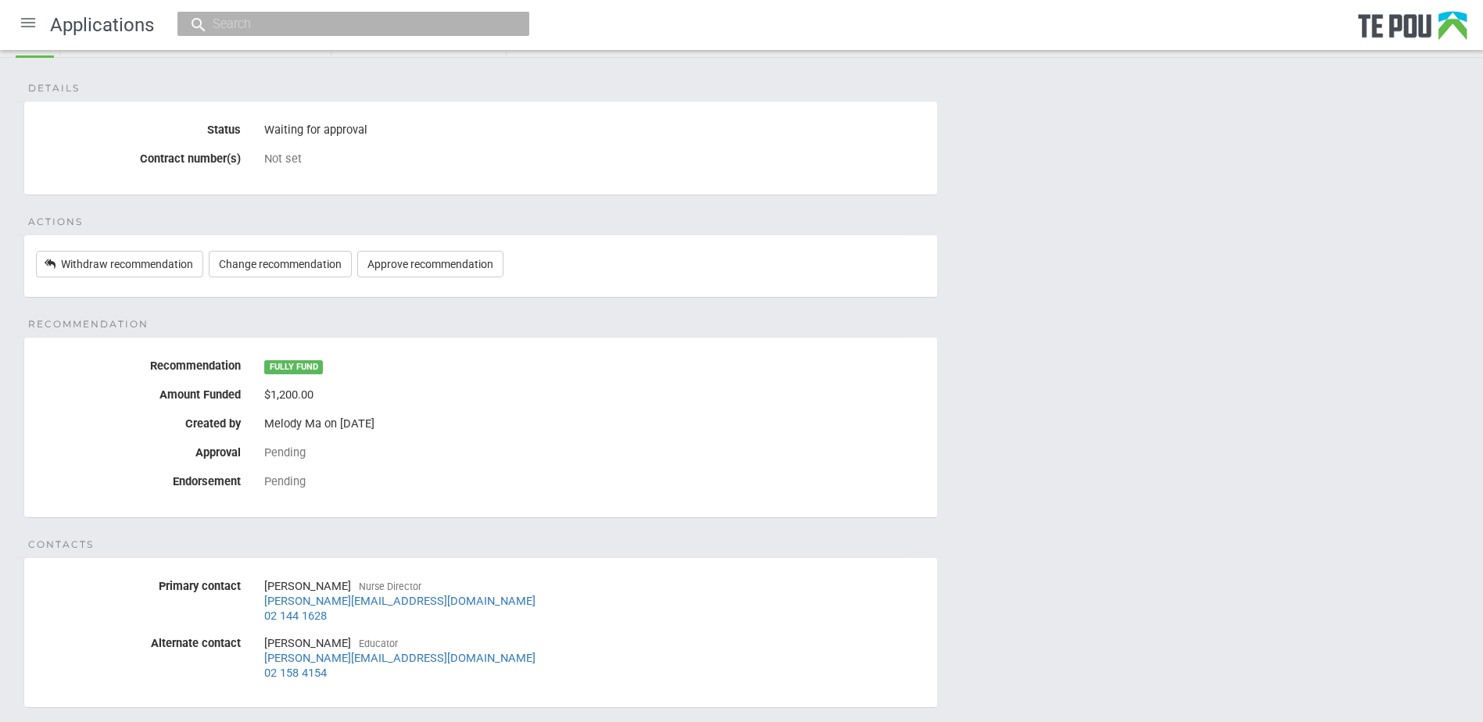
scroll to position [234, 0]
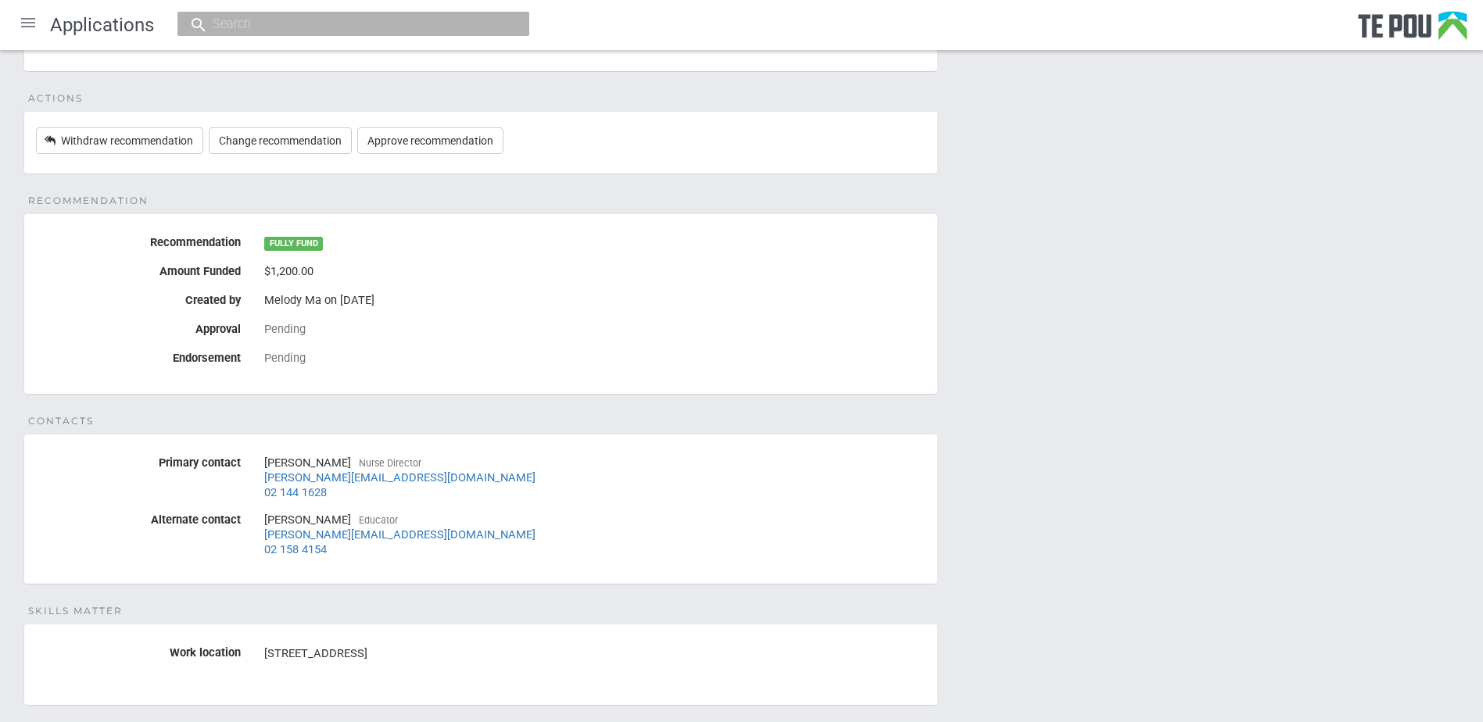
drag, startPoint x: 1093, startPoint y: 428, endPoint x: 962, endPoint y: 370, distance: 142.8
click at [1093, 428] on div "Details Status Waiting for approval Contract number(s) Not set Actions Withdraw…" at bounding box center [741, 360] width 1483 height 853
click at [671, 340] on div "Pending" at bounding box center [594, 330] width 661 height 27
